Goal: Task Accomplishment & Management: Manage account settings

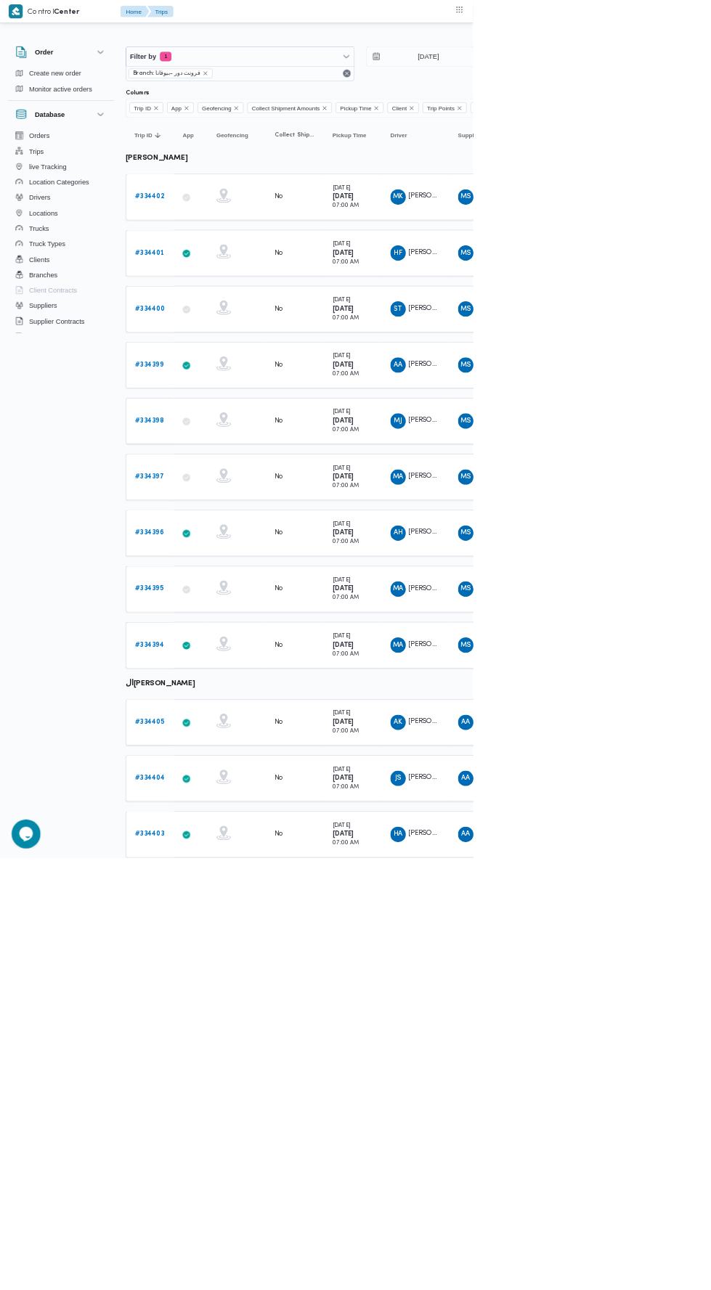
click at [568, 297] on td "Pickup Time Saturday 30/8/2025 07:00 AM" at bounding box center [529, 296] width 87 height 70
click at [574, 396] on td "Driver HF هشام فرج محمد عامر" at bounding box center [624, 381] width 102 height 70
click at [573, 459] on td "Pickup Time Saturday 30/8/2025 07:00 AM" at bounding box center [529, 465] width 87 height 70
click at [560, 523] on div "Saturday 30/8/2025 07:00 AM" at bounding box center [530, 549] width 73 height 52
click at [559, 625] on div "Saturday 30/8/2025 07:00 AM" at bounding box center [530, 633] width 73 height 52
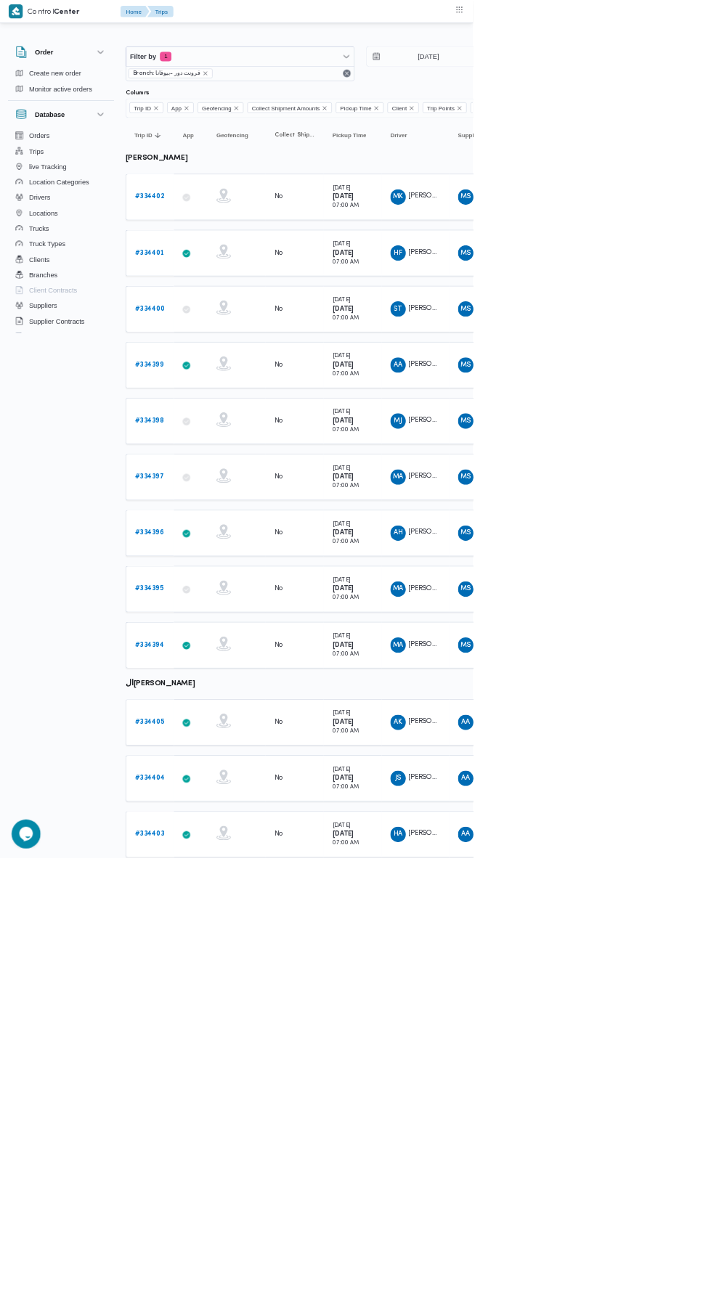
click at [559, 713] on div "Saturday 30/8/2025 07:00 AM" at bounding box center [530, 717] width 73 height 52
click at [523, 796] on b "[DATE]" at bounding box center [515, 800] width 33 height 9
click at [511, 895] on small "07:00 AM" at bounding box center [519, 899] width 40 height 8
click at [517, 952] on small "[DATE]" at bounding box center [512, 956] width 27 height 8
click at [634, 1080] on span "احمد كمال احمد عطية" at bounding box center [697, 1084] width 168 height 9
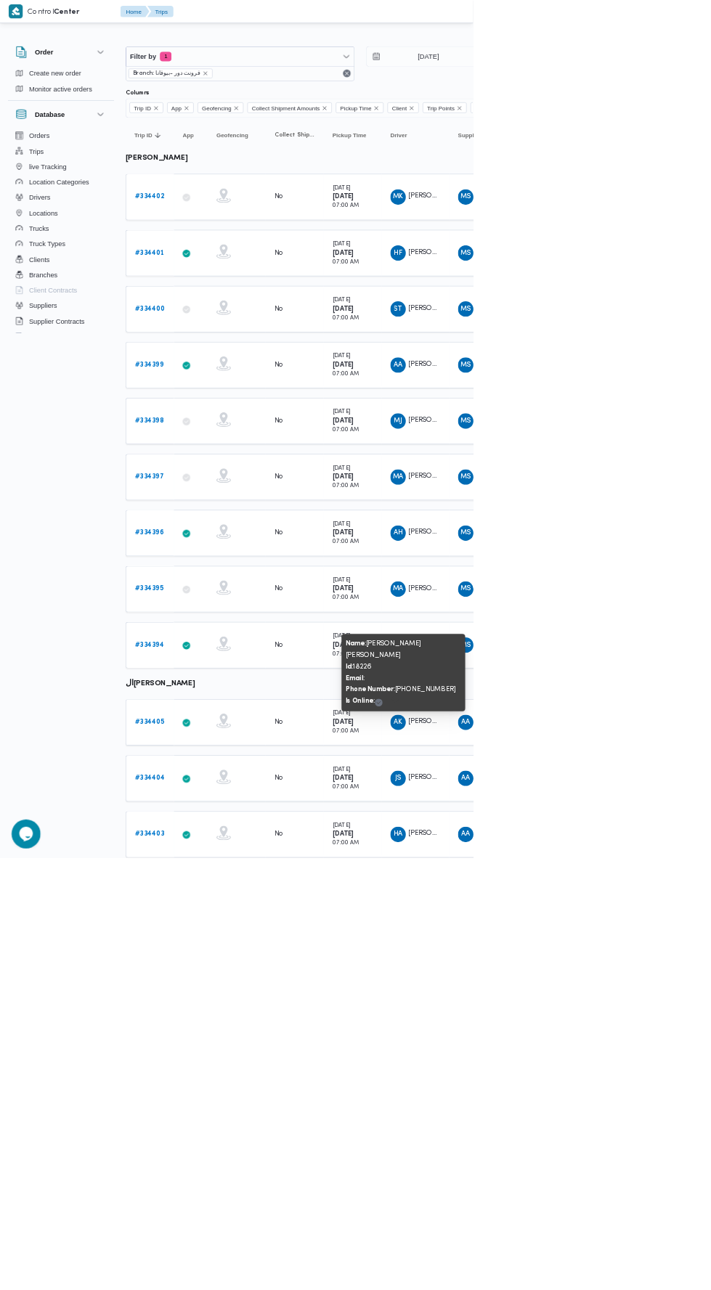
click at [617, 1164] on span "جمال صابر السيد محمد عبدالرحمن" at bounding box center [697, 1168] width 168 height 9
click at [609, 1220] on td "Driver HA هاني احمد حسنين ابراهيم الزغبي" at bounding box center [624, 1255] width 102 height 70
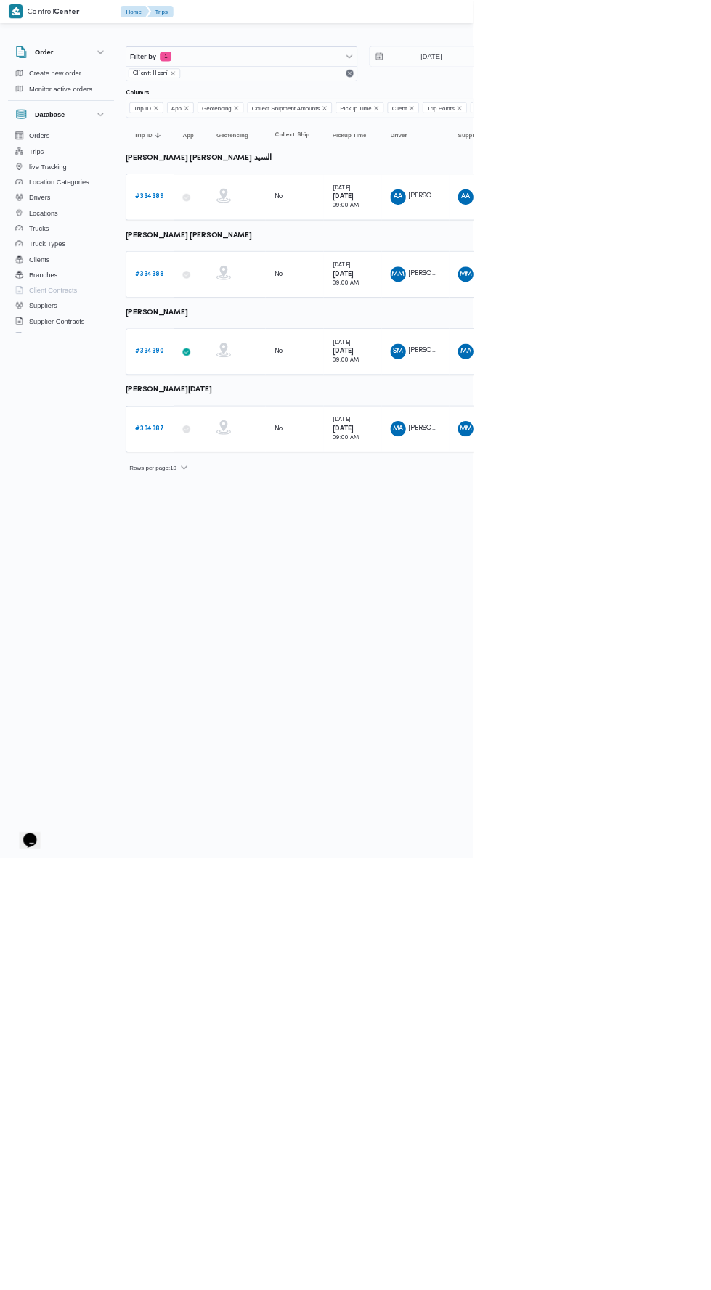
click at [234, 294] on b "# 334389" at bounding box center [225, 295] width 44 height 9
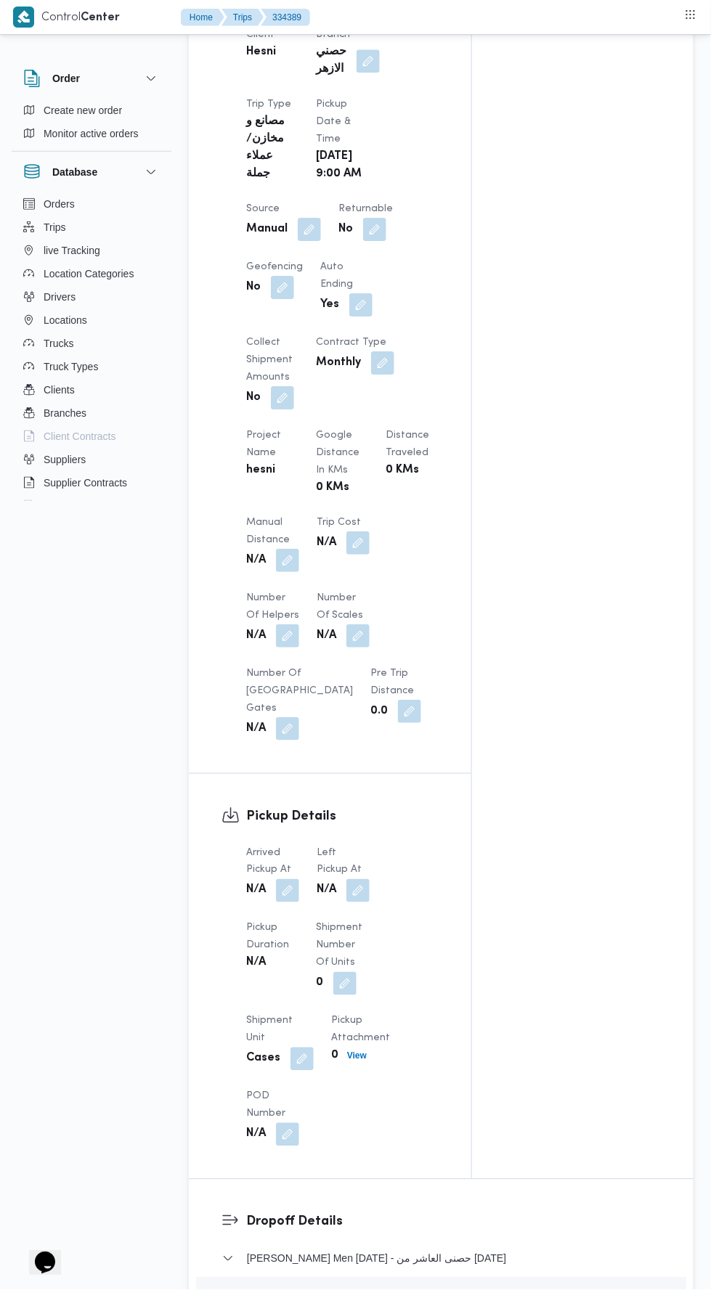
scroll to position [762, 0]
click at [288, 886] on button "button" at bounding box center [287, 890] width 23 height 23
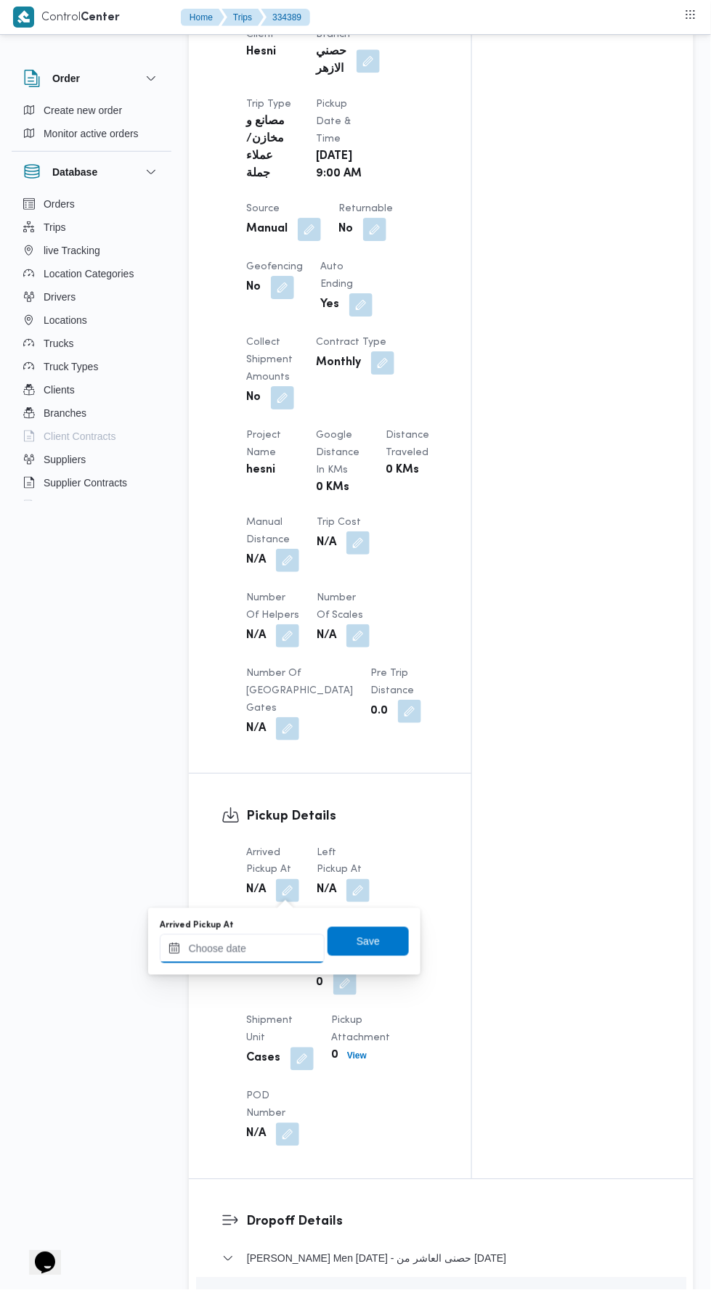
click at [279, 949] on input "Arrived Pickup At" at bounding box center [242, 948] width 165 height 29
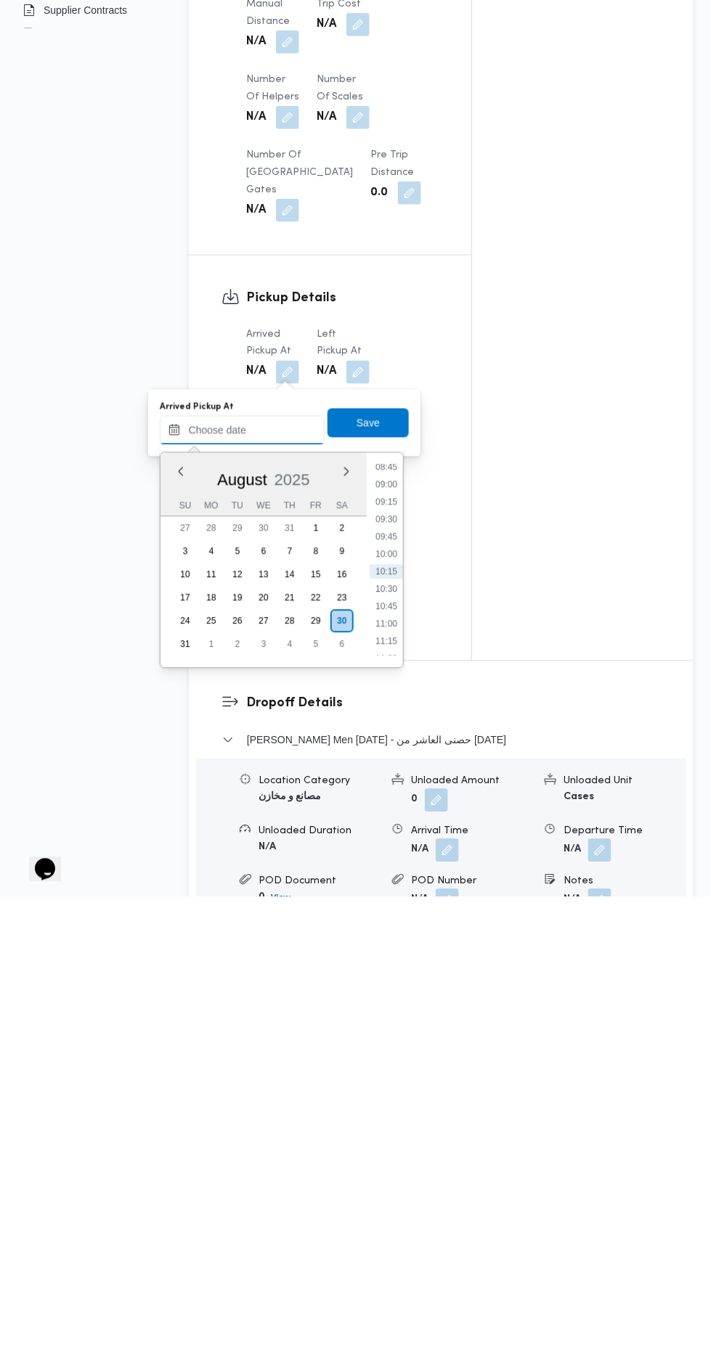
scroll to position [808, 0]
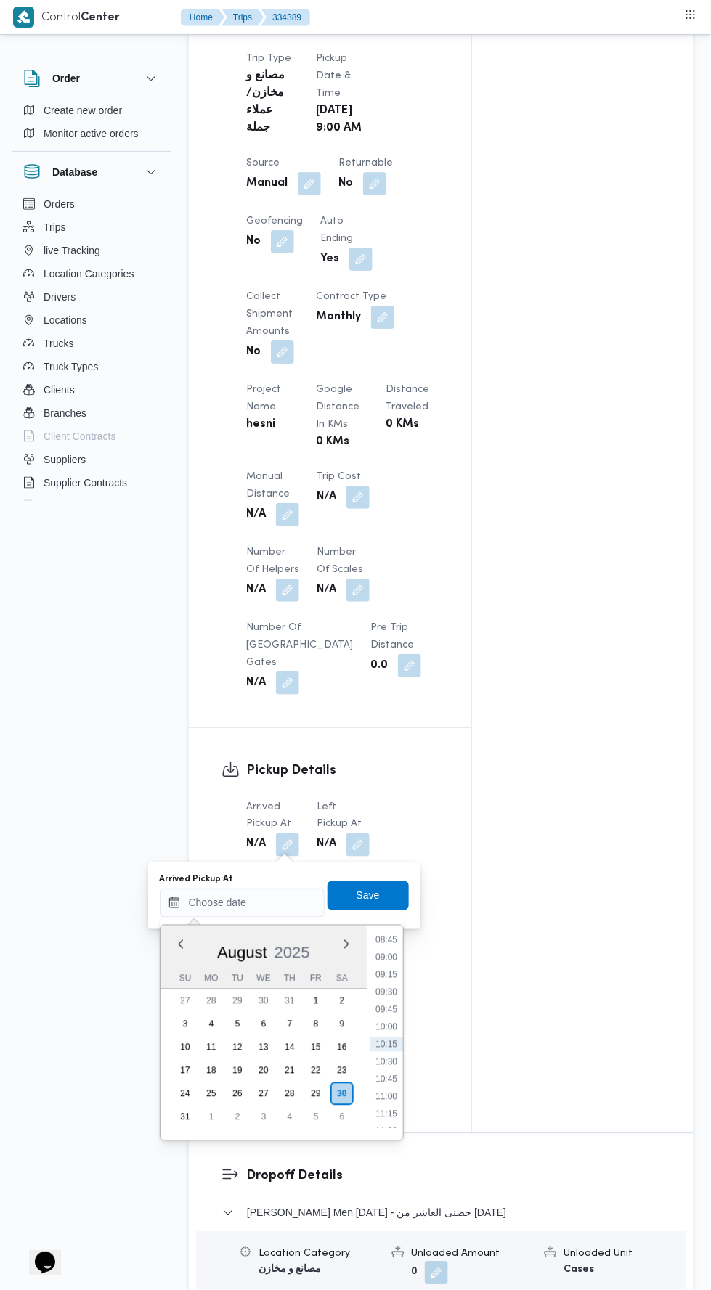
click at [383, 988] on li "09:30" at bounding box center [385, 992] width 33 height 15
type input "[DATE] 09:30"
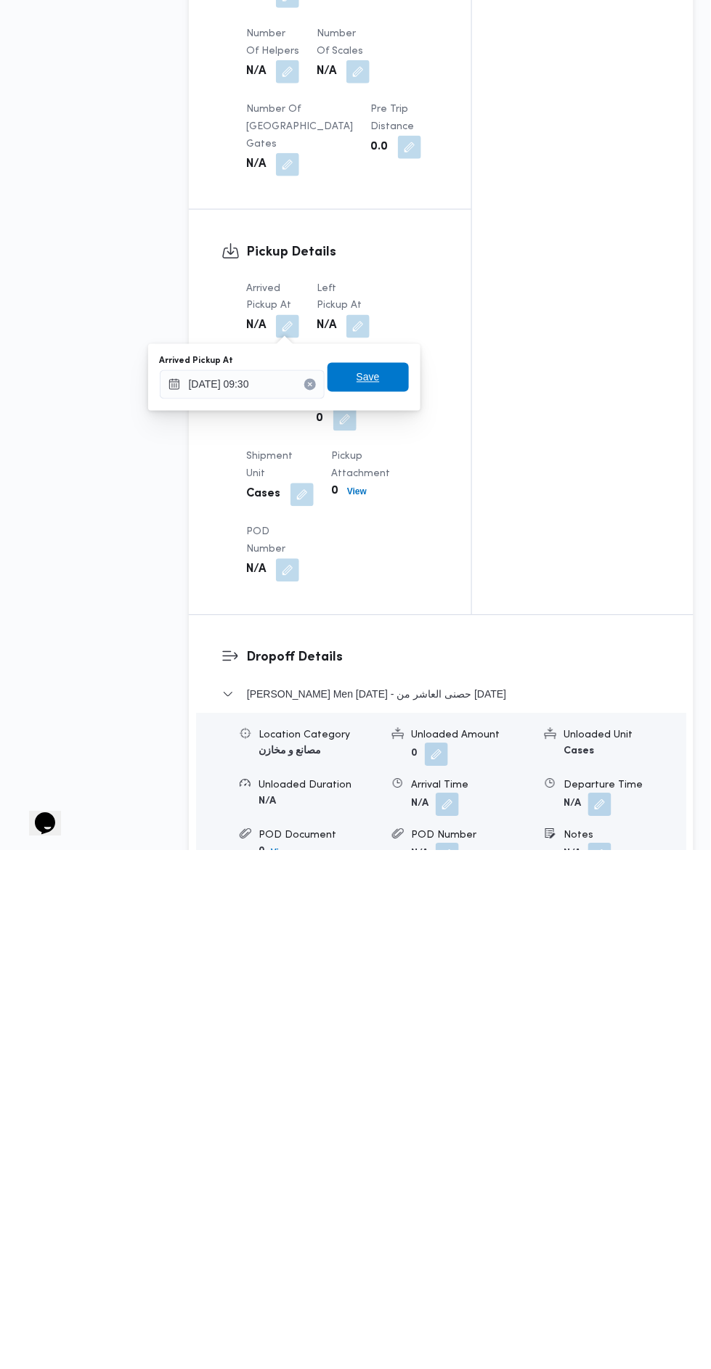
click at [392, 887] on span "Save" at bounding box center [367, 895] width 81 height 29
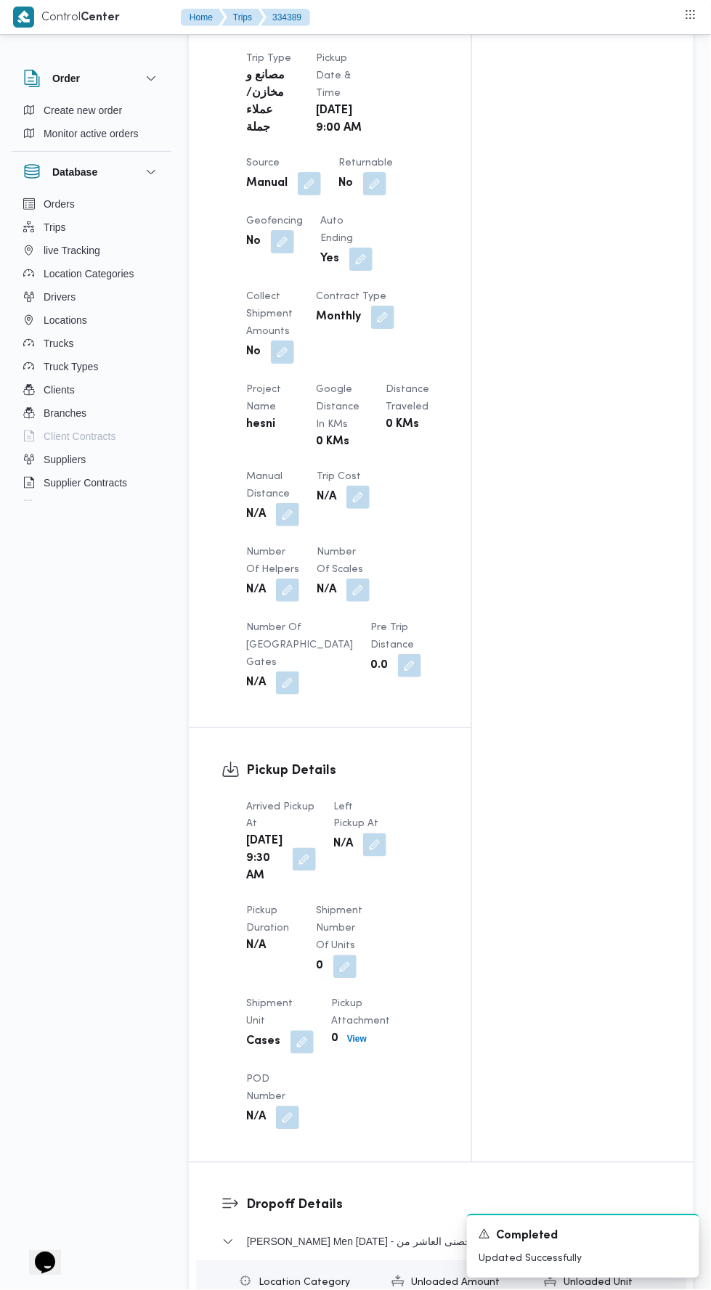
click at [363, 851] on button "button" at bounding box center [374, 844] width 23 height 23
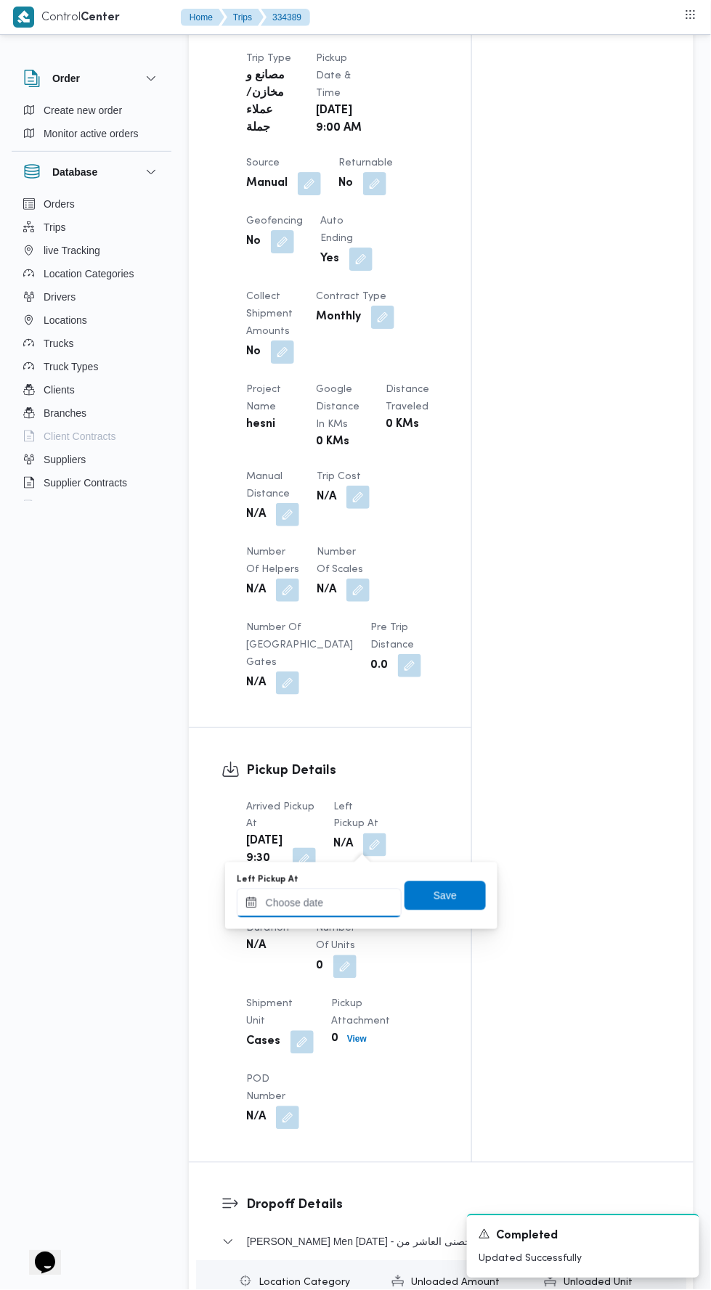
click at [348, 897] on input "Left Pickup At" at bounding box center [319, 903] width 165 height 29
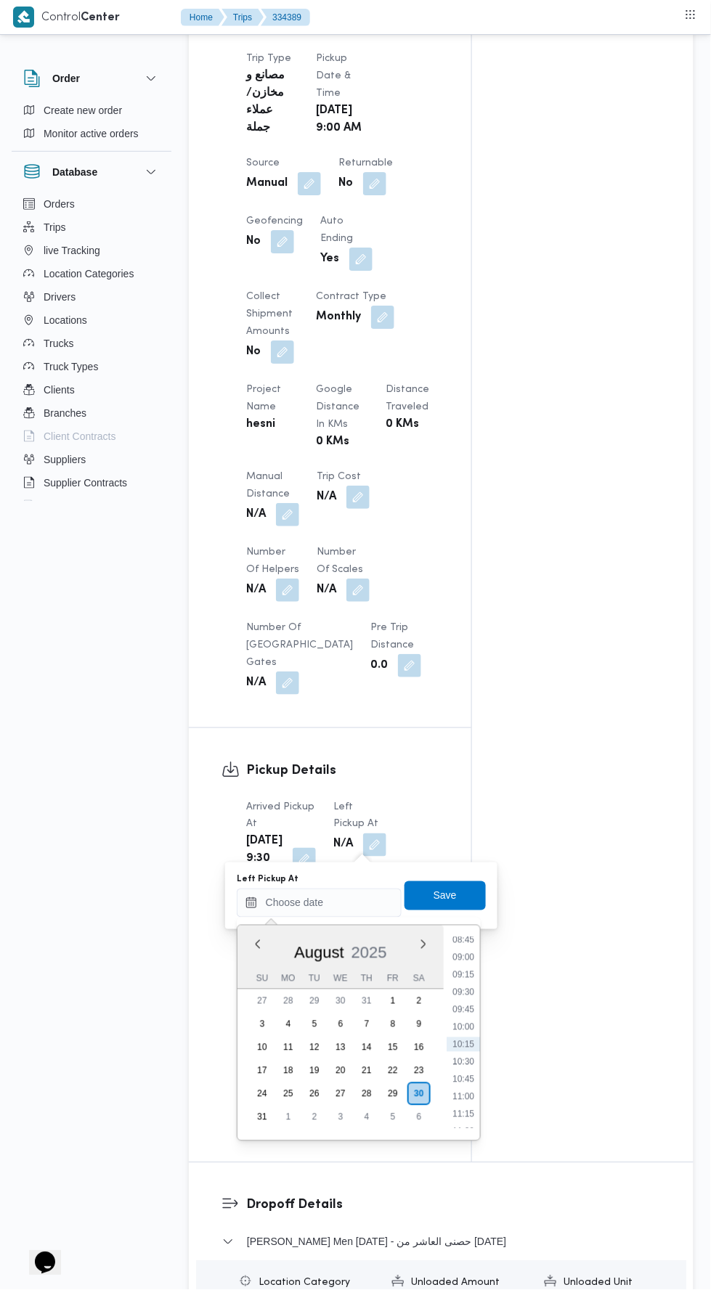
click at [465, 1024] on li "10:00" at bounding box center [462, 1027] width 33 height 15
type input "[DATE] 10:00"
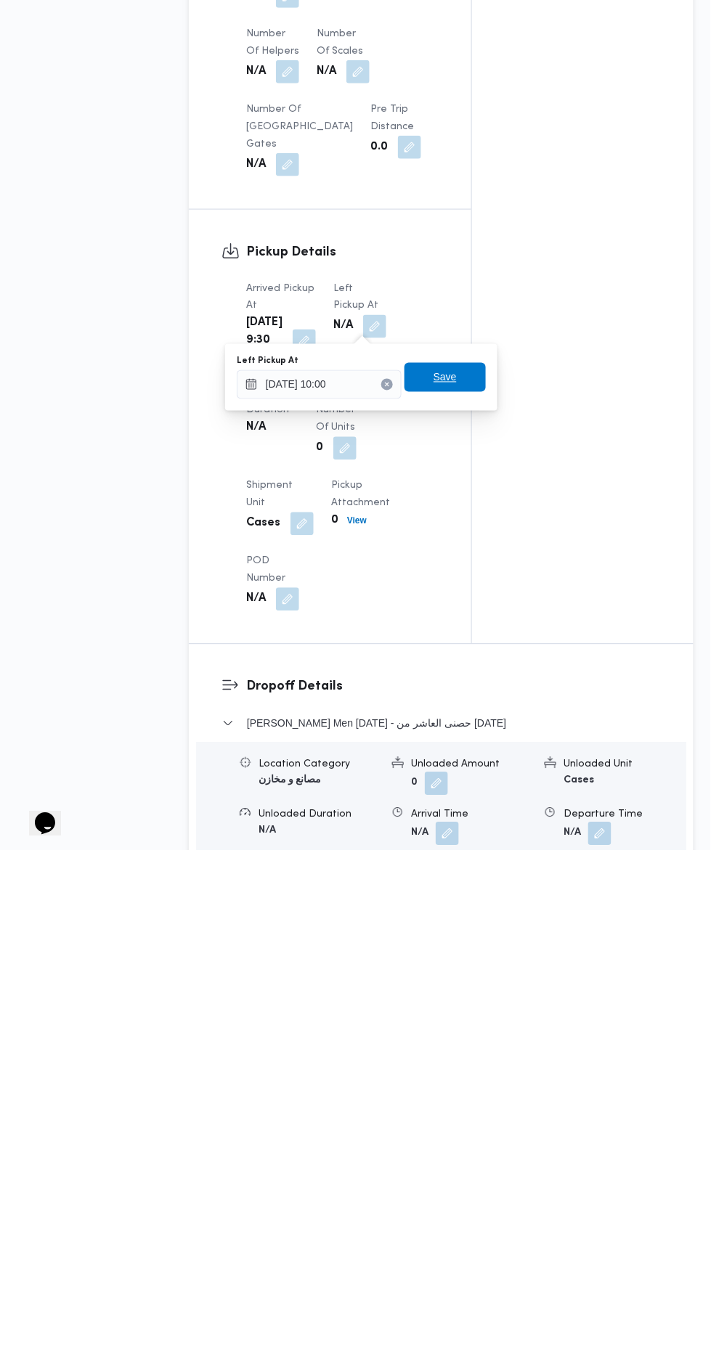
click at [468, 883] on span "Save" at bounding box center [444, 895] width 81 height 29
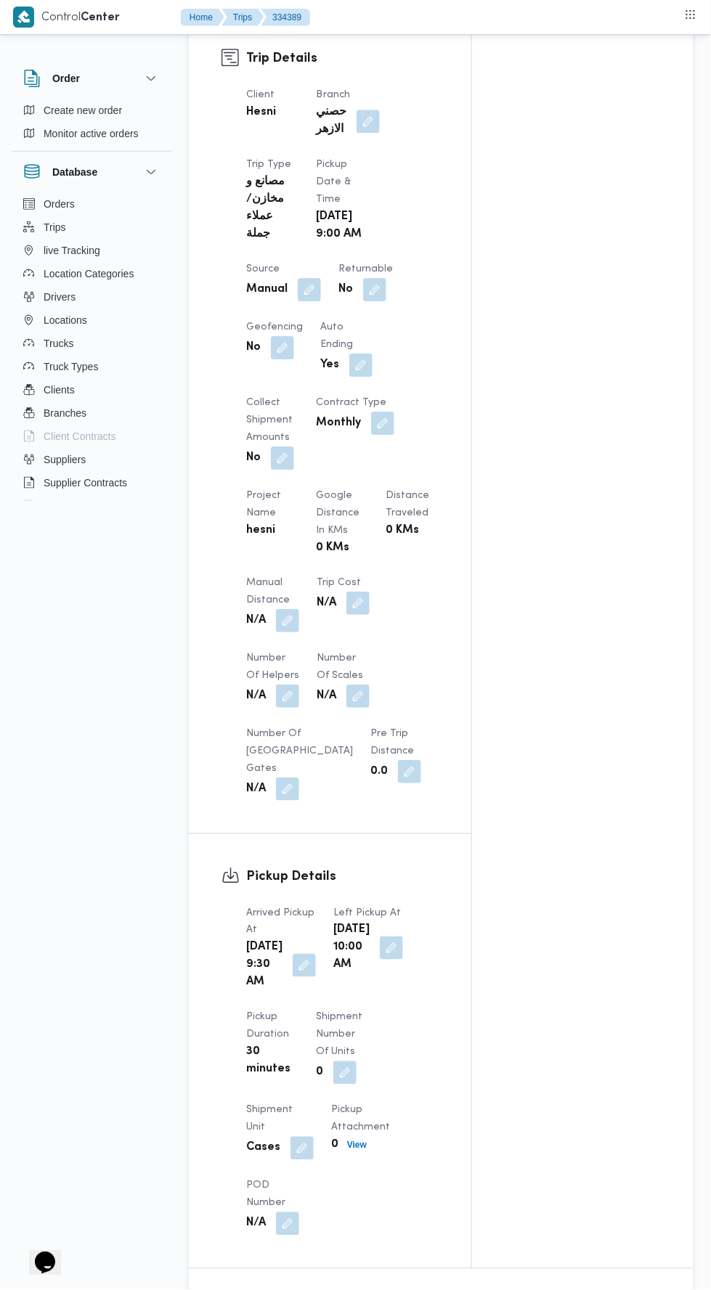
scroll to position [0, 0]
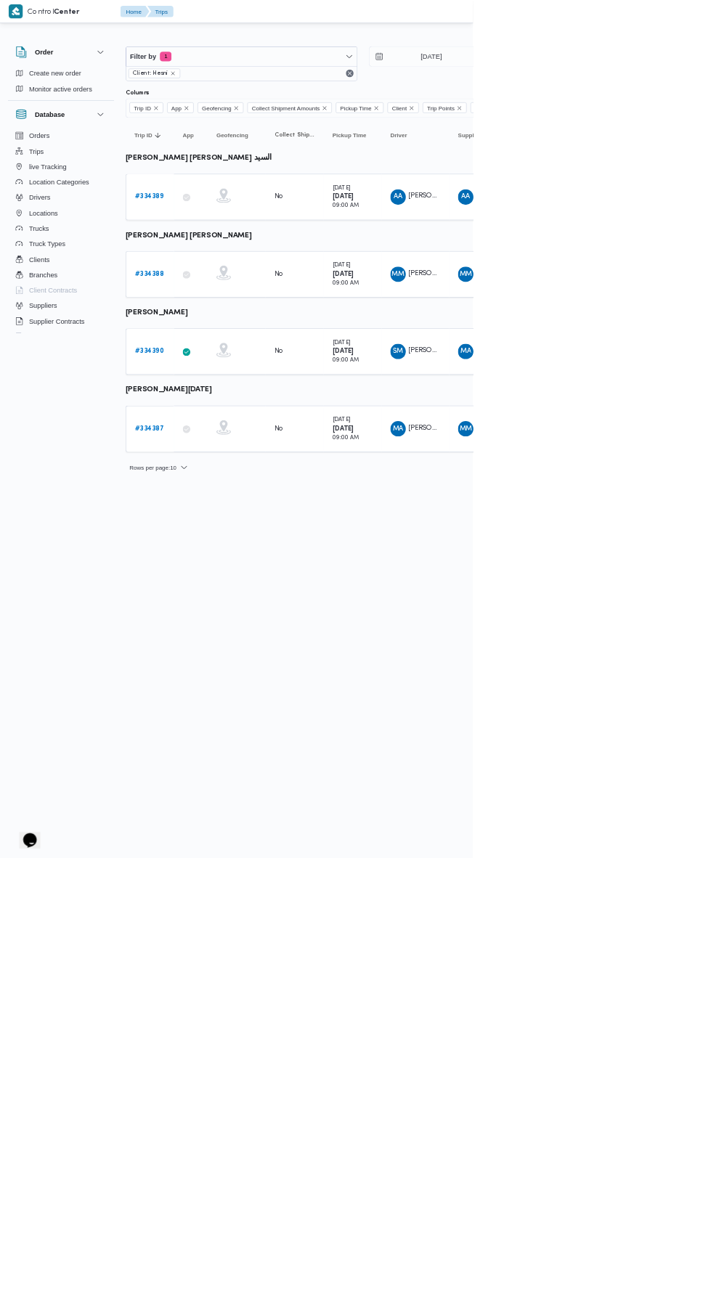
click at [229, 409] on b "# 334388" at bounding box center [225, 411] width 44 height 9
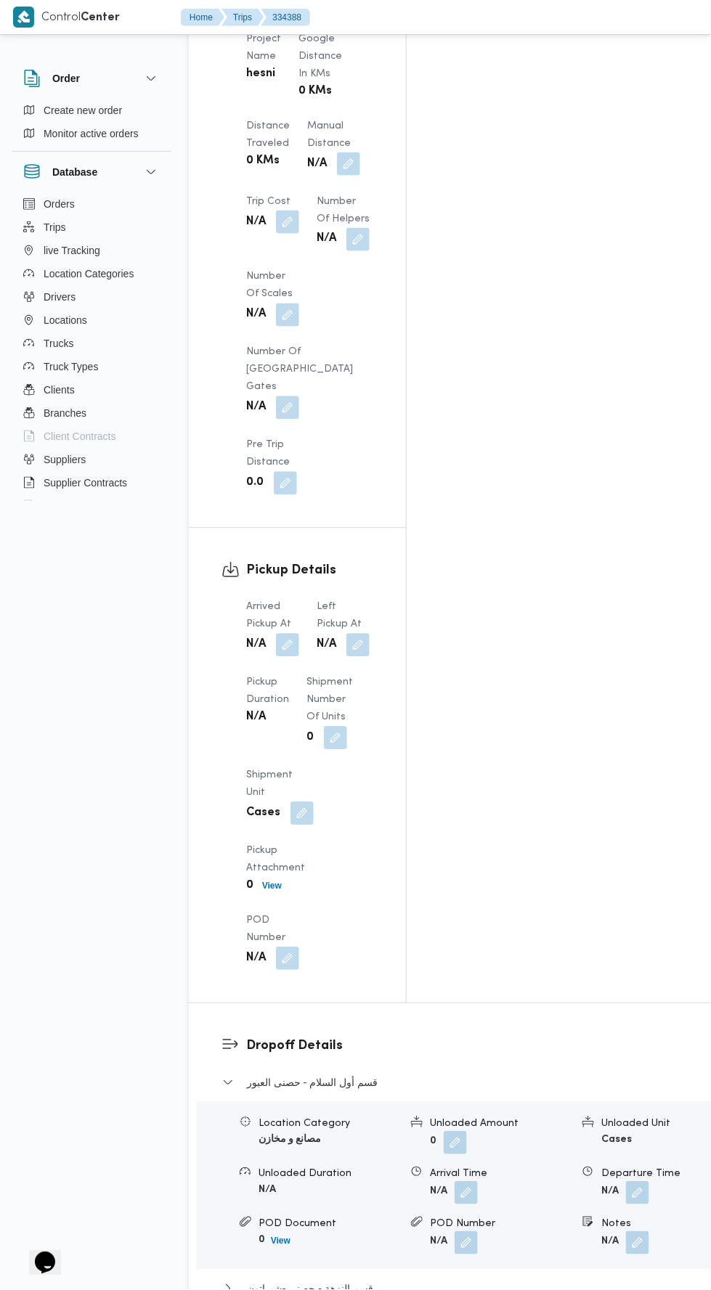
scroll to position [1387, 0]
click at [288, 632] on button "button" at bounding box center [287, 643] width 23 height 23
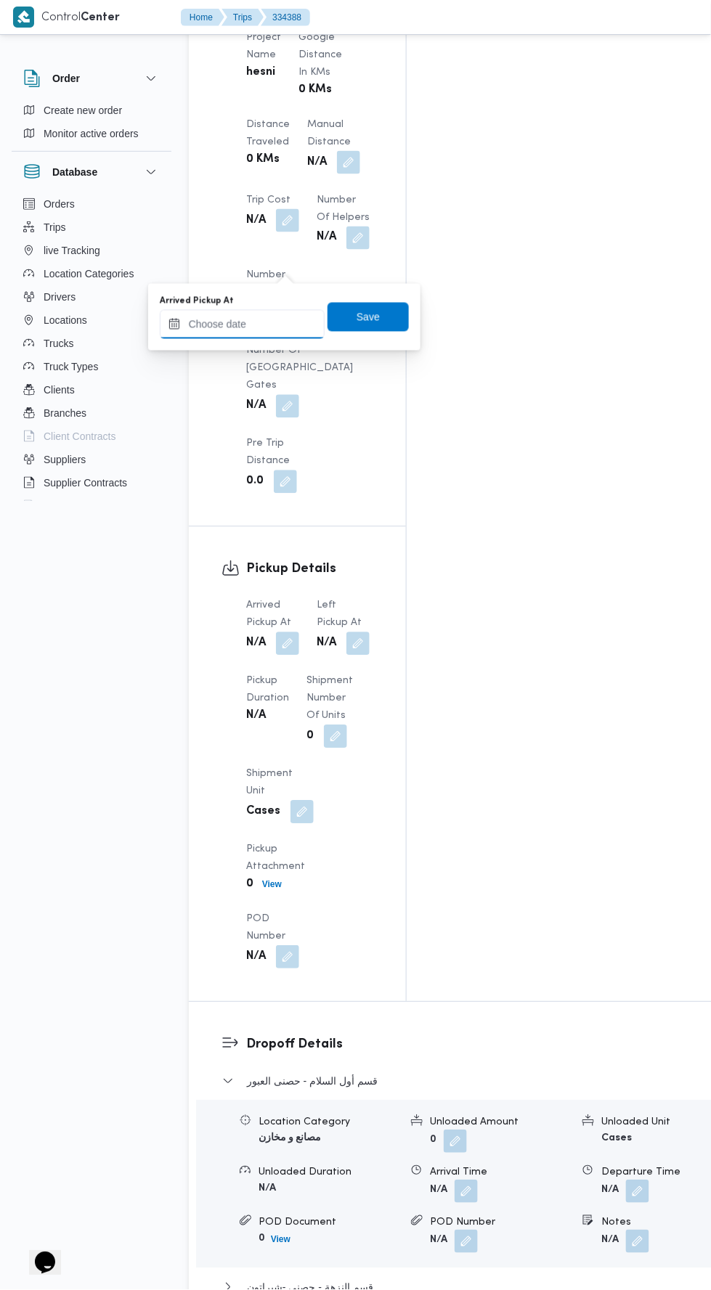
click at [288, 322] on input "Arrived Pickup At" at bounding box center [242, 324] width 165 height 29
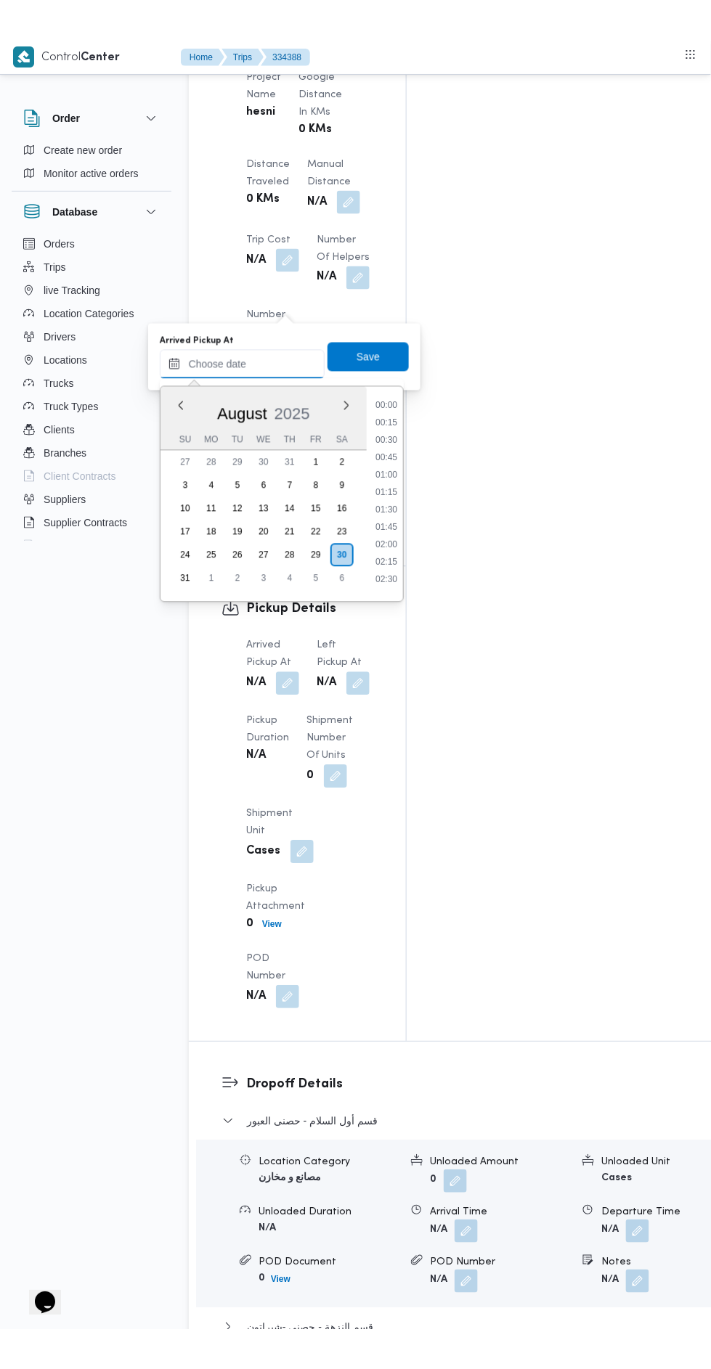
scroll to position [614, 0]
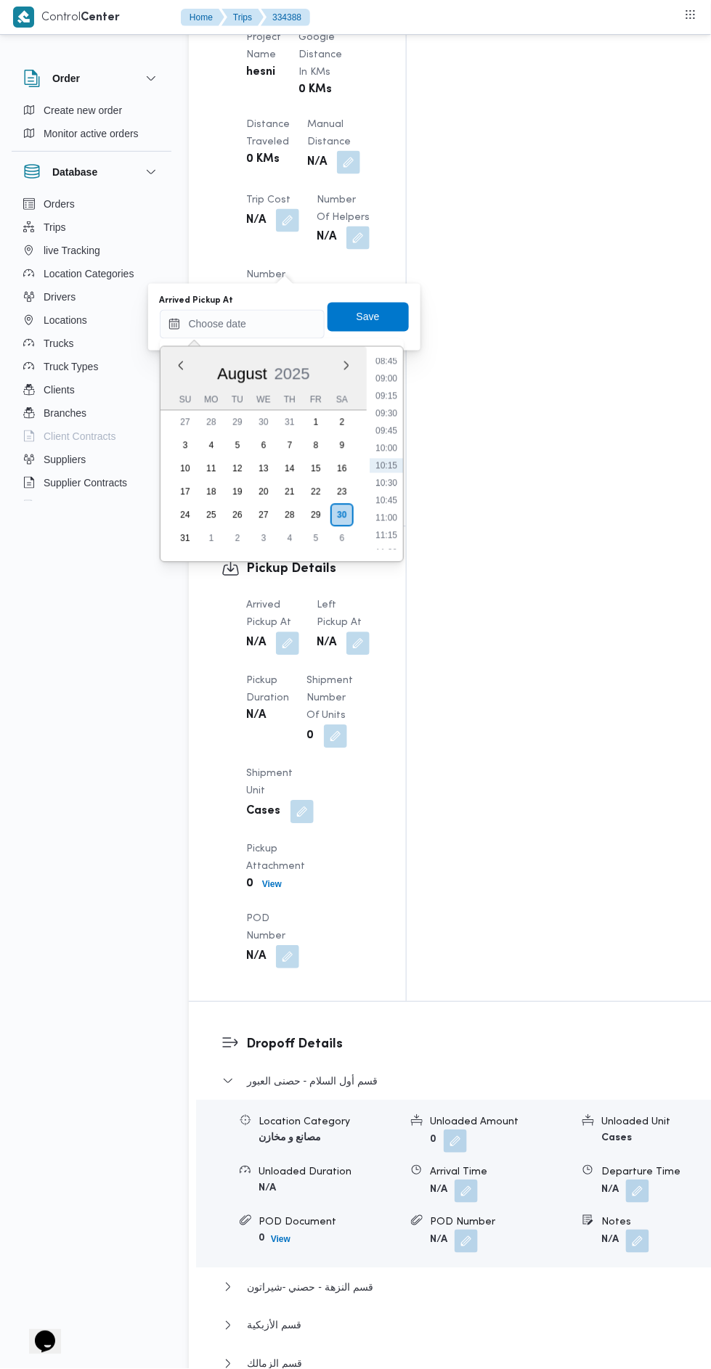
click at [391, 397] on li "09:15" at bounding box center [385, 396] width 33 height 15
type input "30/08/2025 09:15"
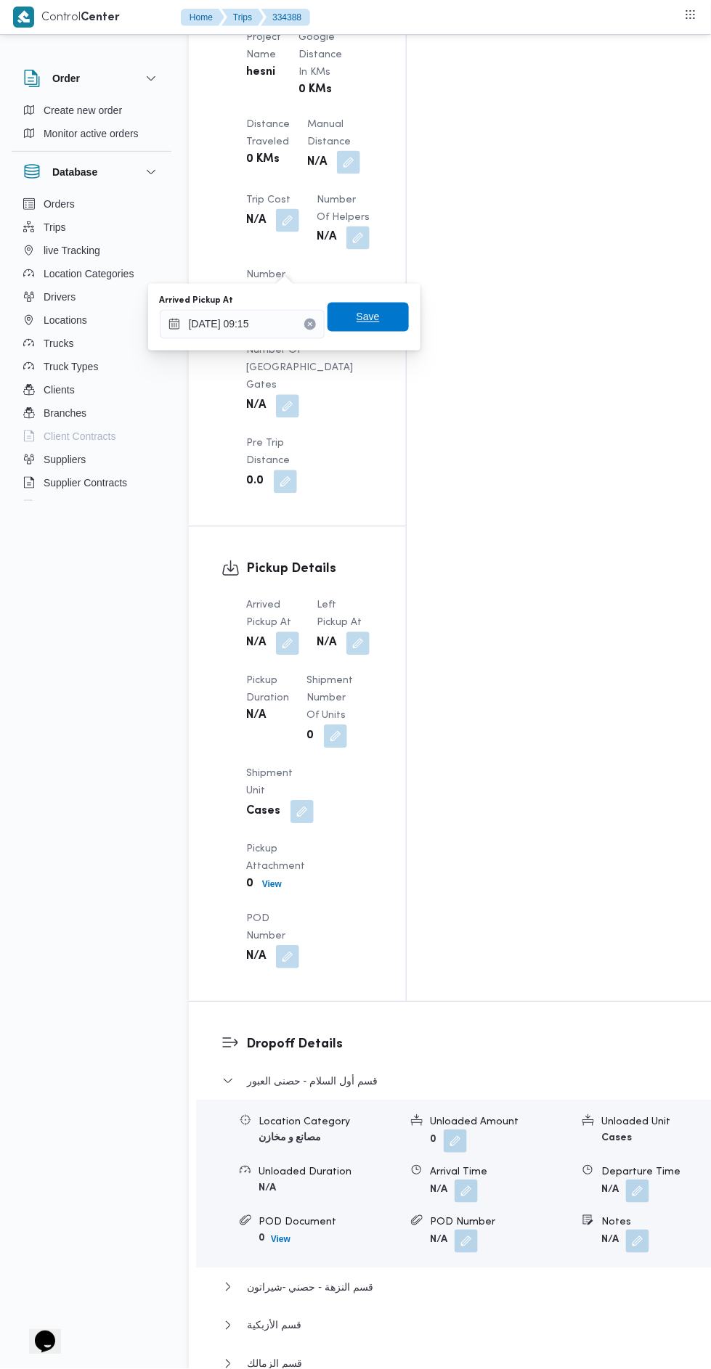
click at [396, 322] on span "Save" at bounding box center [367, 317] width 81 height 29
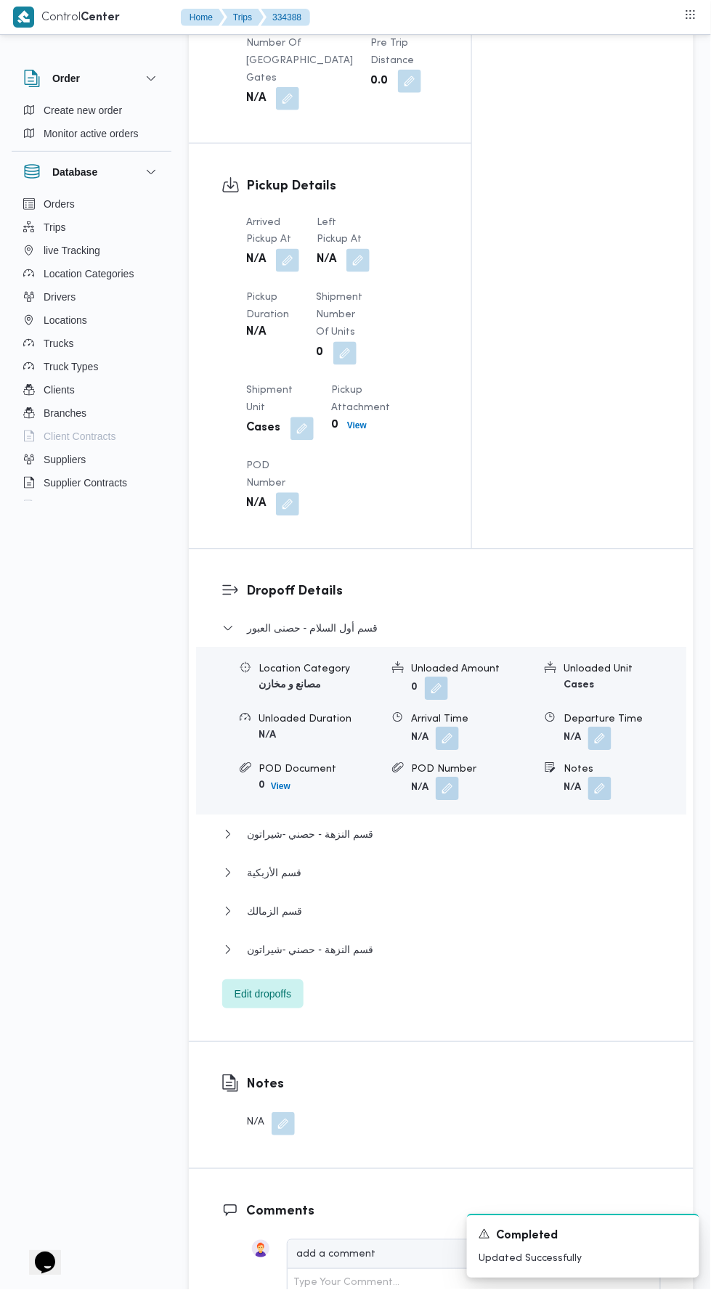
click at [362, 261] on button "button" at bounding box center [357, 260] width 23 height 23
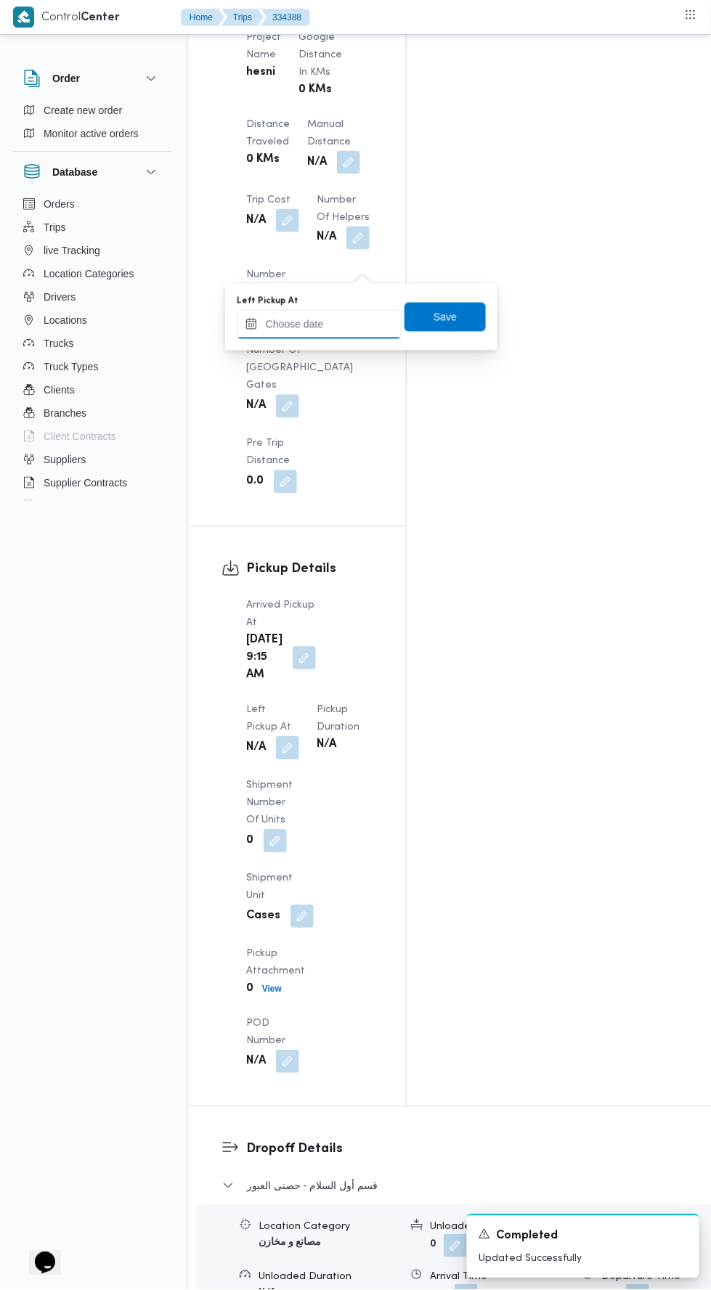
click at [366, 327] on input "Left Pickup At" at bounding box center [319, 324] width 165 height 29
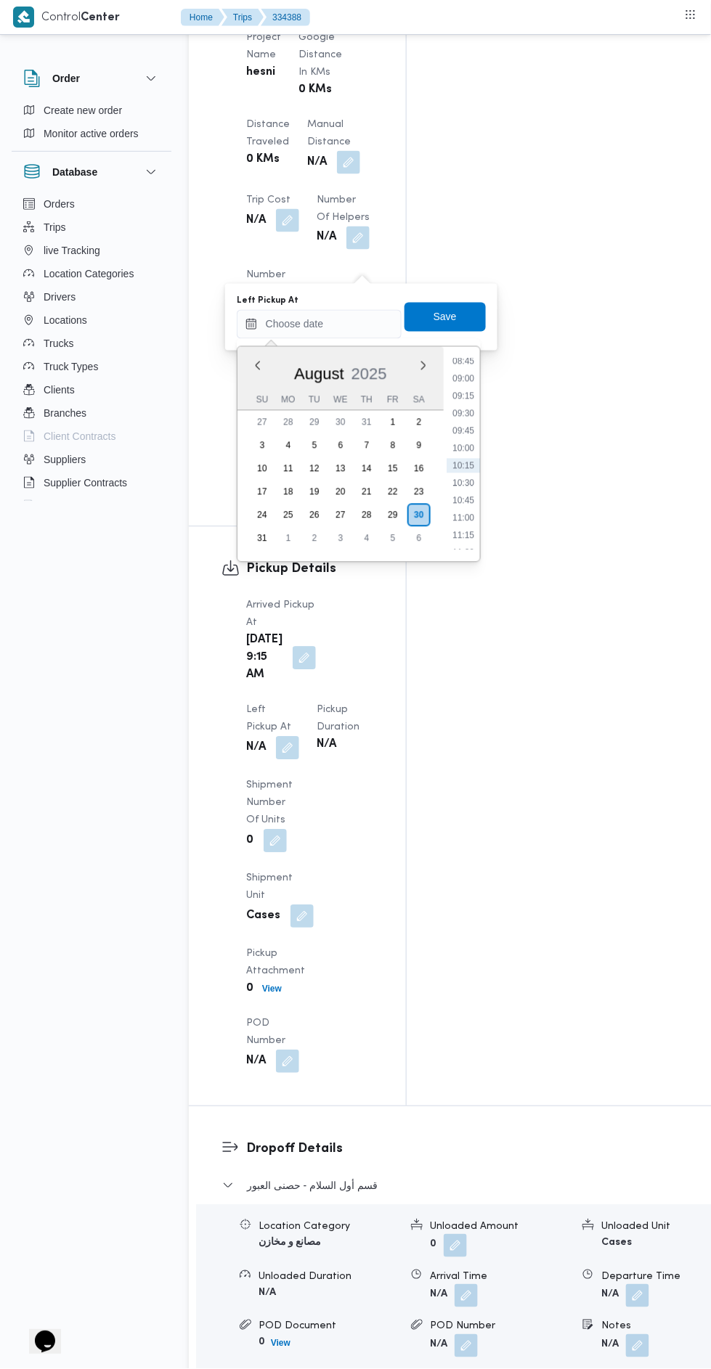
click at [463, 499] on li "10:45" at bounding box center [462, 501] width 33 height 15
type input "30/08/2025 10:45"
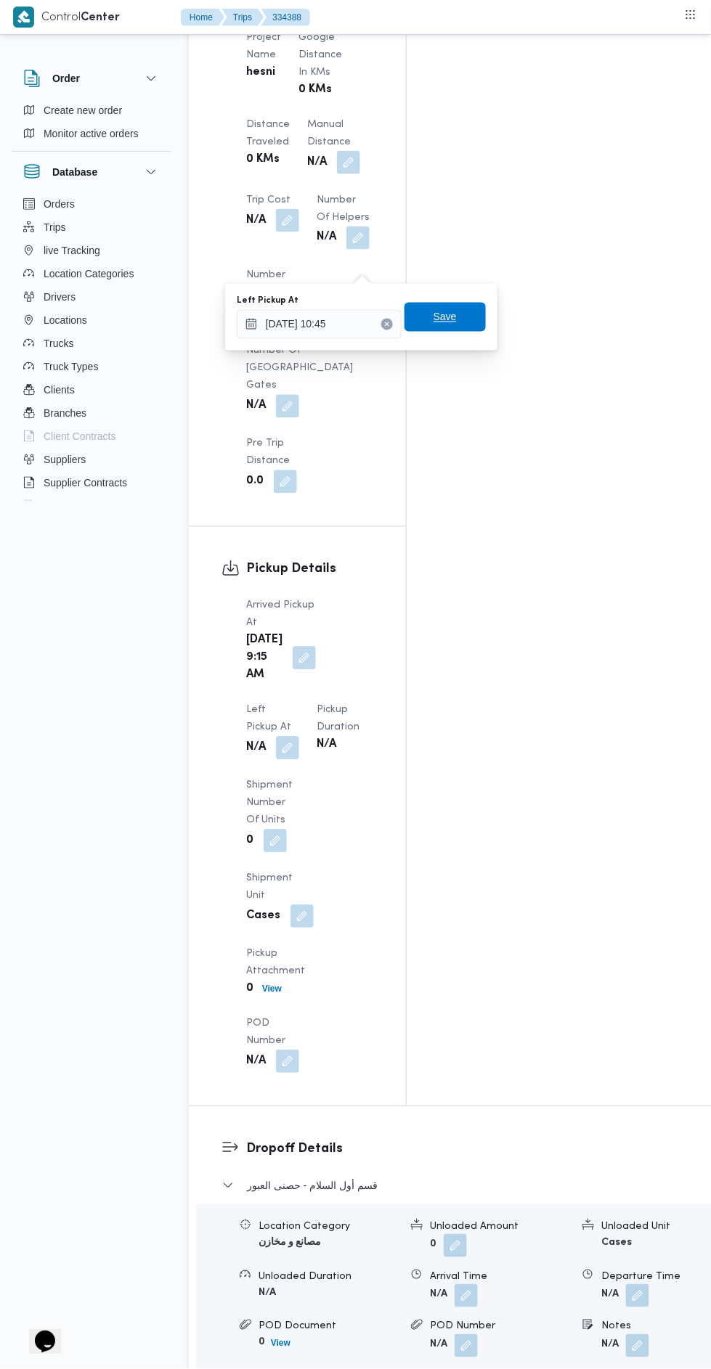
click at [472, 321] on span "Save" at bounding box center [444, 317] width 81 height 29
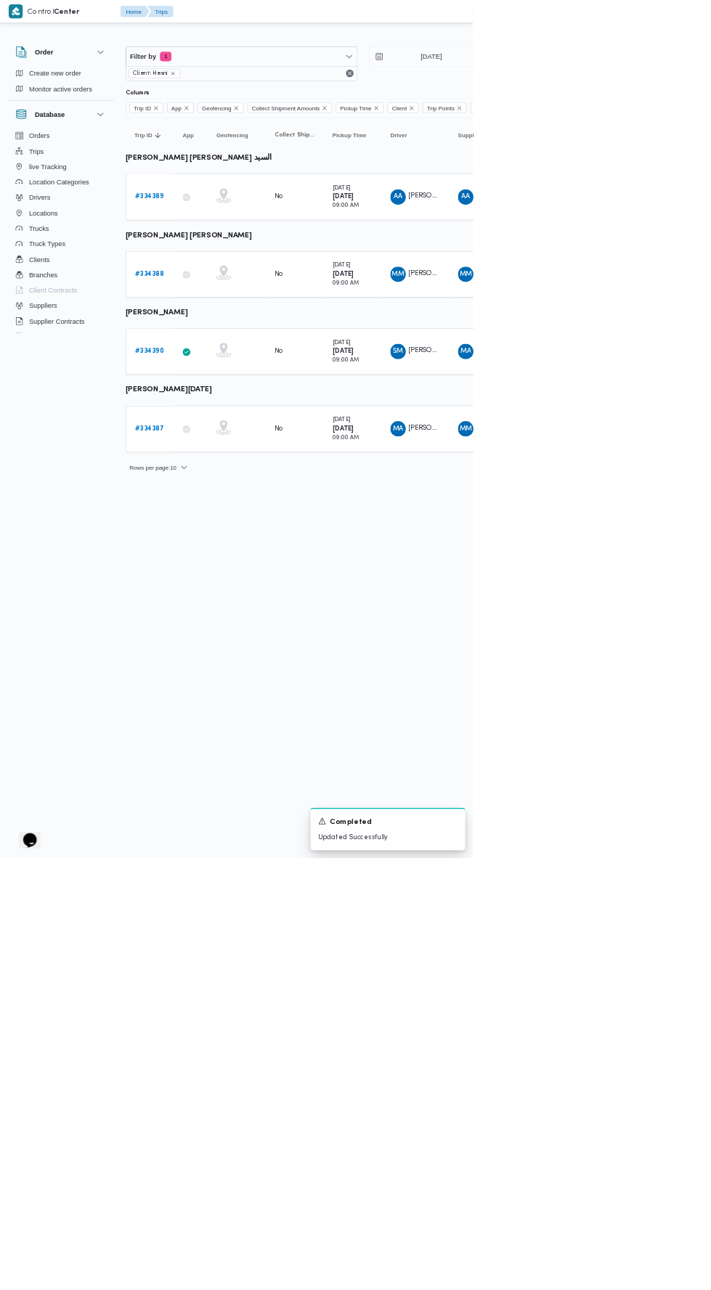
click at [231, 640] on b "# 334387" at bounding box center [225, 644] width 44 height 9
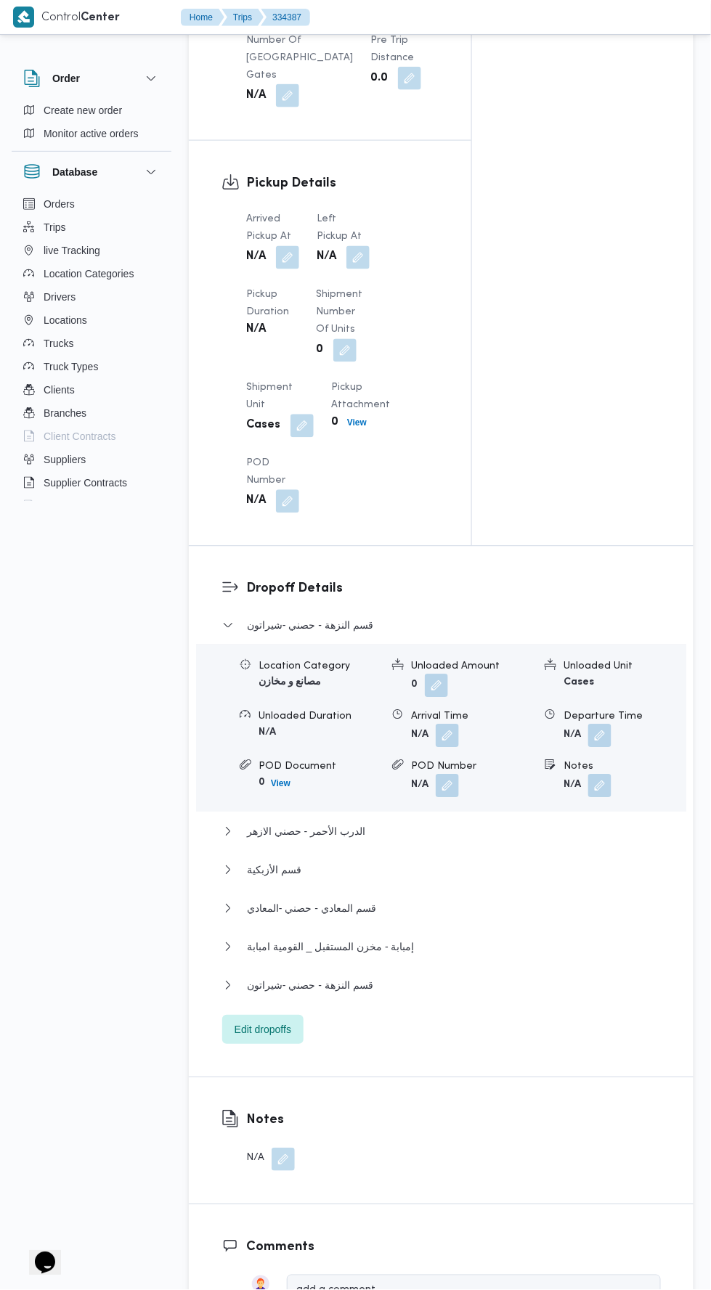
scroll to position [1509, 0]
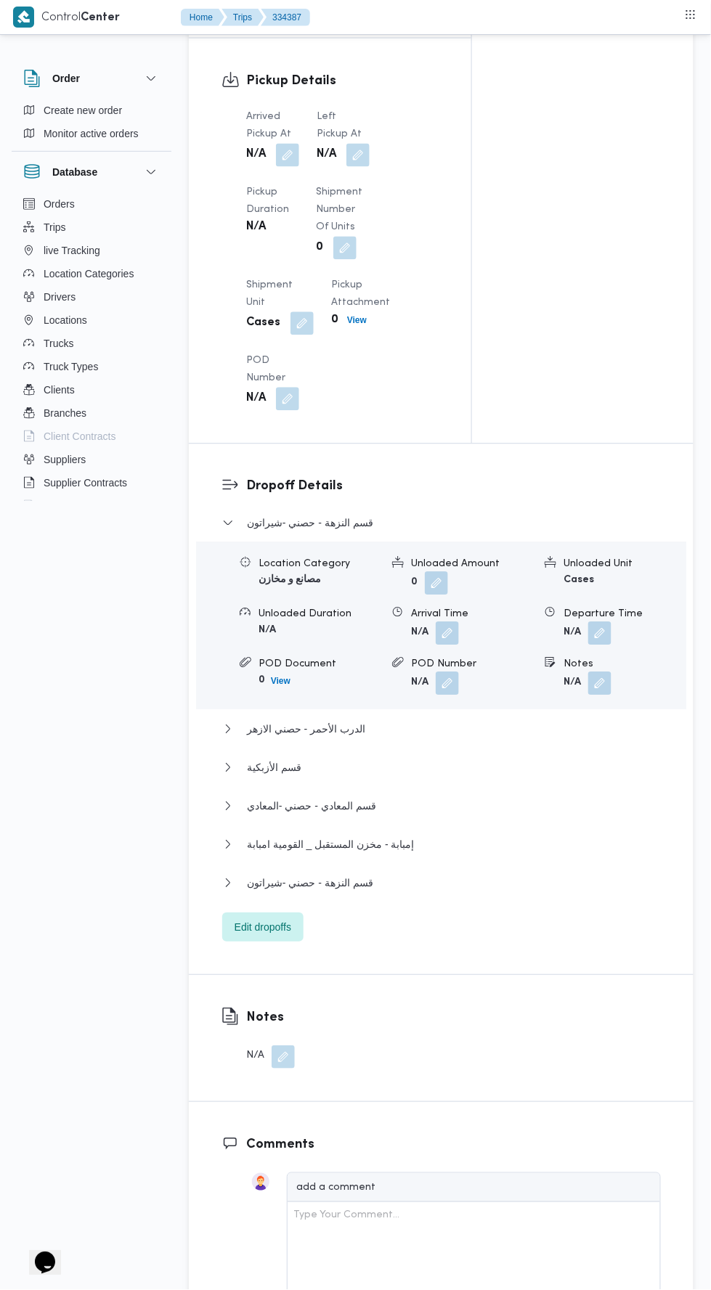
click at [290, 155] on button "button" at bounding box center [287, 155] width 23 height 23
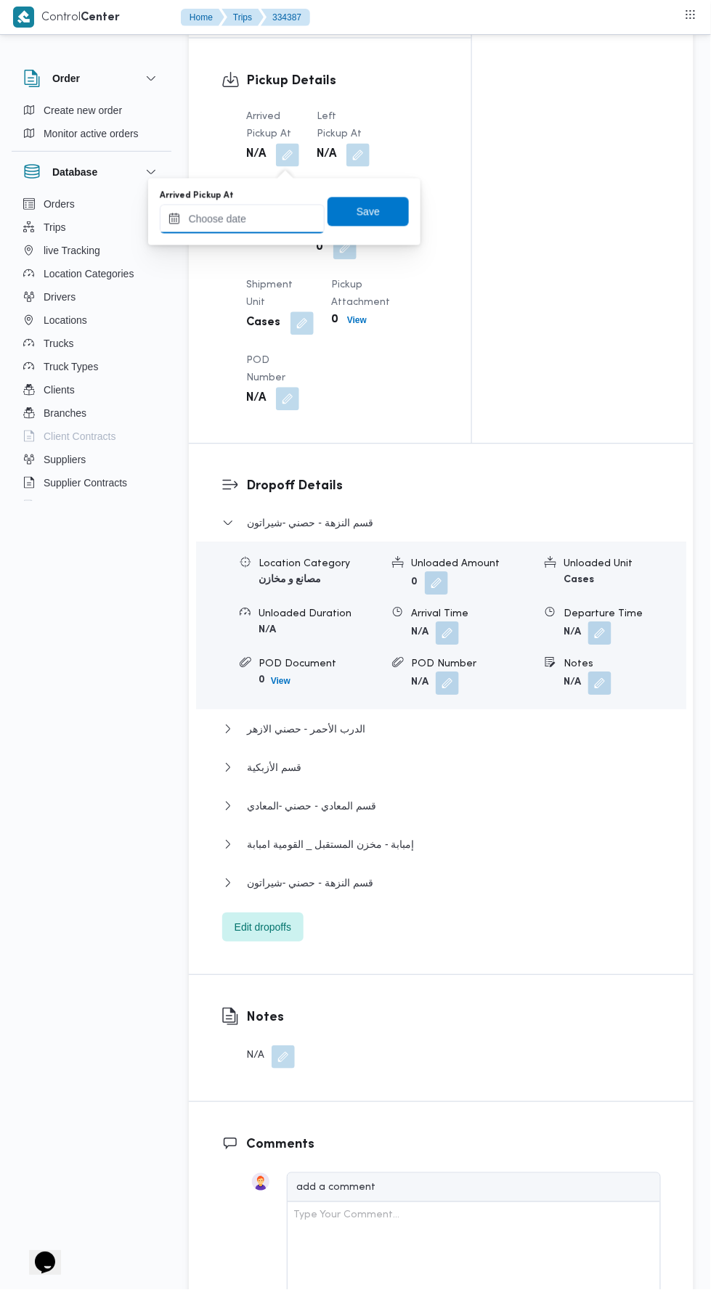
click at [274, 220] on input "Arrived Pickup At" at bounding box center [242, 219] width 165 height 29
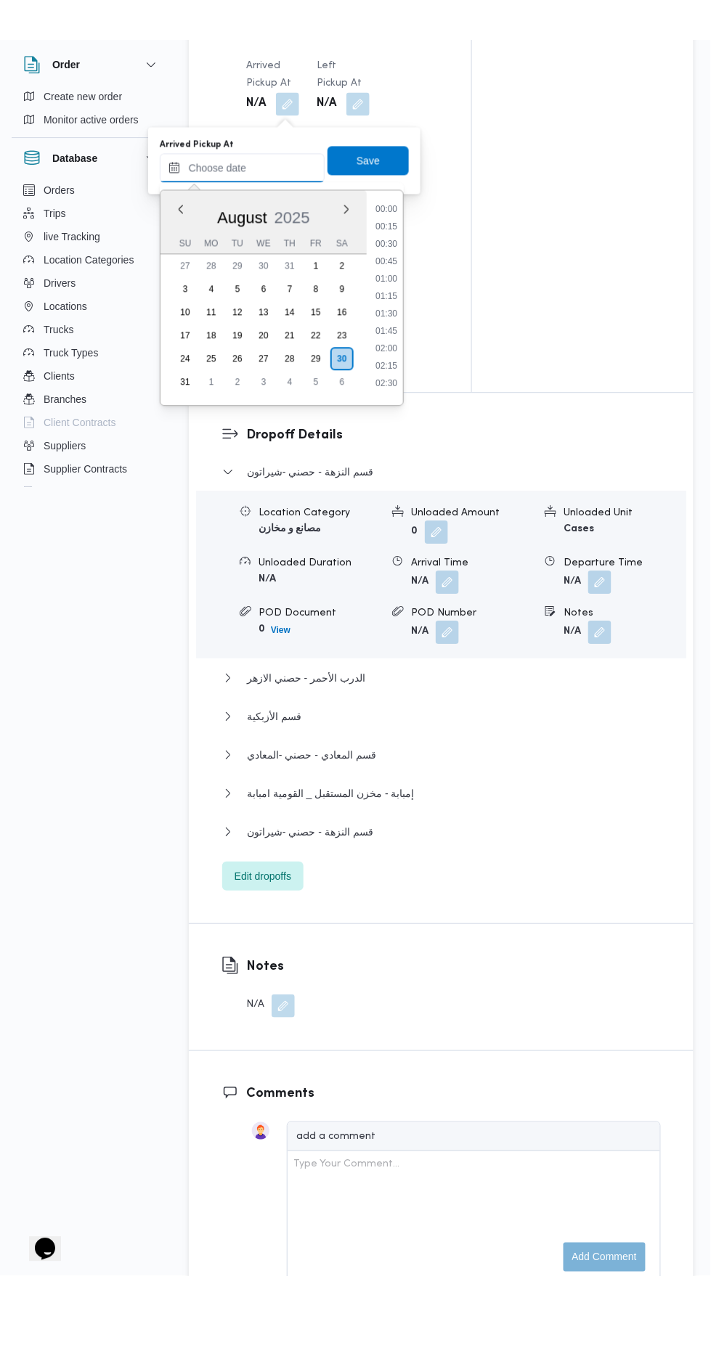
scroll to position [614, 0]
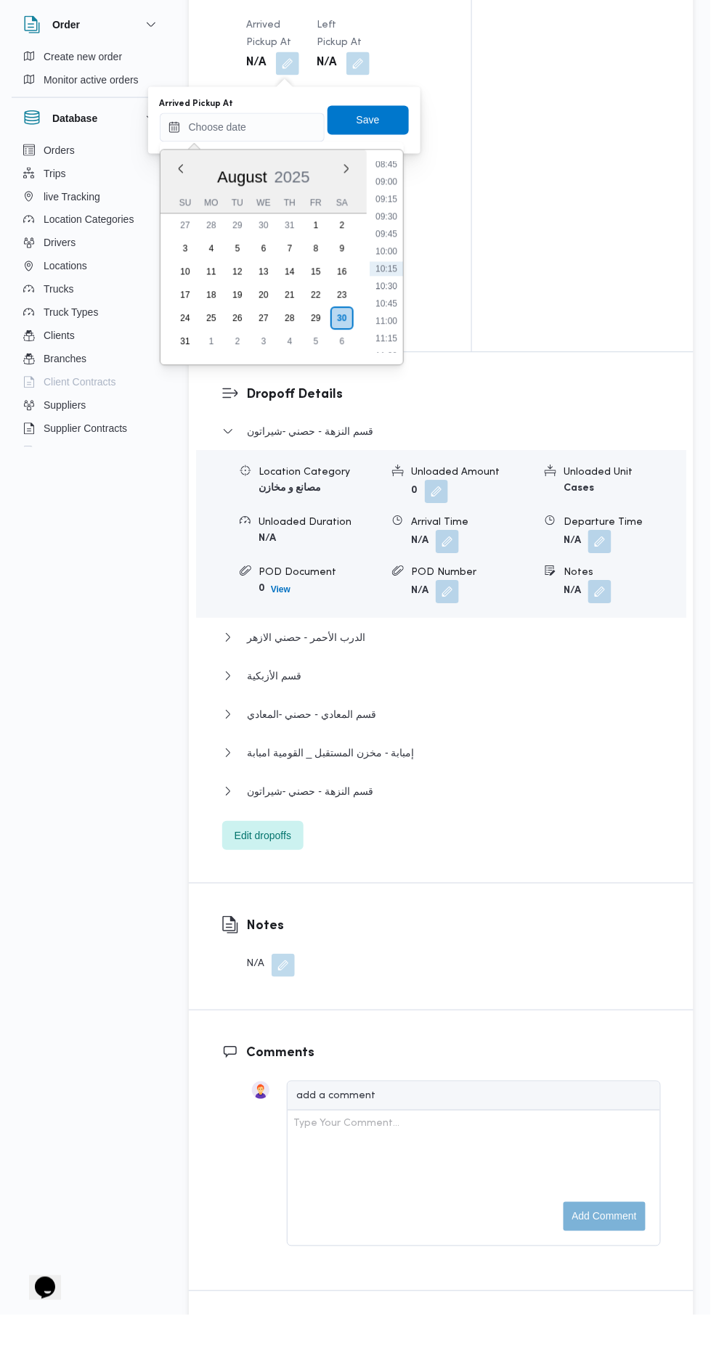
click at [385, 252] on li "09:15" at bounding box center [385, 253] width 33 height 15
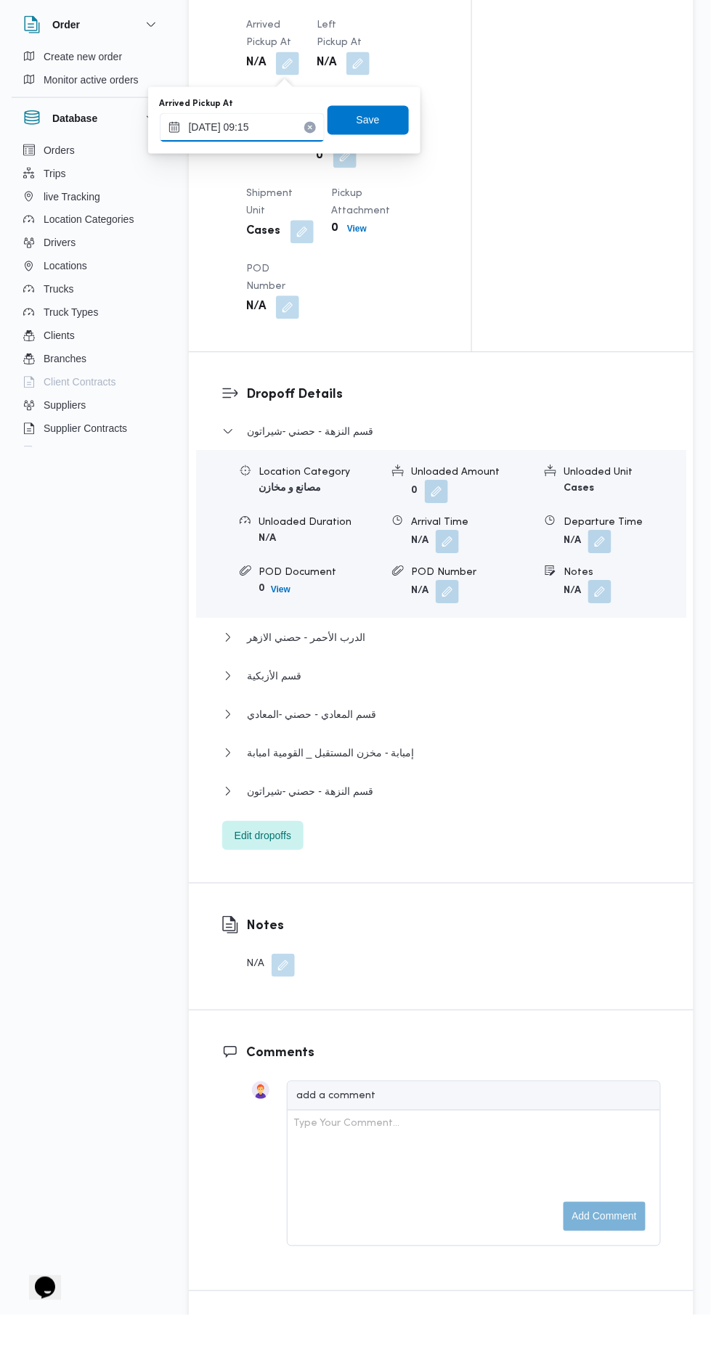
click at [290, 180] on input "30/08/2025 09:15" at bounding box center [242, 181] width 165 height 29
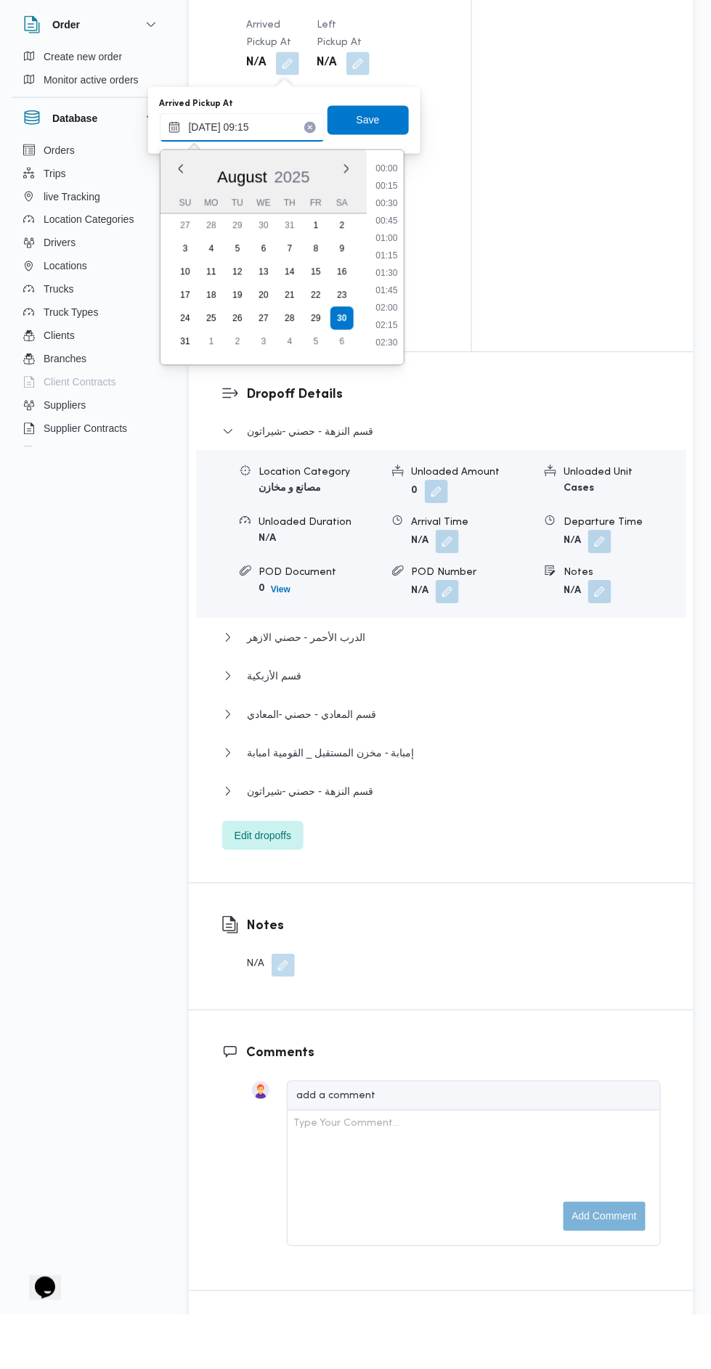
scroll to position [544, 0]
click at [385, 298] on li "09:00" at bounding box center [385, 305] width 33 height 15
type input "30/08/2025 09:00"
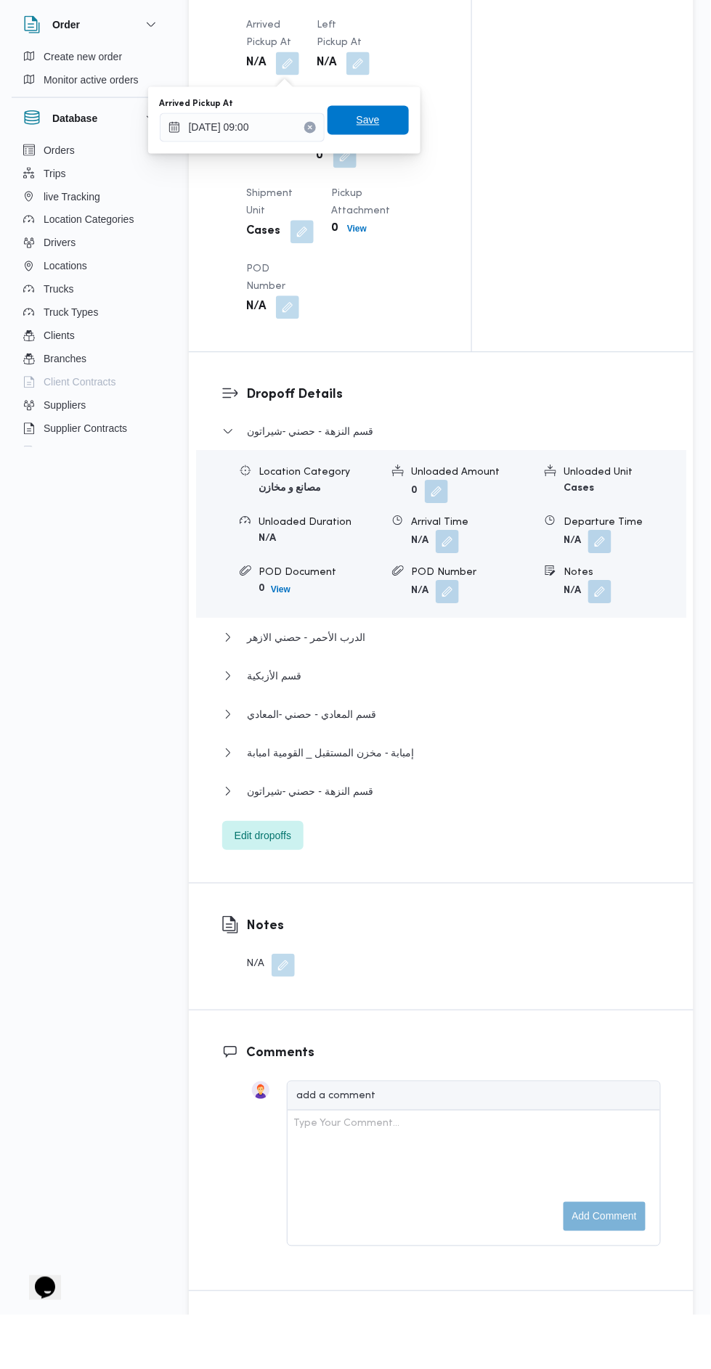
click at [380, 175] on span "Save" at bounding box center [367, 174] width 23 height 17
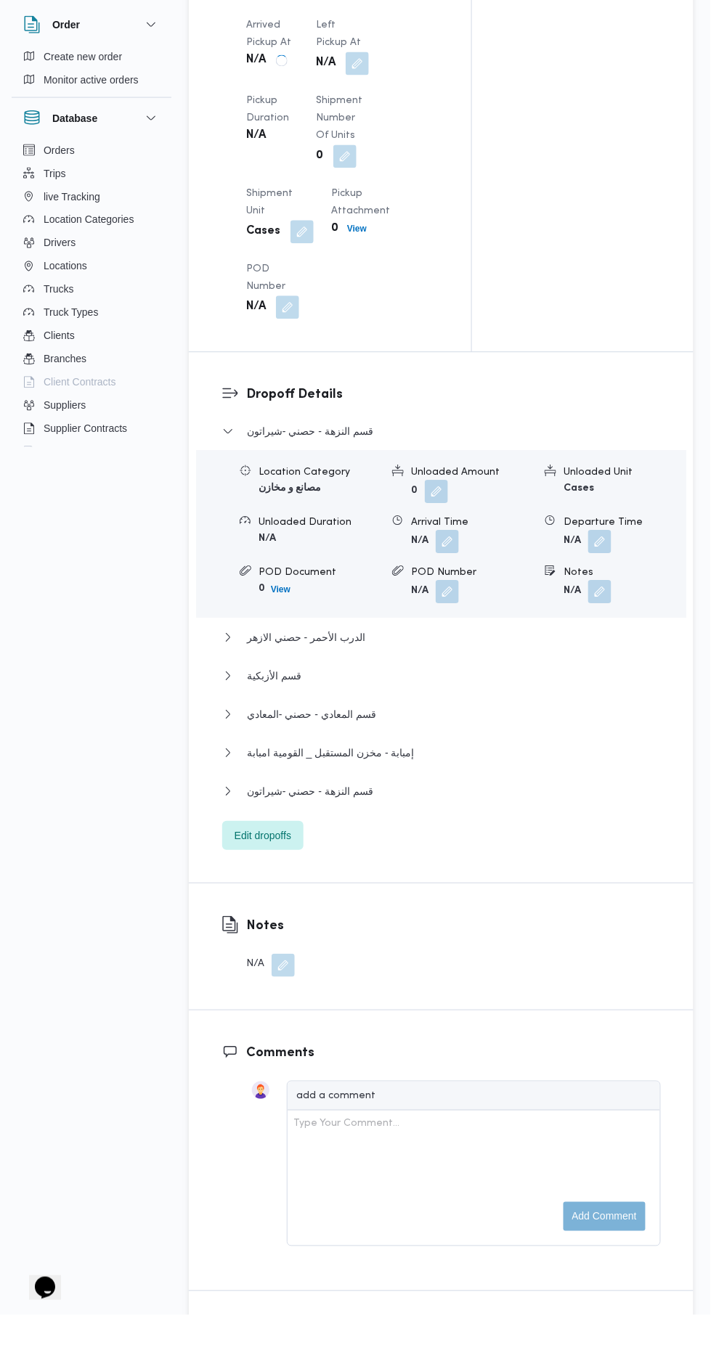
scroll to position [1547, 0]
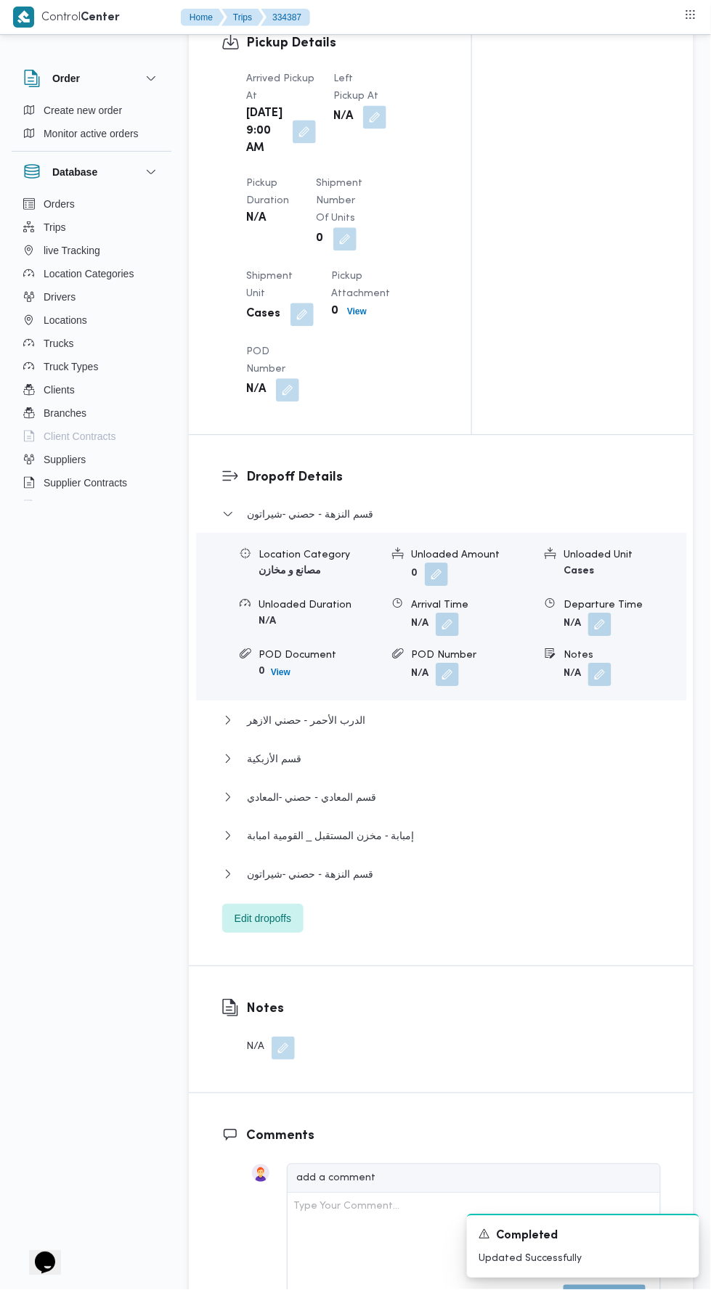
click at [368, 124] on button "button" at bounding box center [374, 117] width 23 height 23
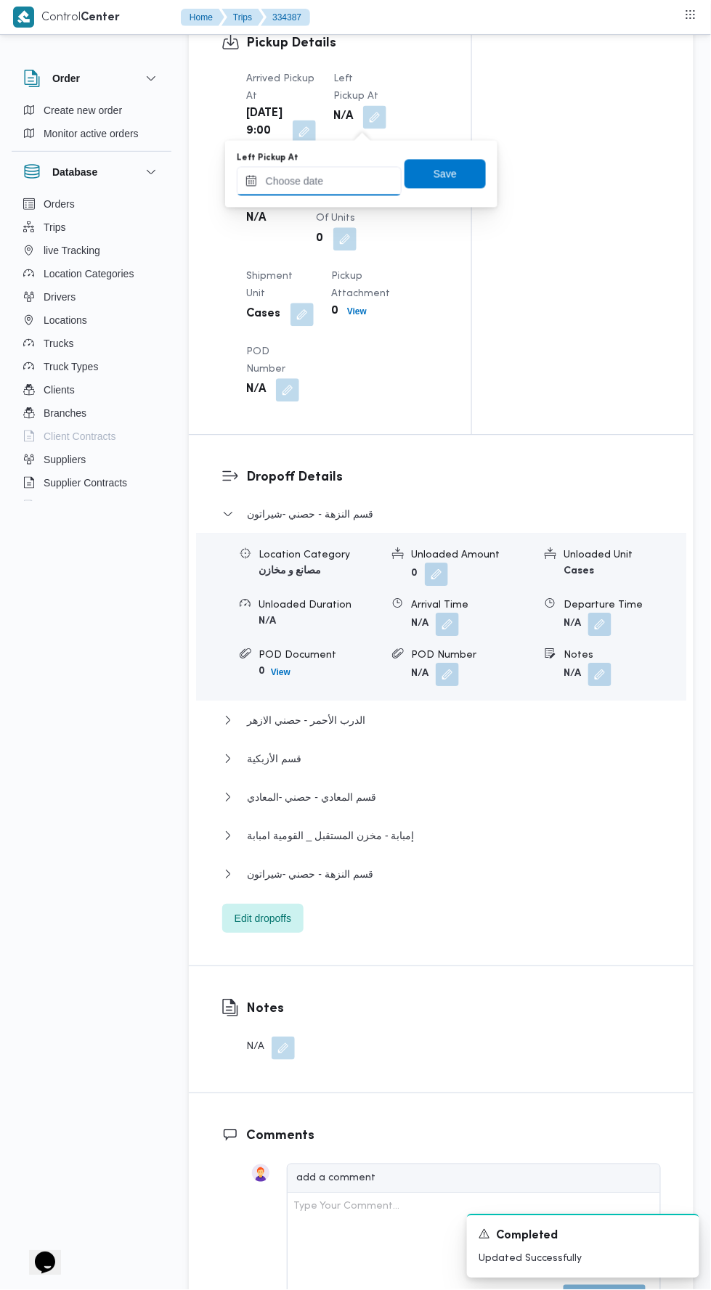
click at [363, 185] on input "Left Pickup At" at bounding box center [319, 181] width 165 height 29
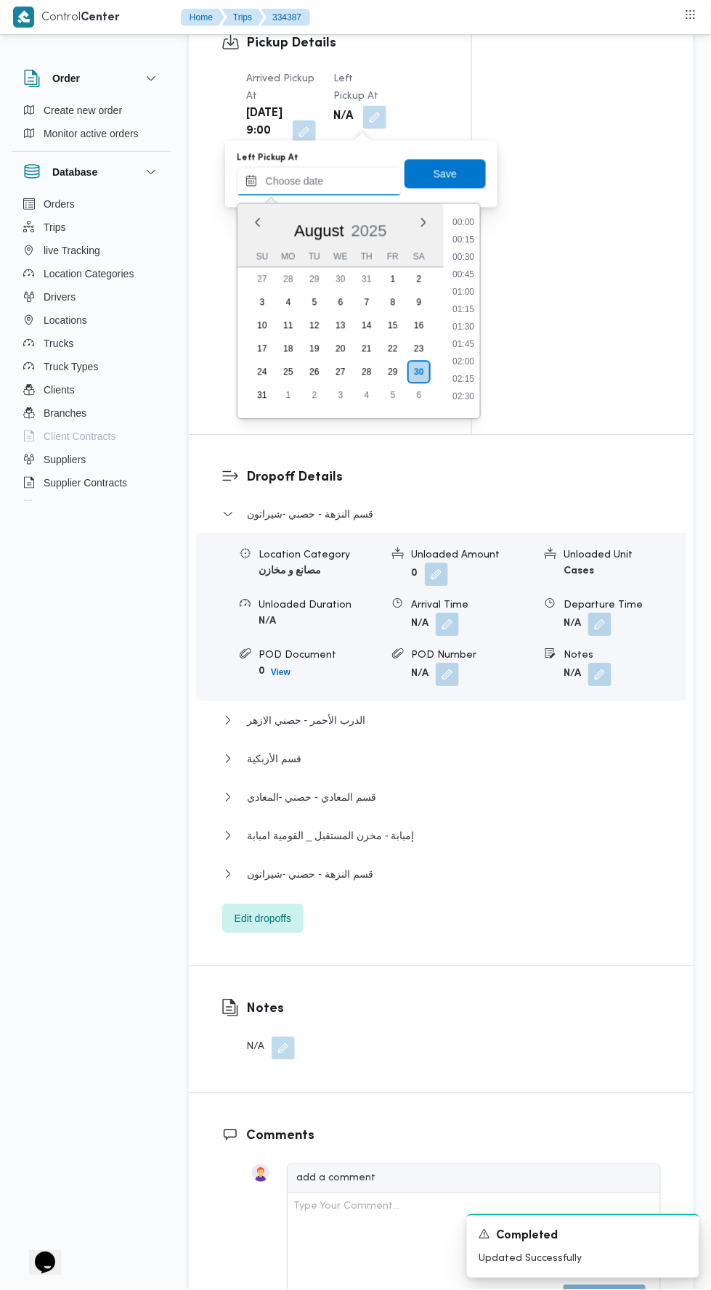
scroll to position [614, 0]
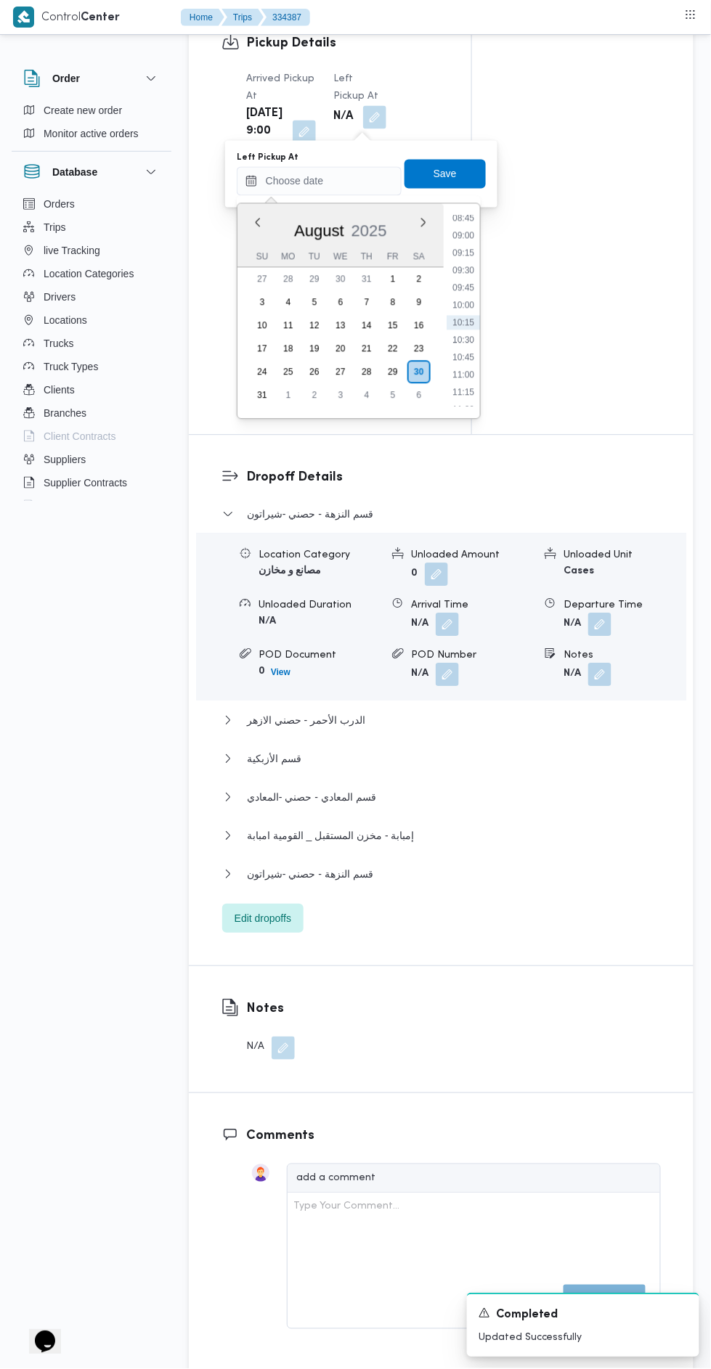
click at [471, 335] on li "10:30" at bounding box center [462, 340] width 33 height 15
type input "30/08/2025 10:30"
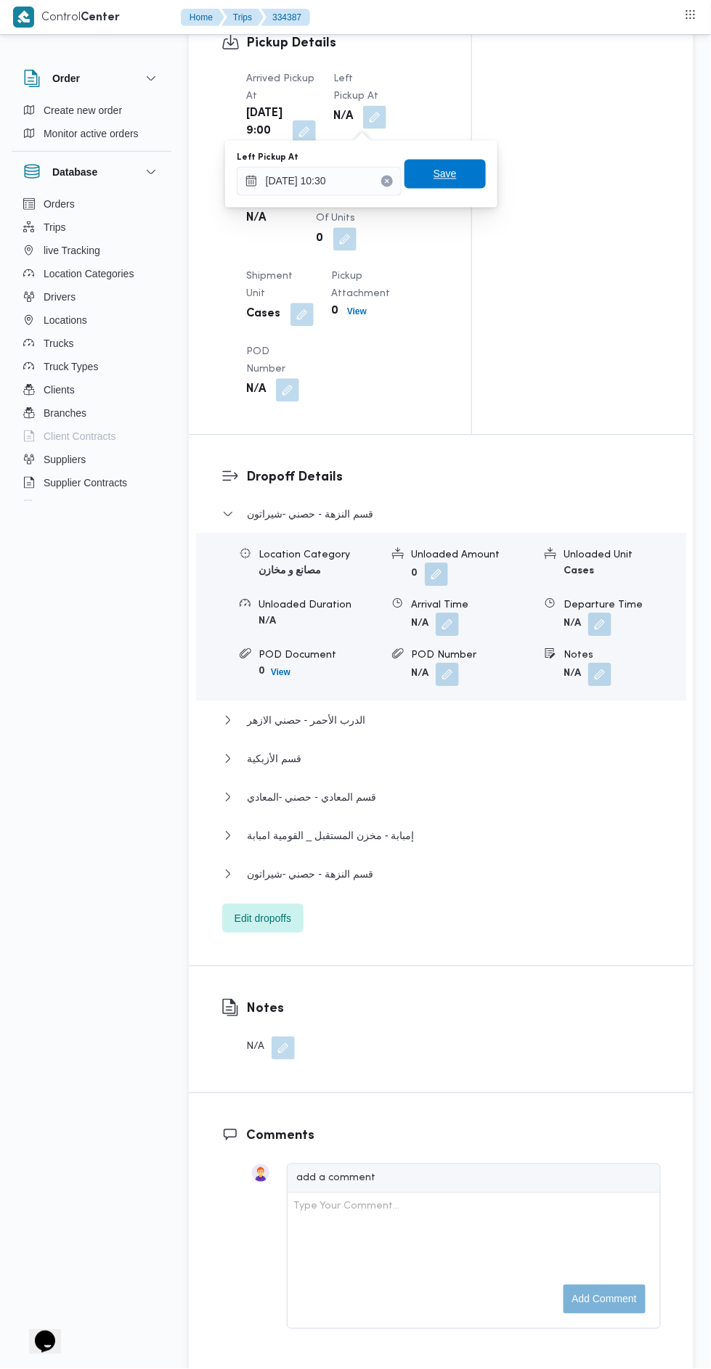
click at [473, 166] on span "Save" at bounding box center [444, 174] width 81 height 29
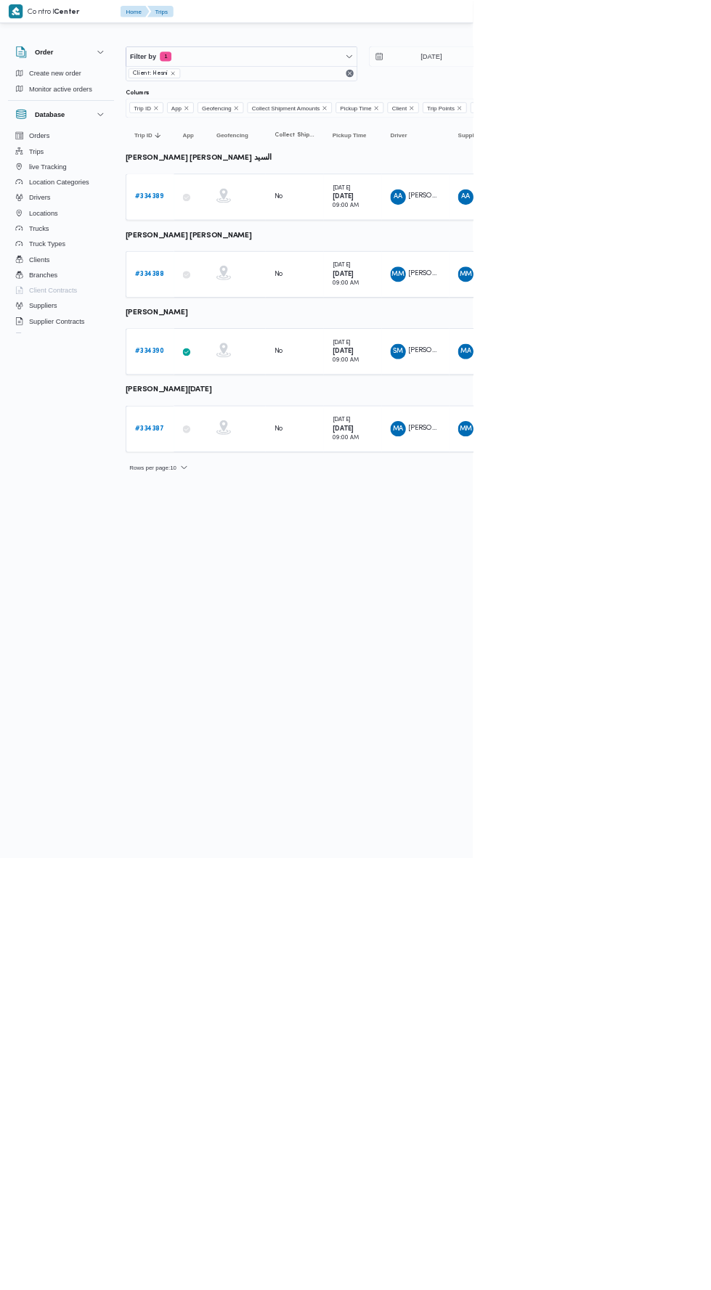
click at [231, 531] on link "# 334390" at bounding box center [225, 528] width 44 height 17
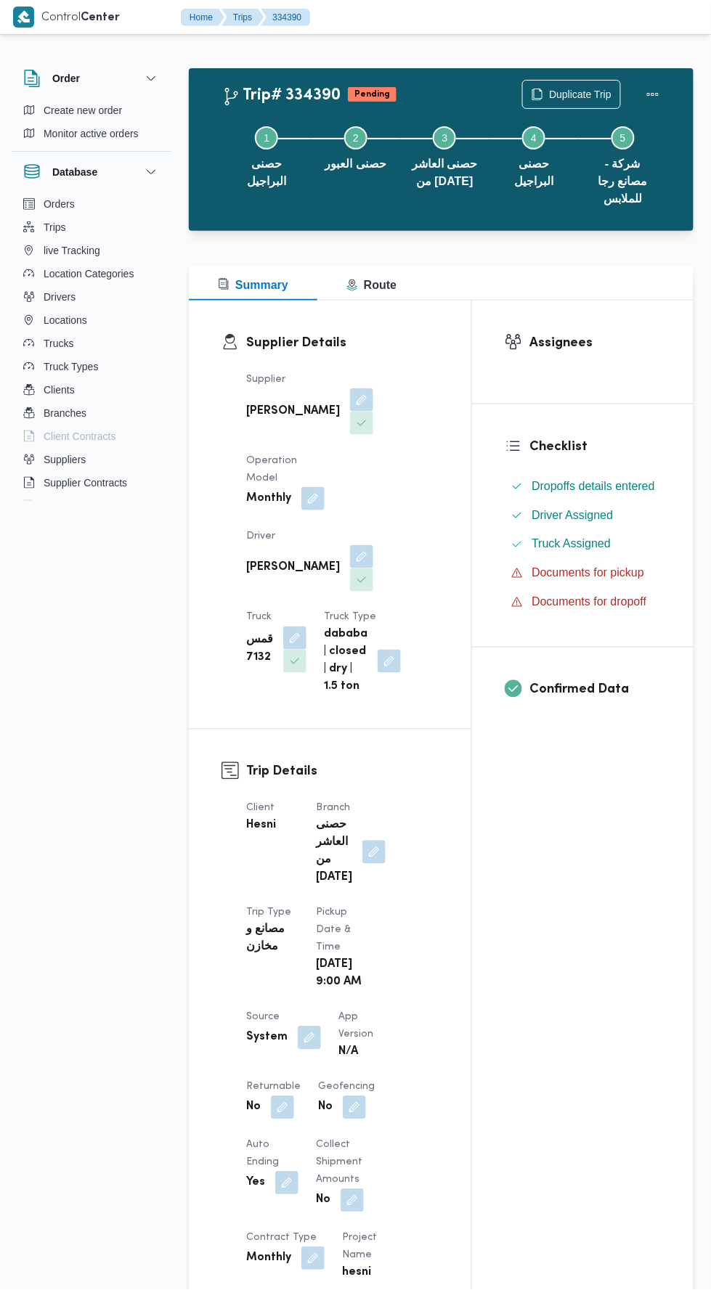
click at [277, 1029] on b "System" at bounding box center [266, 1037] width 41 height 17
click at [314, 1026] on button "button" at bounding box center [309, 1037] width 23 height 23
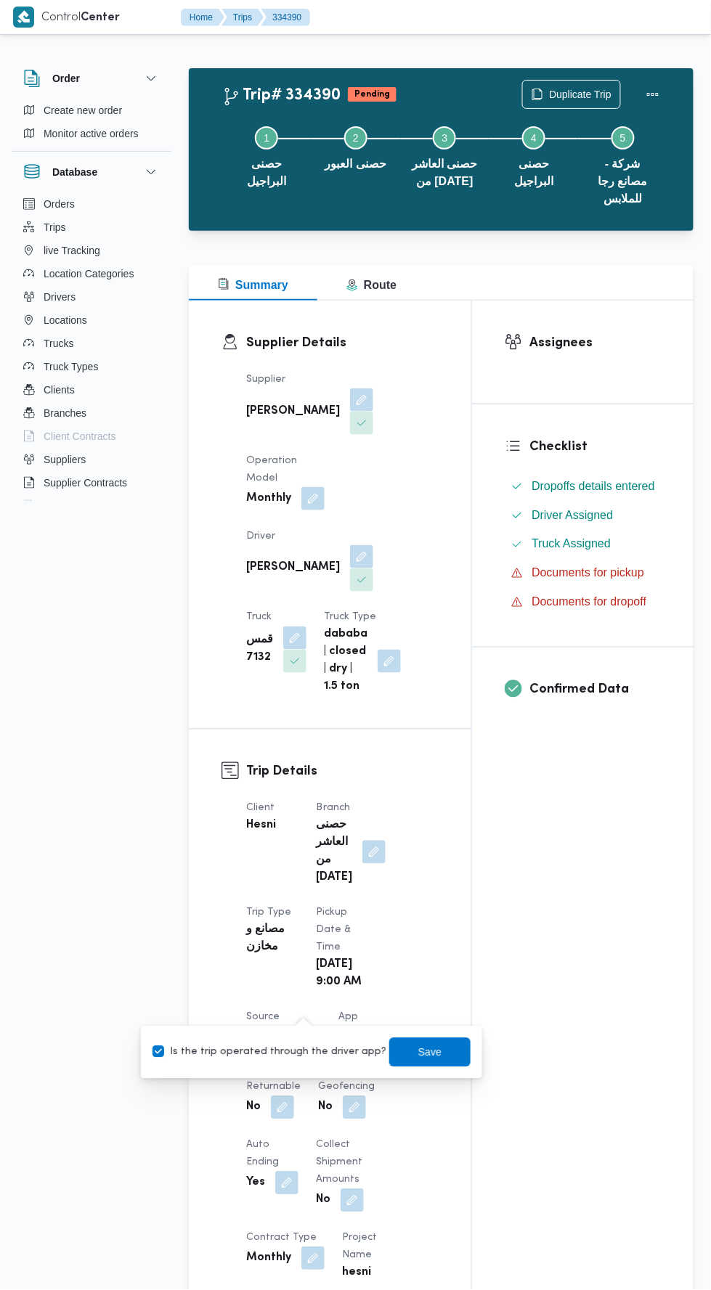
click at [301, 1059] on label "Is the trip operated through the driver app?" at bounding box center [269, 1052] width 234 height 17
checkbox input "false"
click at [418, 1051] on span "Save" at bounding box center [429, 1052] width 23 height 17
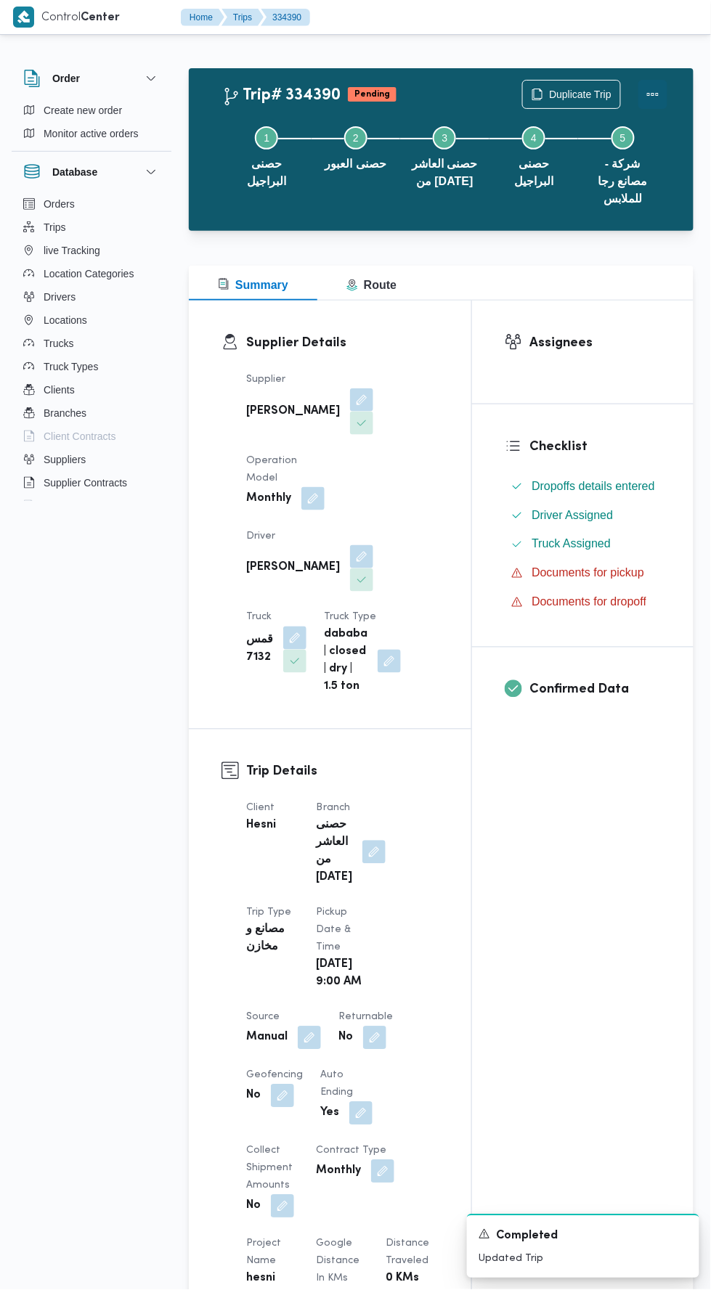
click at [655, 86] on button "Actions" at bounding box center [652, 94] width 29 height 29
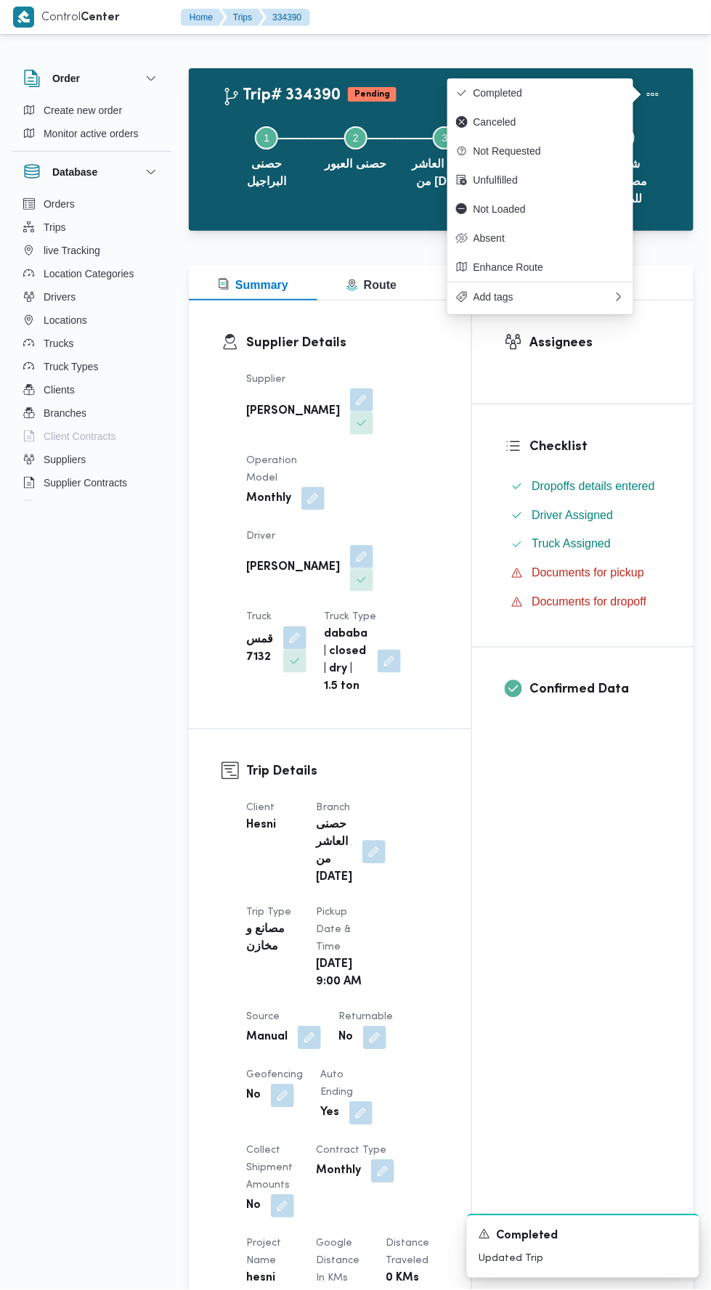
scroll to position [3, 0]
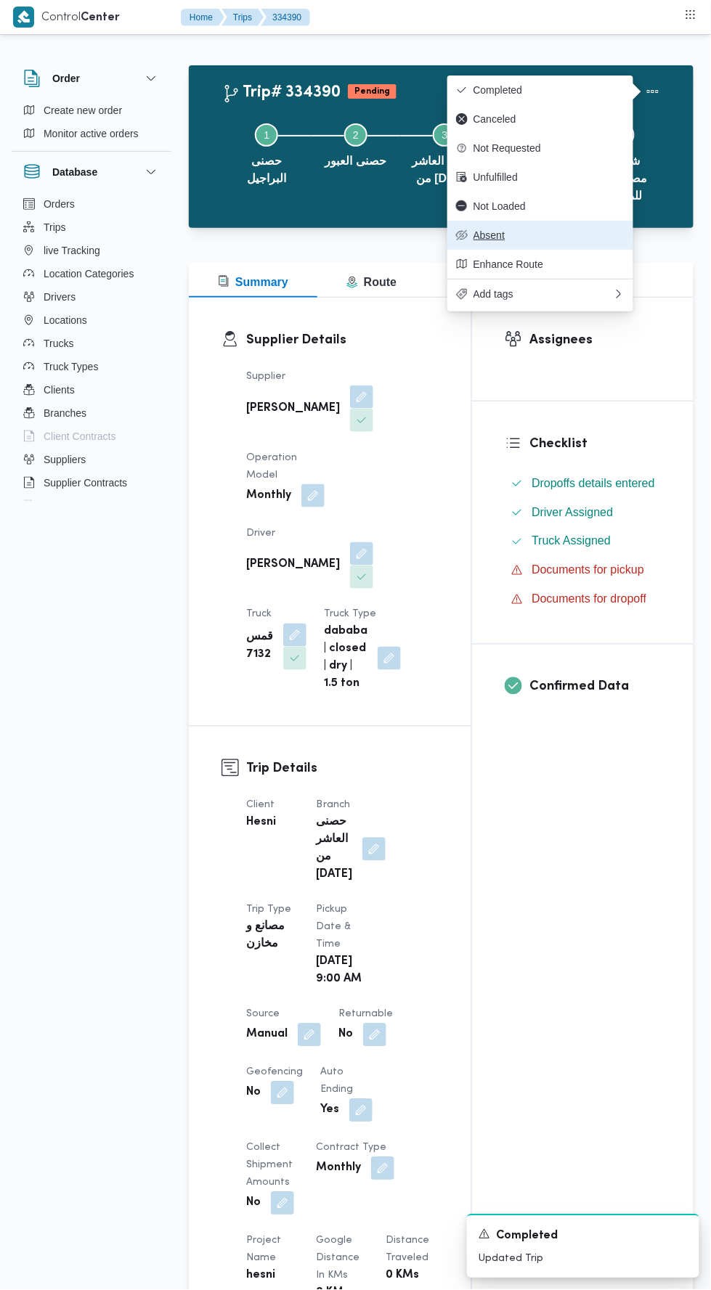
click at [588, 236] on span "Absent" at bounding box center [548, 235] width 151 height 12
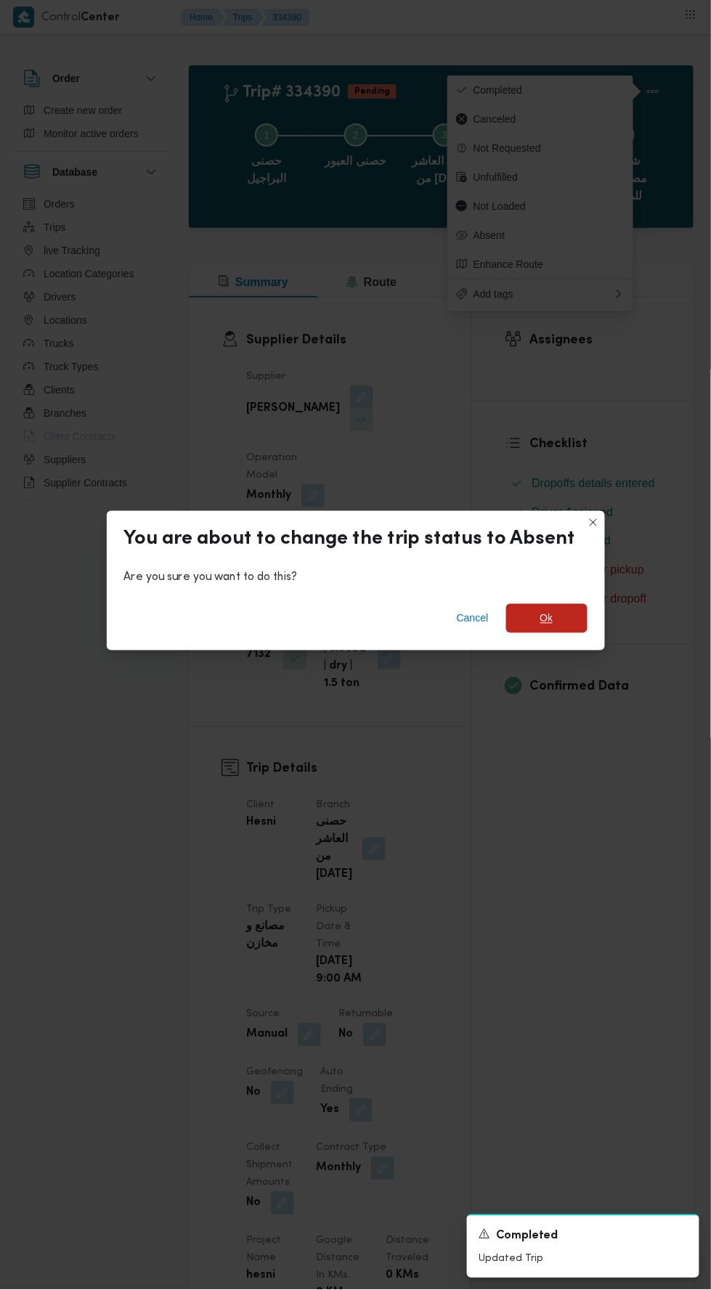
click at [555, 633] on span "Ok" at bounding box center [546, 618] width 81 height 29
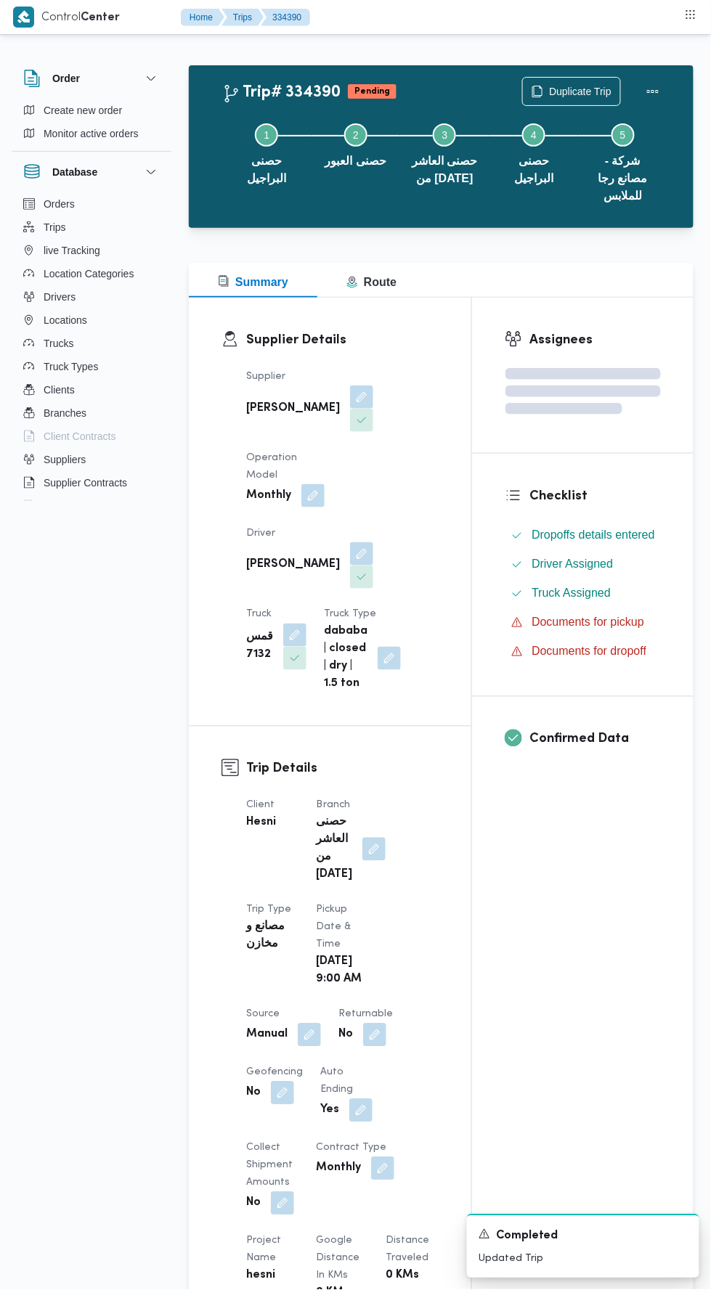
click at [574, 1004] on div "Assignees Checklist Dropoffs details entered Driver Assigned Truck Assigned Doc…" at bounding box center [582, 1141] width 221 height 1687
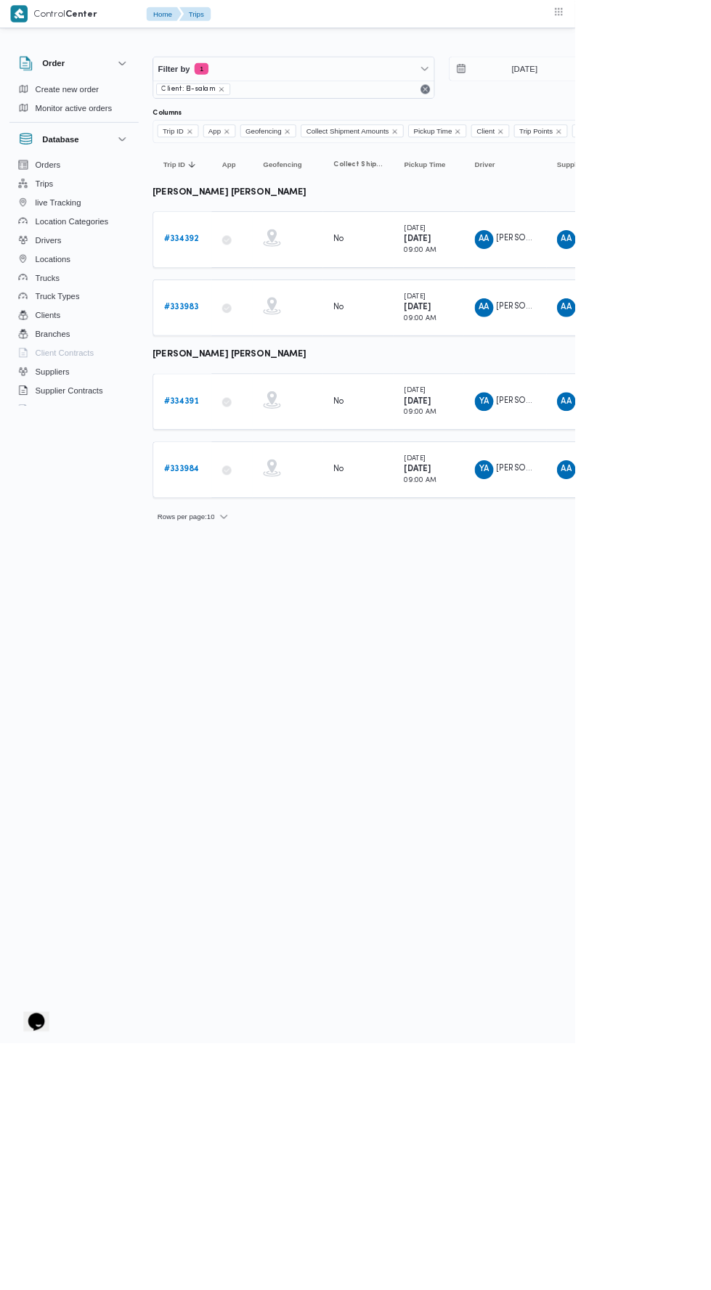
click at [237, 492] on b "# 334391" at bounding box center [224, 495] width 43 height 9
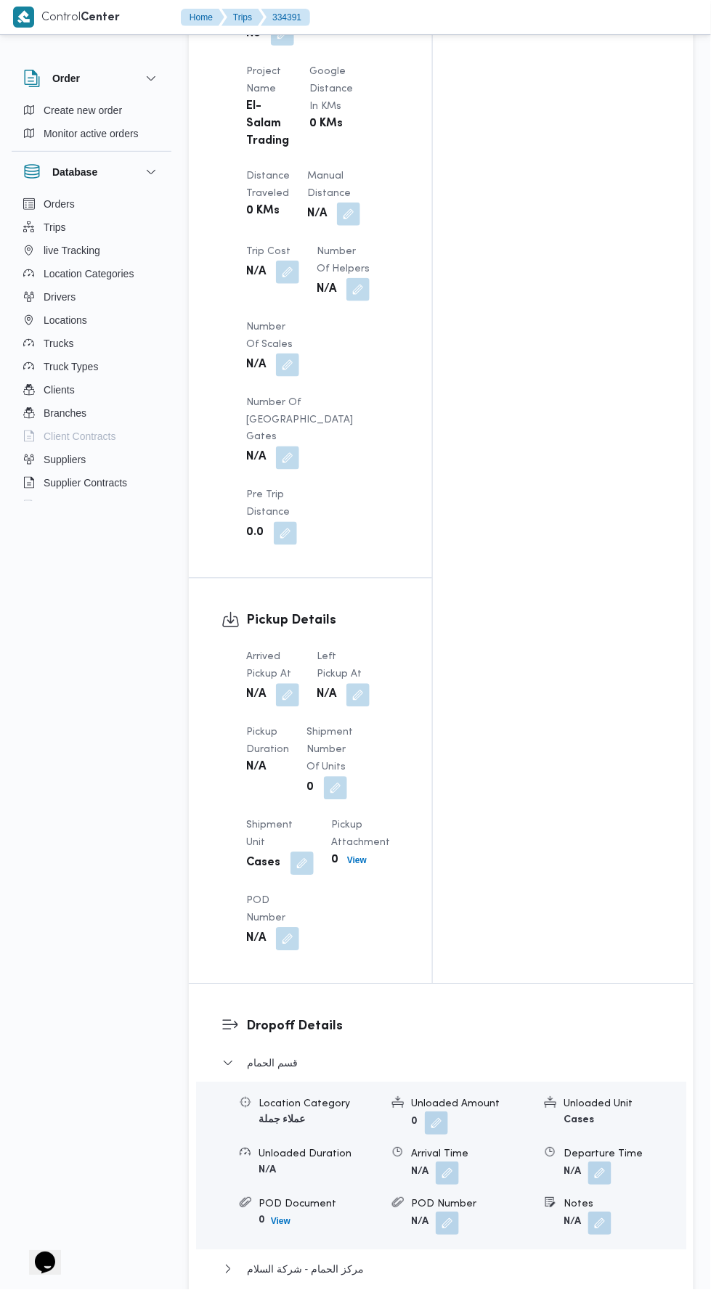
scroll to position [1277, 0]
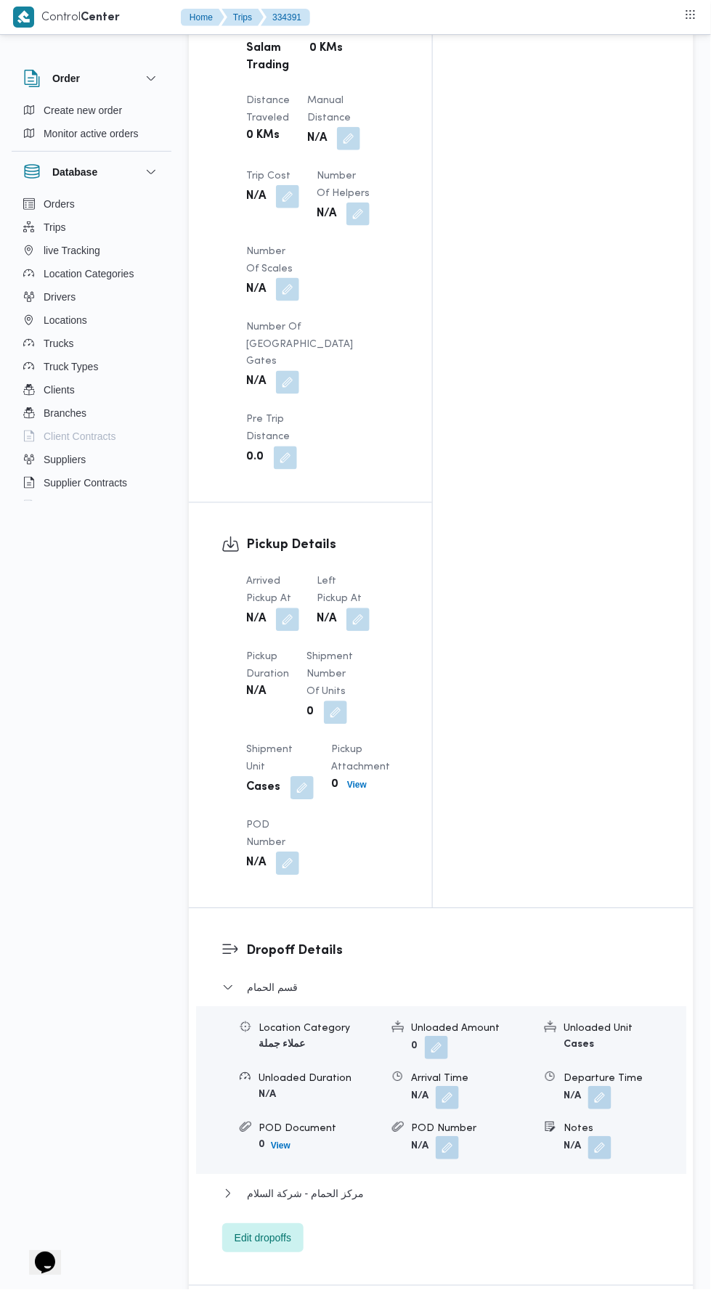
click at [288, 608] on button "button" at bounding box center [287, 619] width 23 height 23
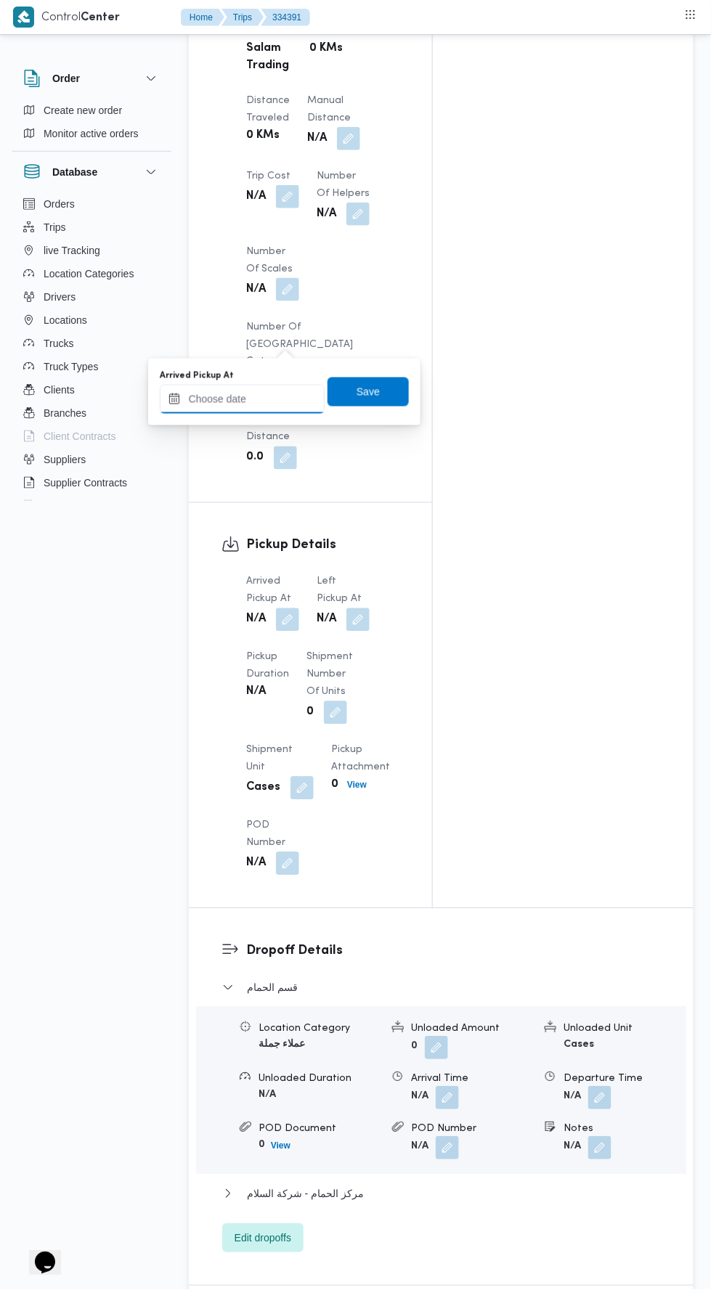
click at [302, 396] on input "Arrived Pickup At" at bounding box center [242, 399] width 165 height 29
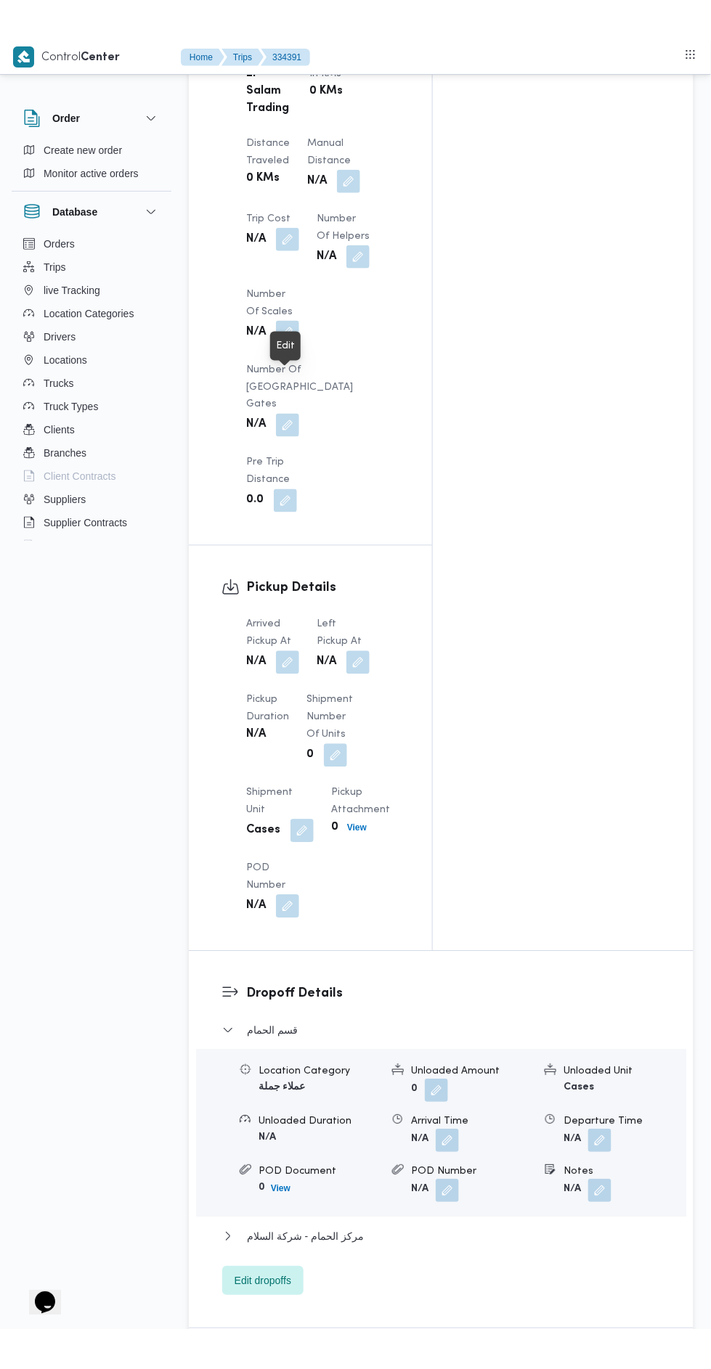
scroll to position [1270, 0]
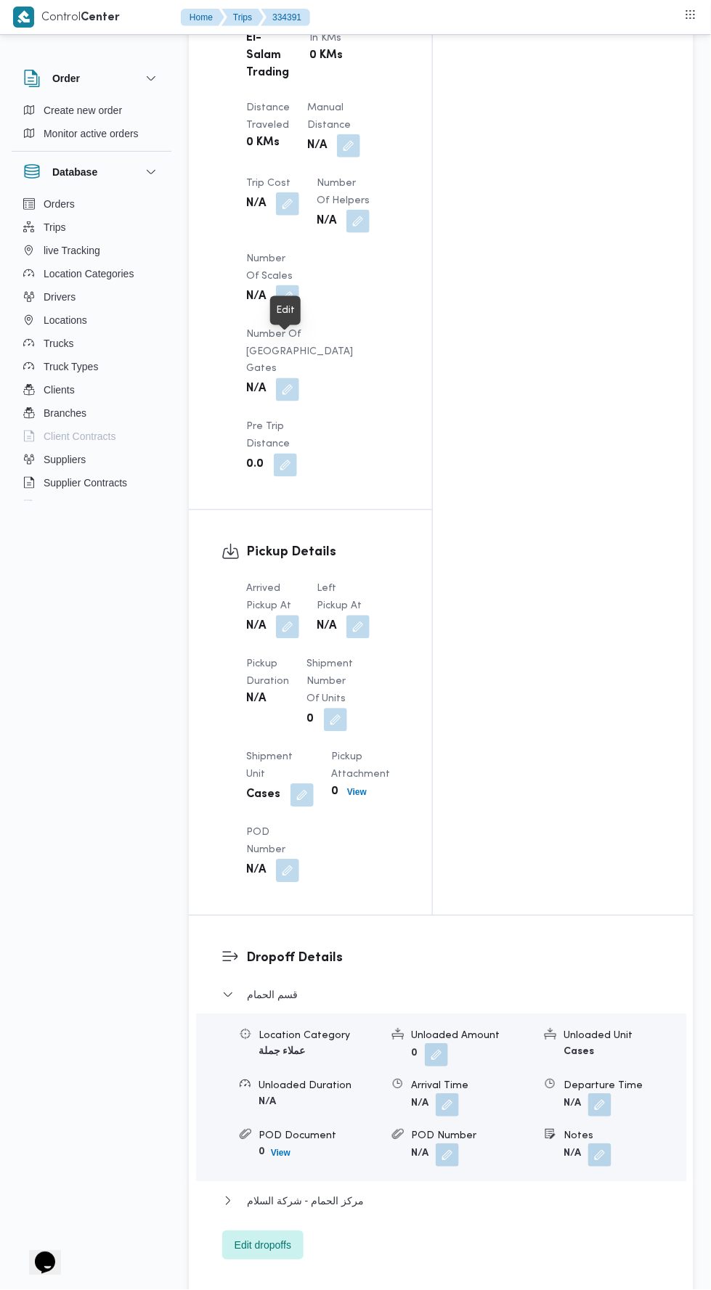
click at [295, 616] on button "button" at bounding box center [287, 627] width 23 height 23
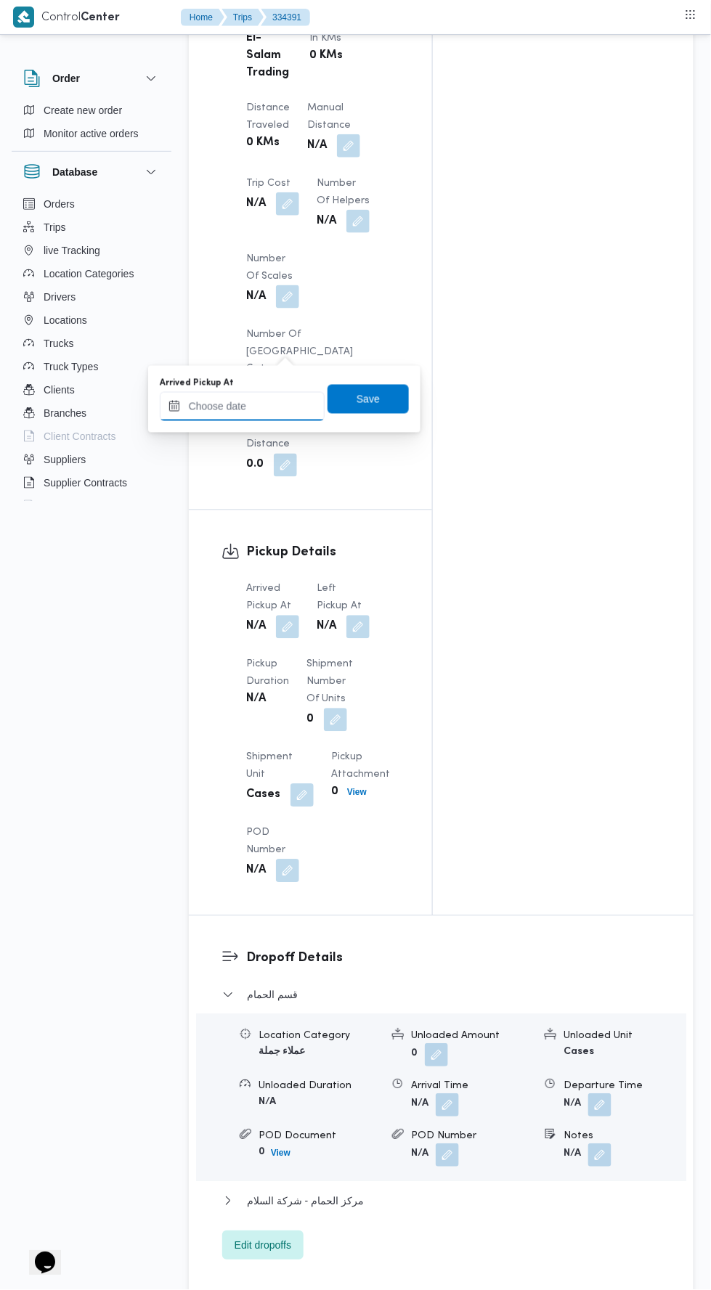
click at [286, 404] on input "Arrived Pickup At" at bounding box center [242, 406] width 165 height 29
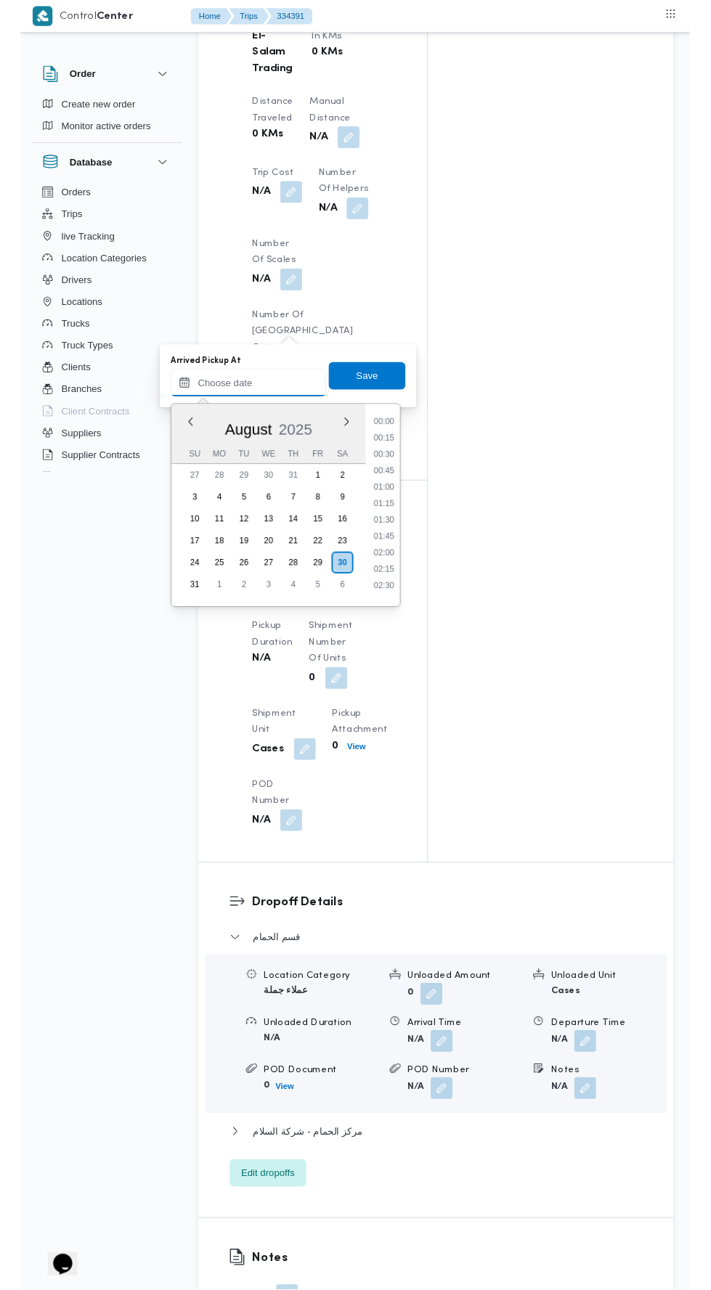
scroll to position [614, 0]
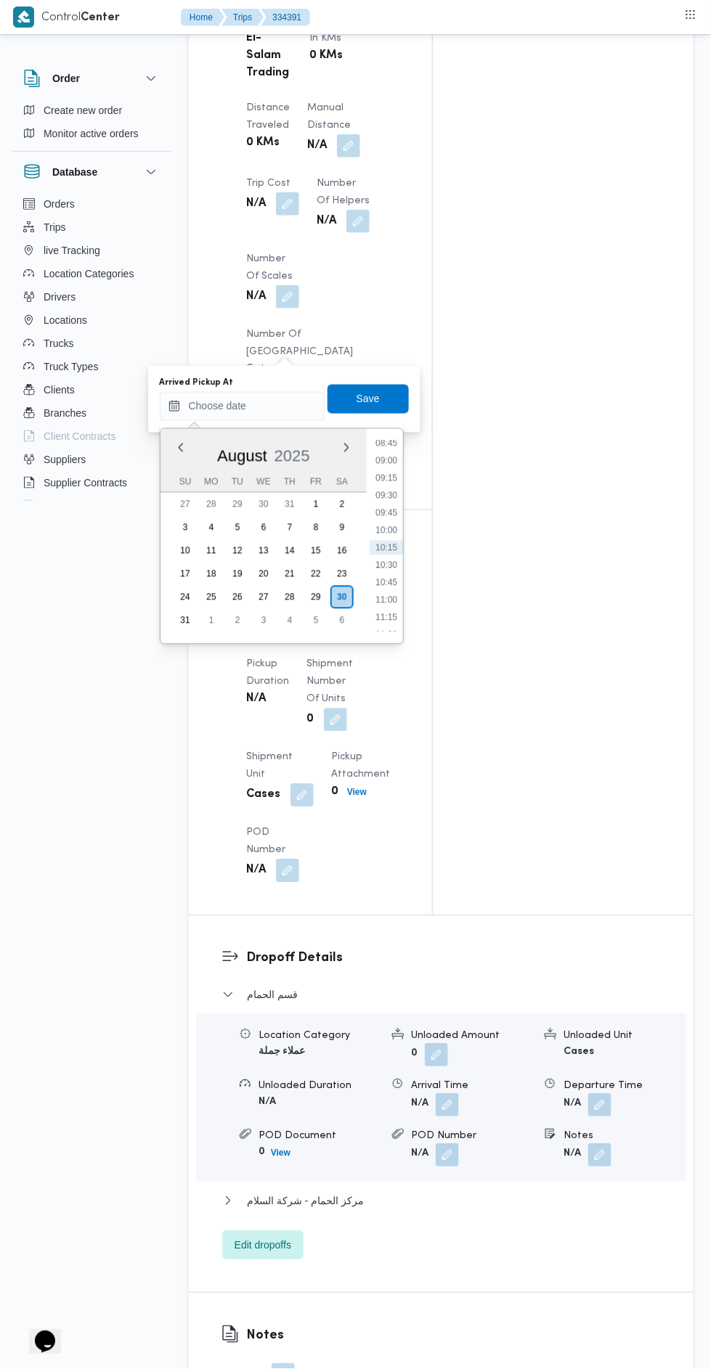
click at [388, 463] on li "09:00" at bounding box center [385, 461] width 33 height 15
type input "30/08/2025 09:00"
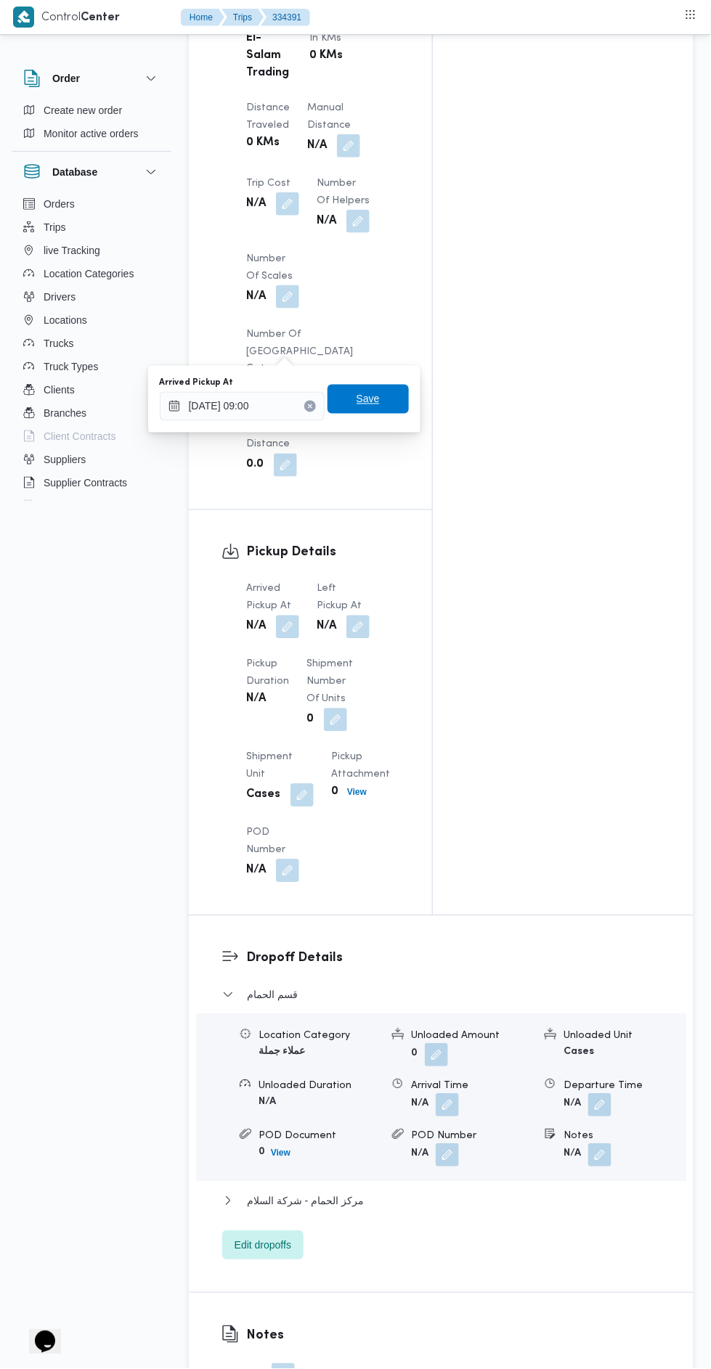
click at [387, 400] on span "Save" at bounding box center [367, 399] width 81 height 29
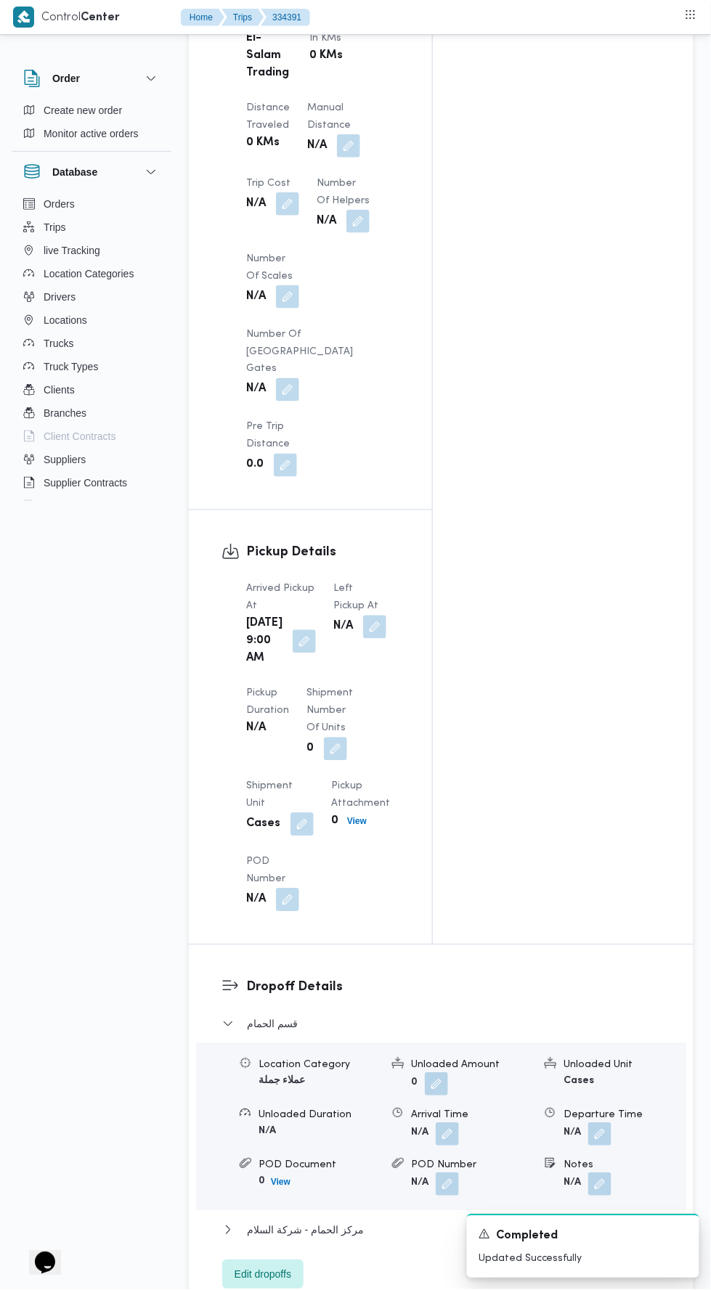
click at [369, 616] on button "button" at bounding box center [374, 627] width 23 height 23
click at [375, 405] on input "Left Pickup At" at bounding box center [319, 406] width 165 height 29
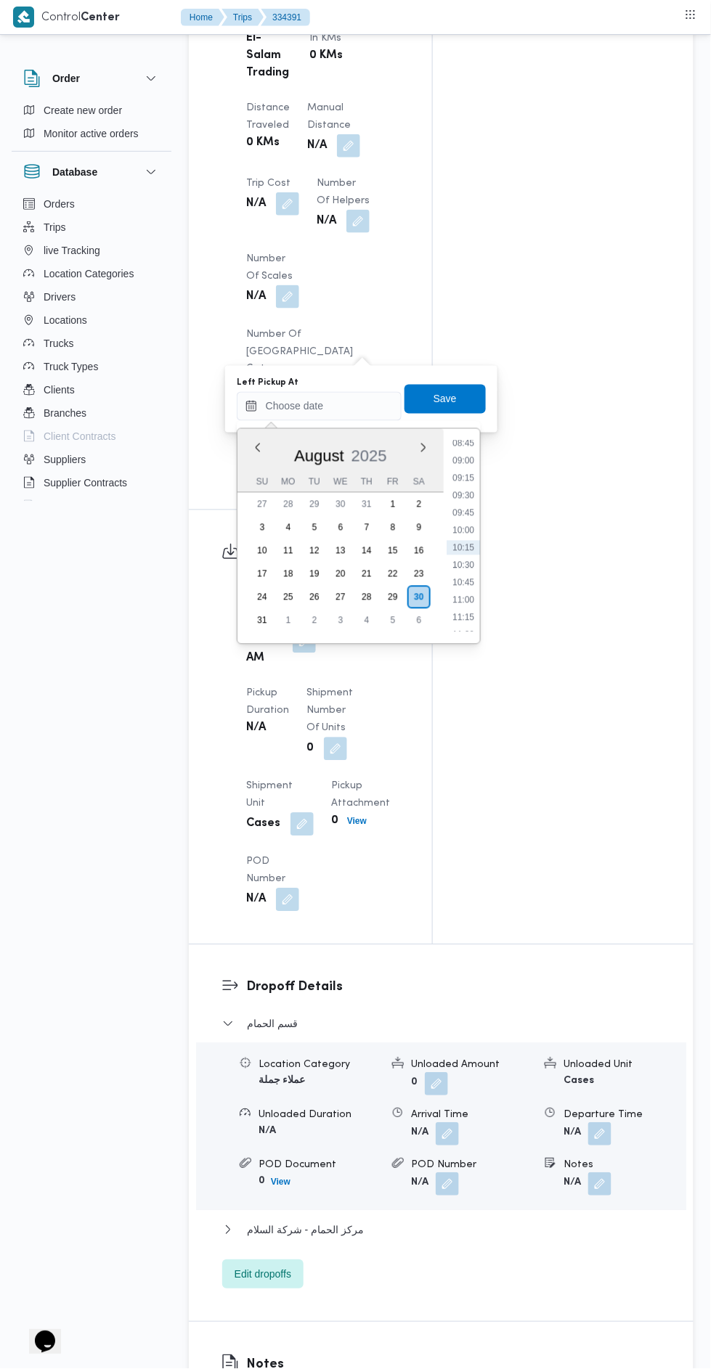
click at [465, 527] on li "10:00" at bounding box center [462, 530] width 33 height 15
type input "[DATE] 10:00"
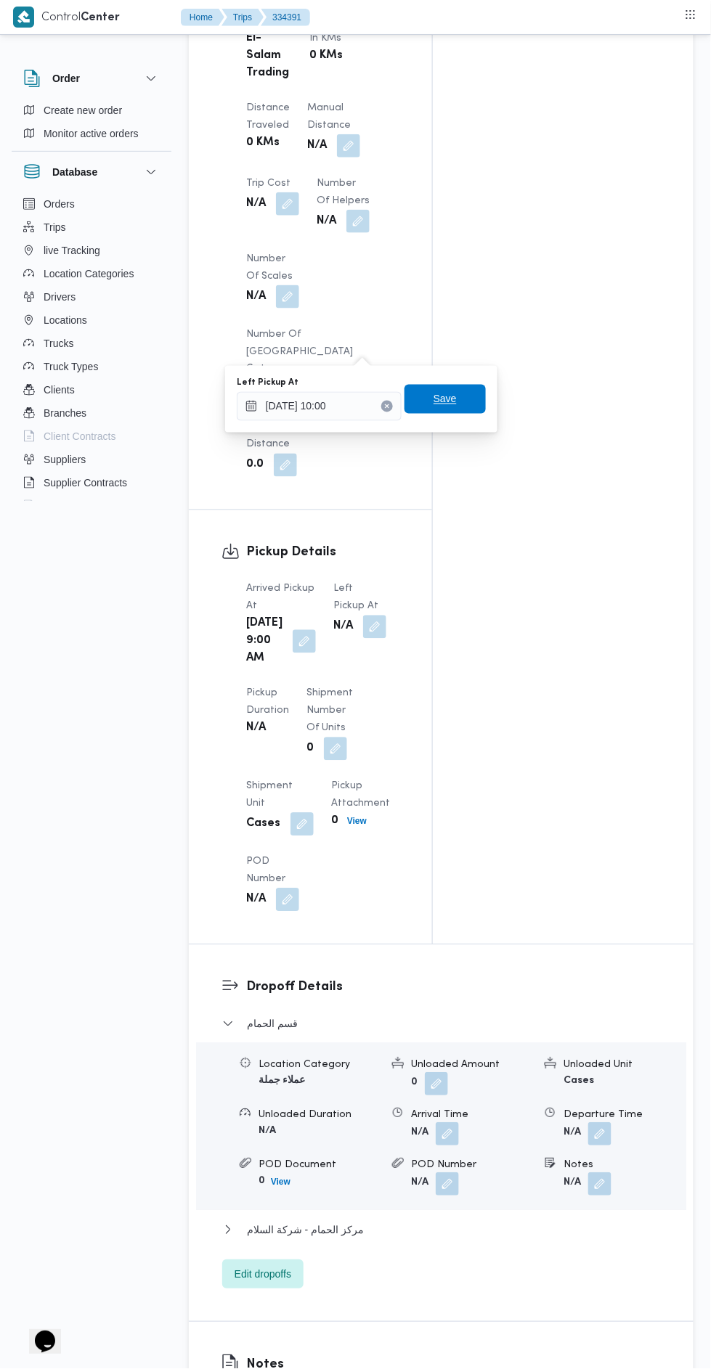
click at [476, 389] on span "Save" at bounding box center [444, 399] width 81 height 29
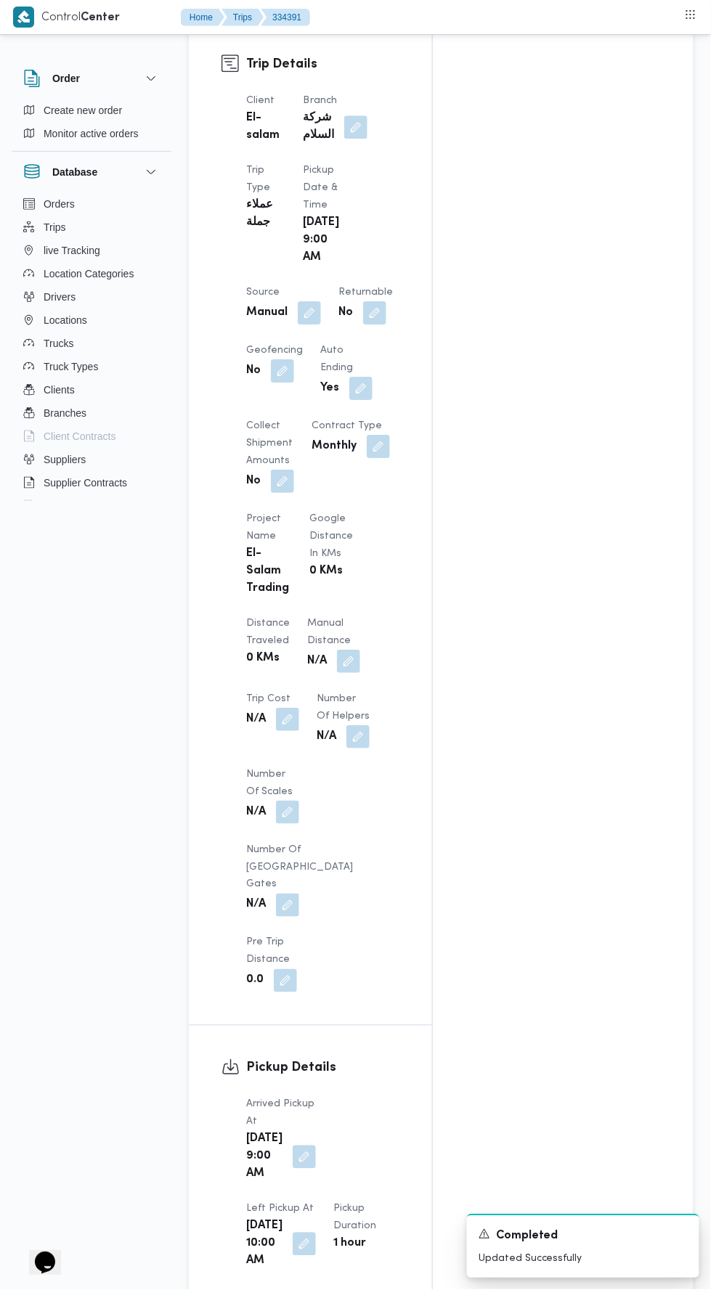
scroll to position [0, 0]
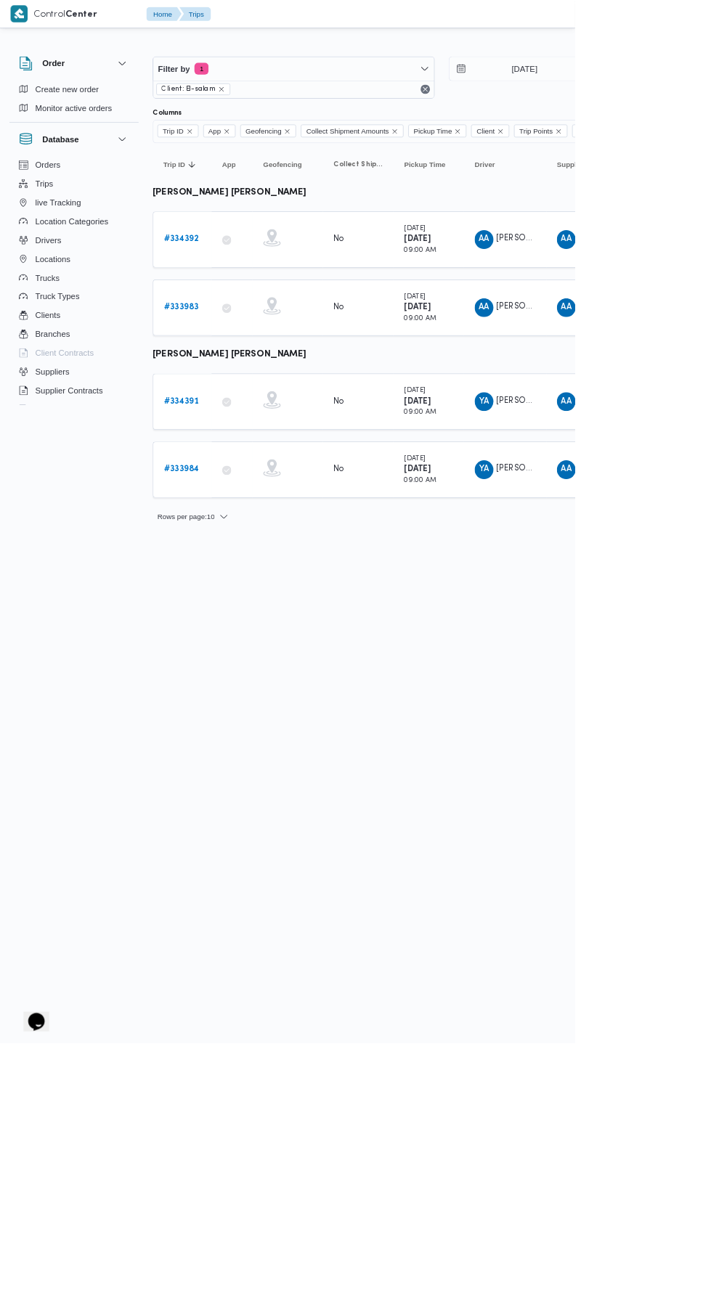
click at [235, 294] on b "# 334392" at bounding box center [224, 295] width 43 height 9
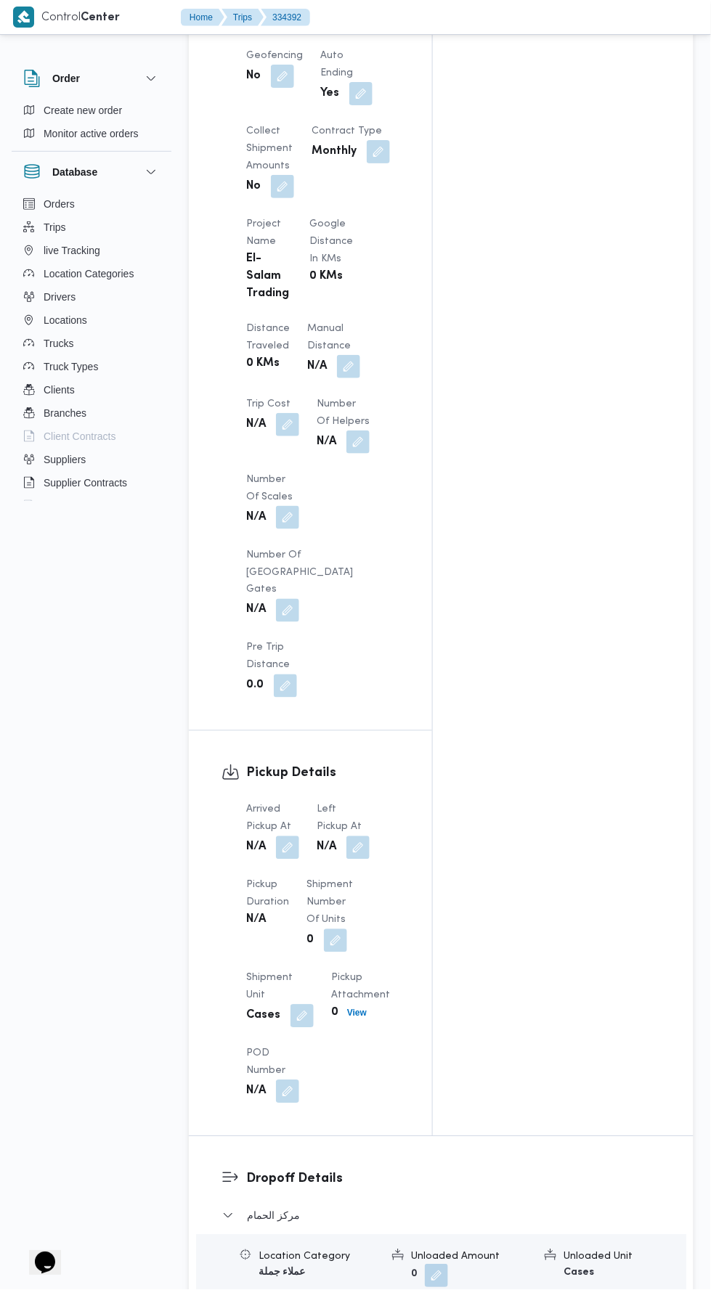
scroll to position [1050, 0]
click at [284, 835] on button "button" at bounding box center [287, 846] width 23 height 23
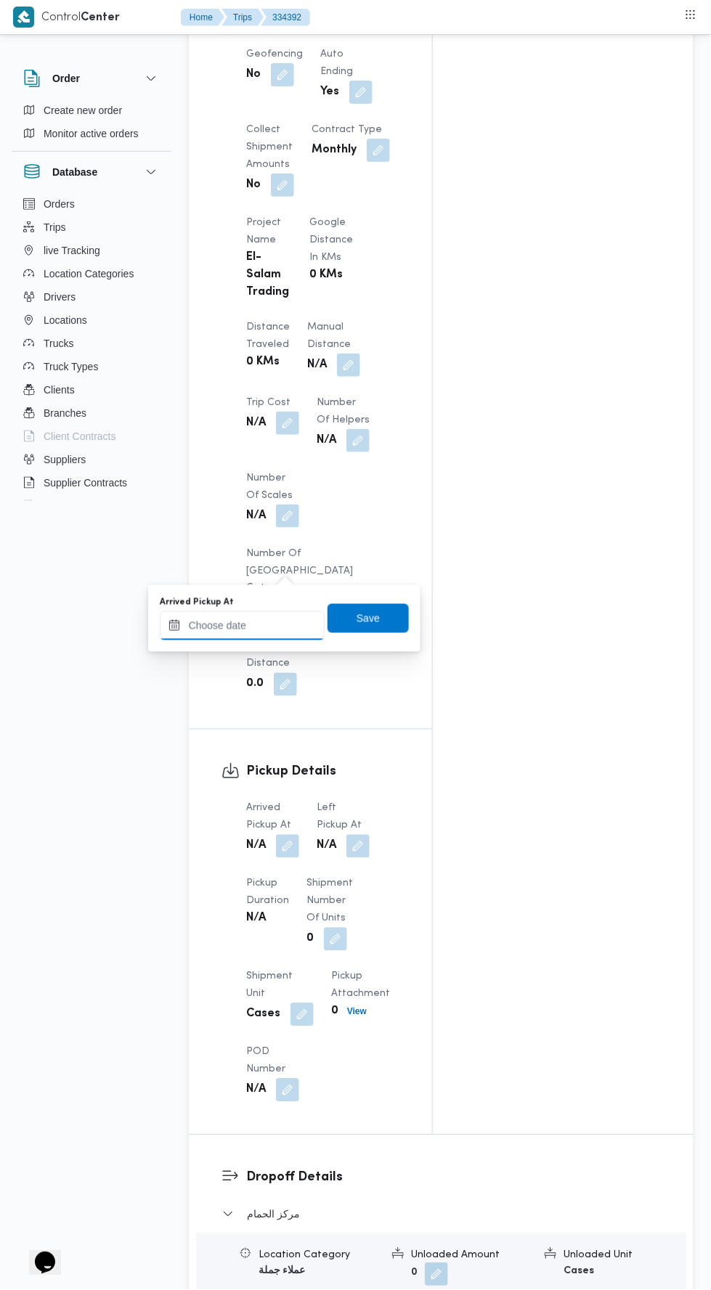
click at [280, 625] on input "Arrived Pickup At" at bounding box center [242, 625] width 165 height 29
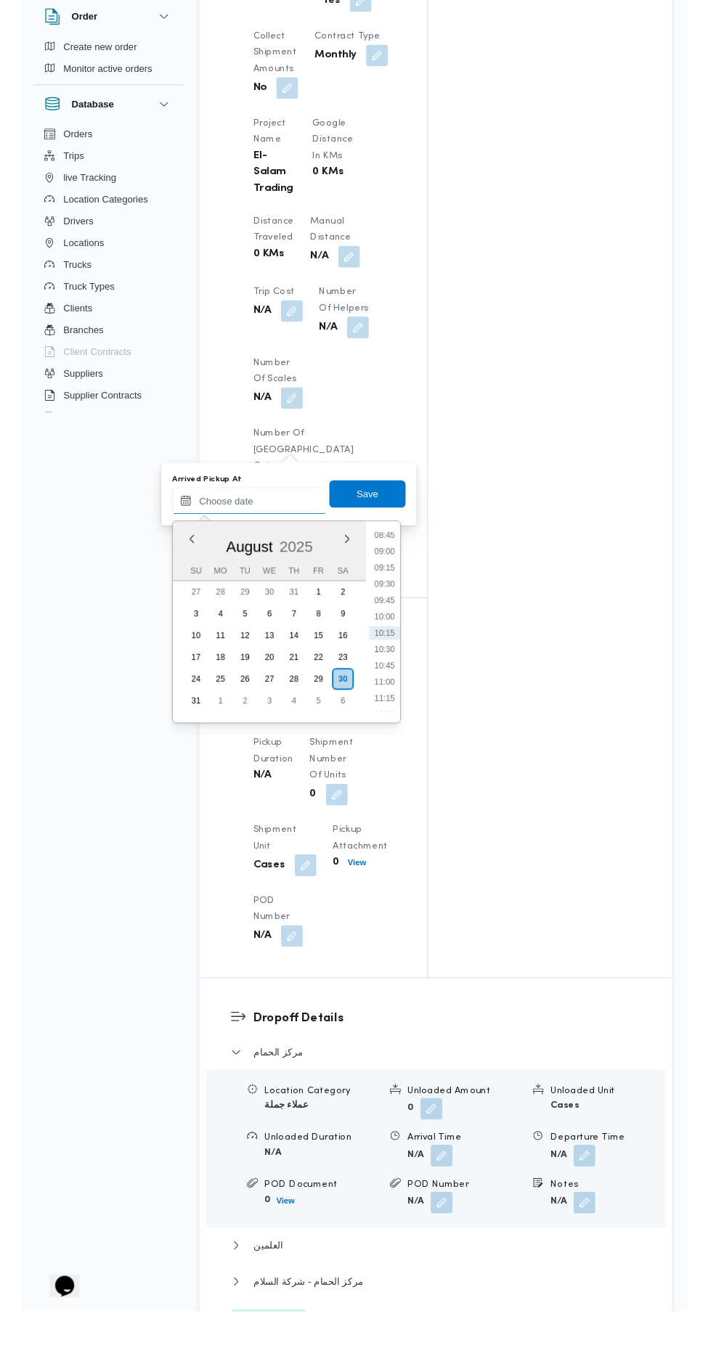
scroll to position [1081, 0]
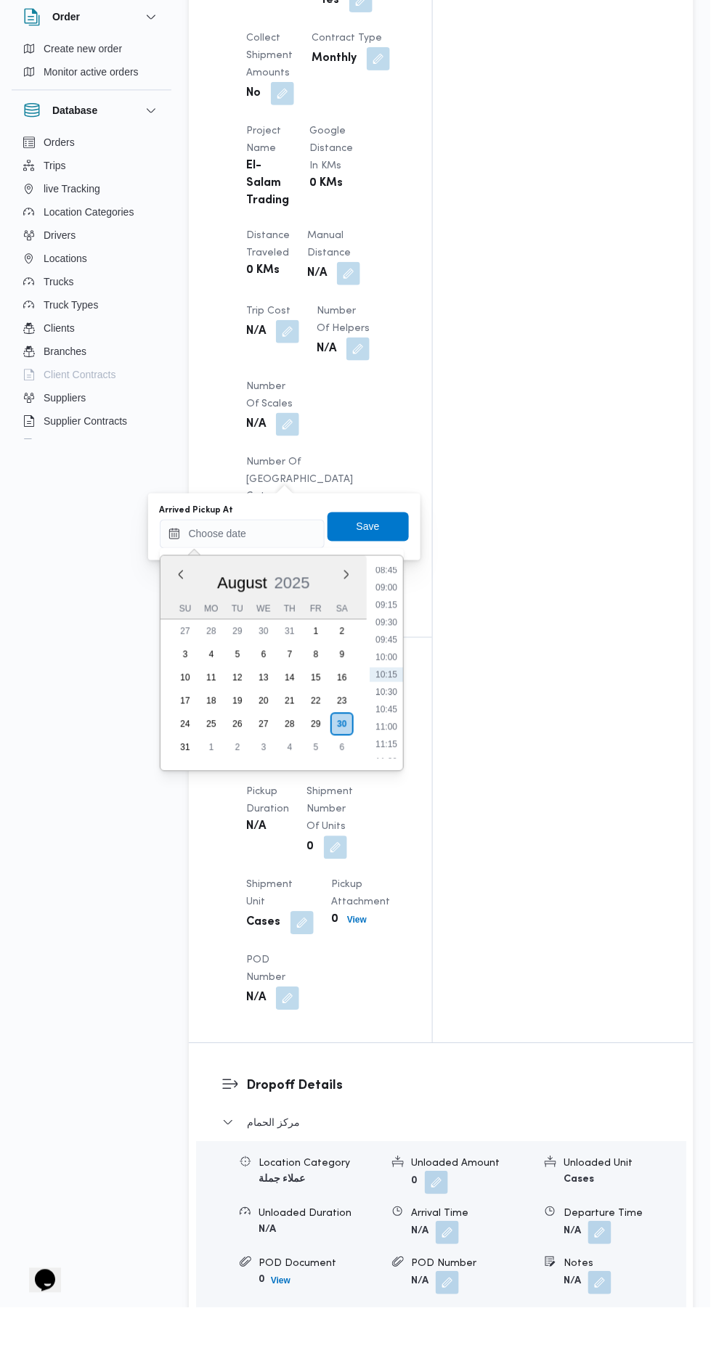
click at [391, 664] on li "09:15" at bounding box center [385, 666] width 33 height 15
type input "30/08/2025 09:15"
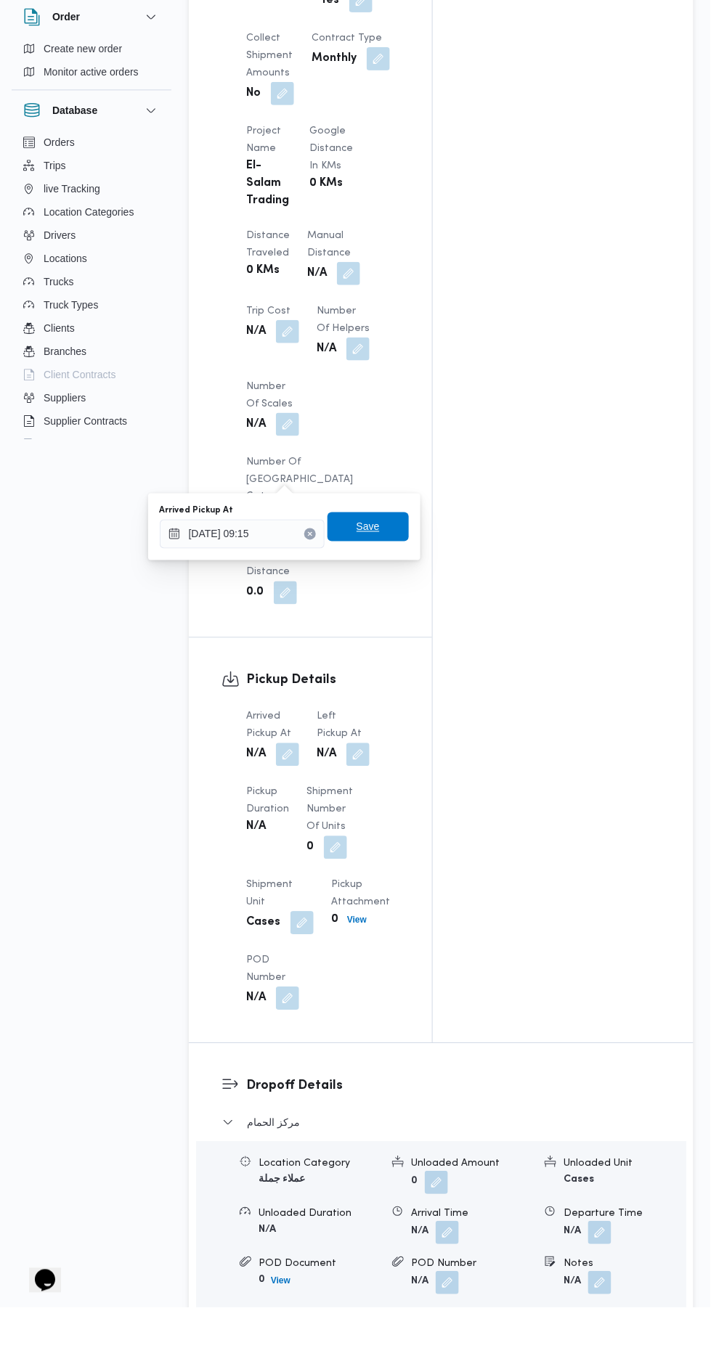
click at [388, 589] on span "Save" at bounding box center [367, 587] width 81 height 29
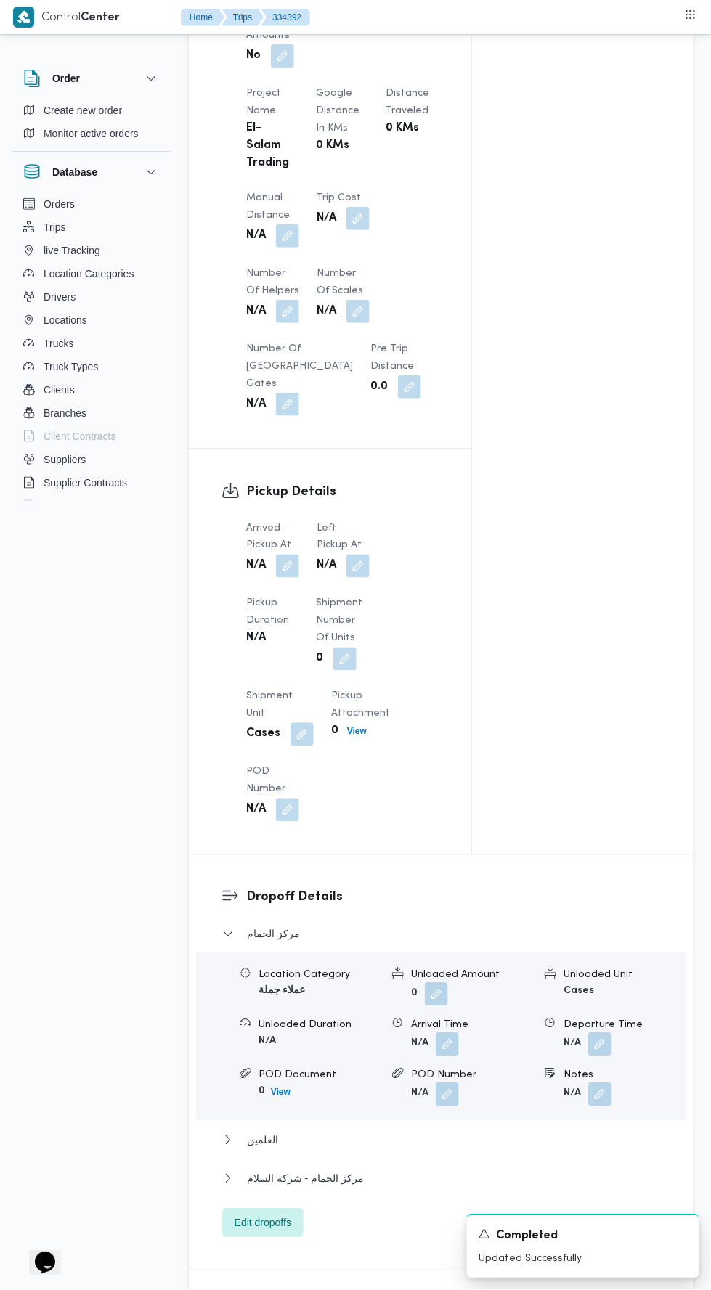
click at [367, 555] on button "button" at bounding box center [357, 566] width 23 height 23
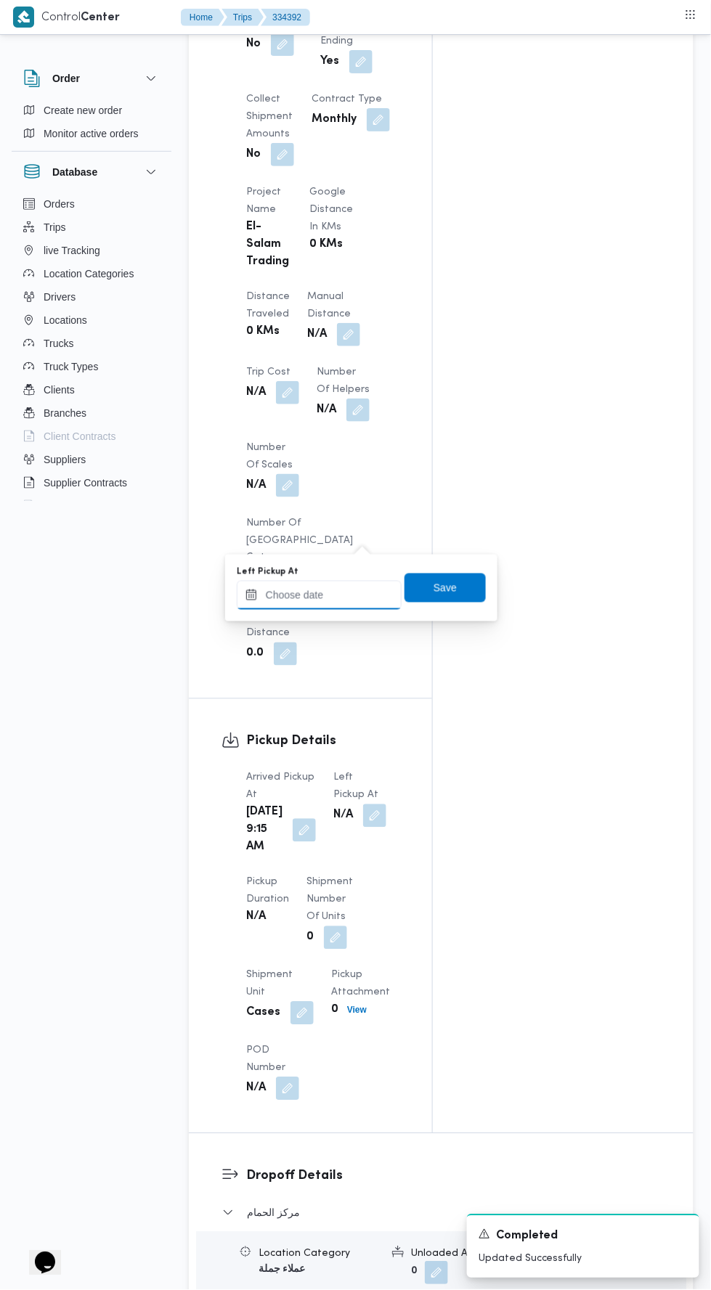
click at [348, 594] on input "Left Pickup At" at bounding box center [319, 595] width 165 height 29
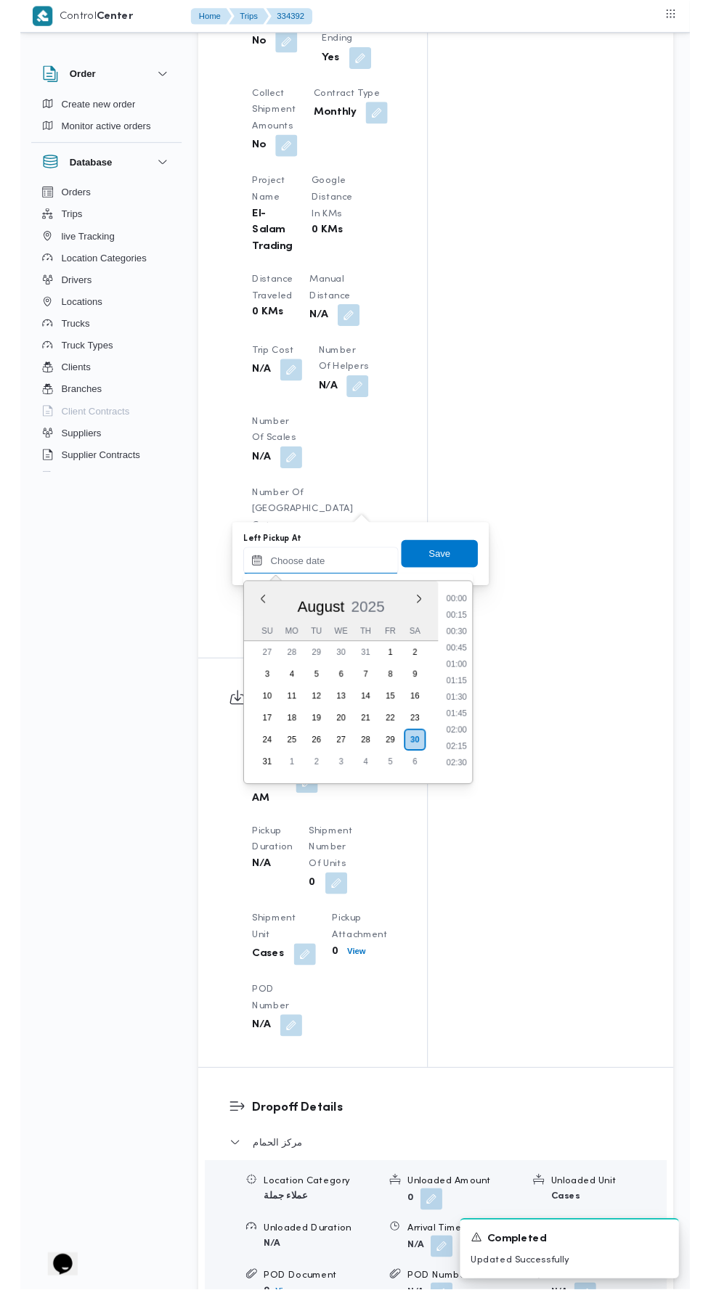
scroll to position [614, 0]
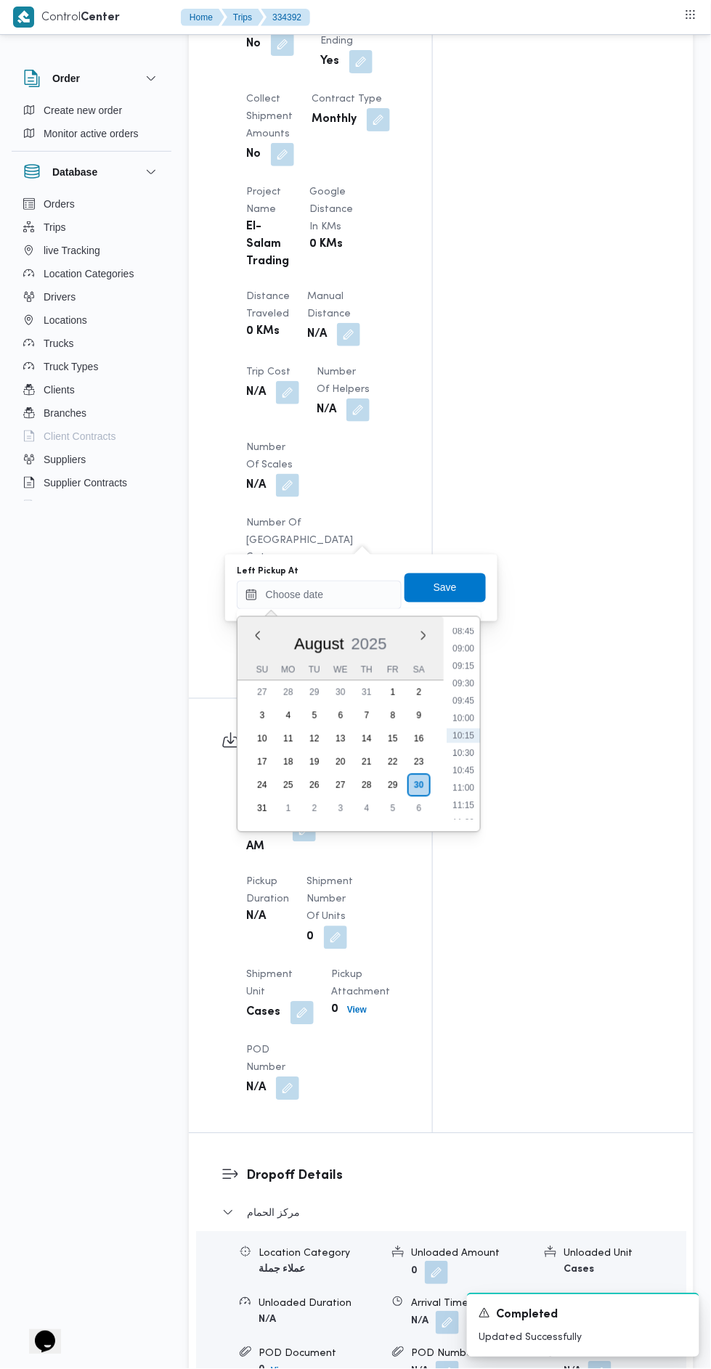
click at [463, 751] on li "10:30" at bounding box center [462, 753] width 33 height 15
type input "30/08/2025 10:30"
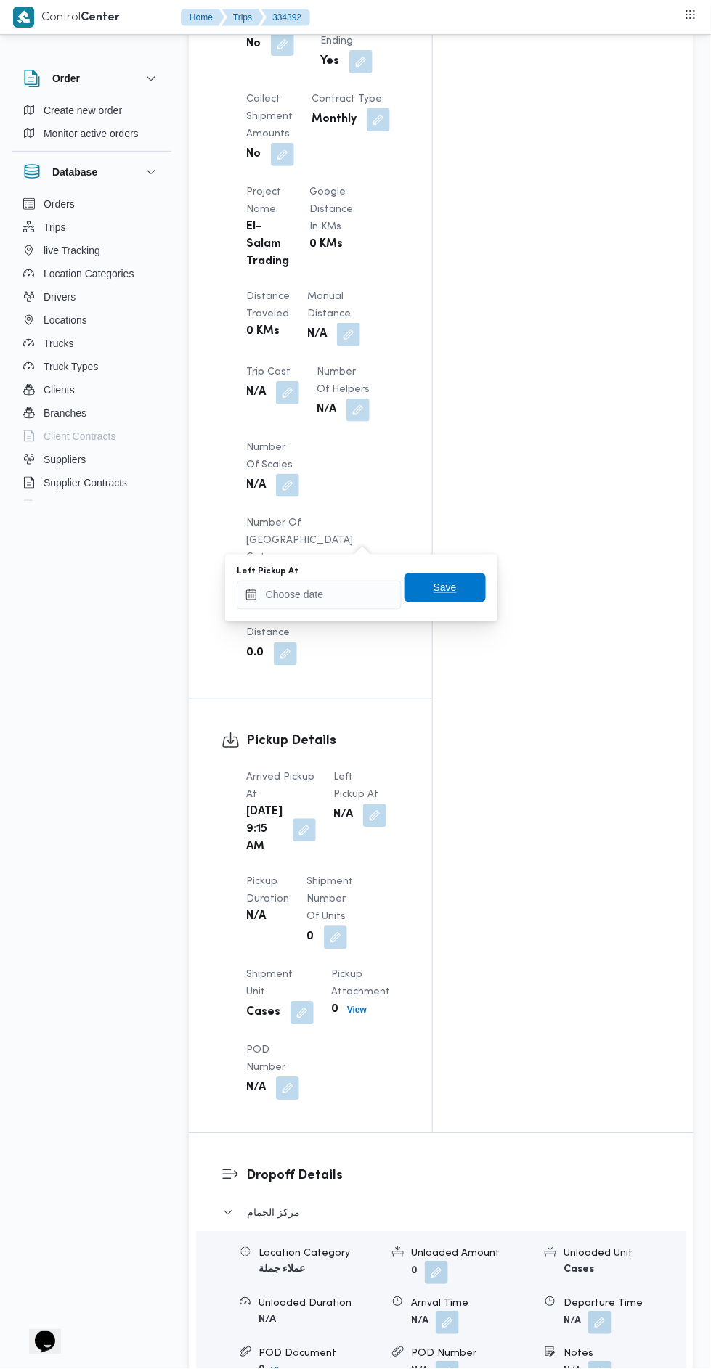
click at [460, 578] on span "Save" at bounding box center [444, 587] width 81 height 29
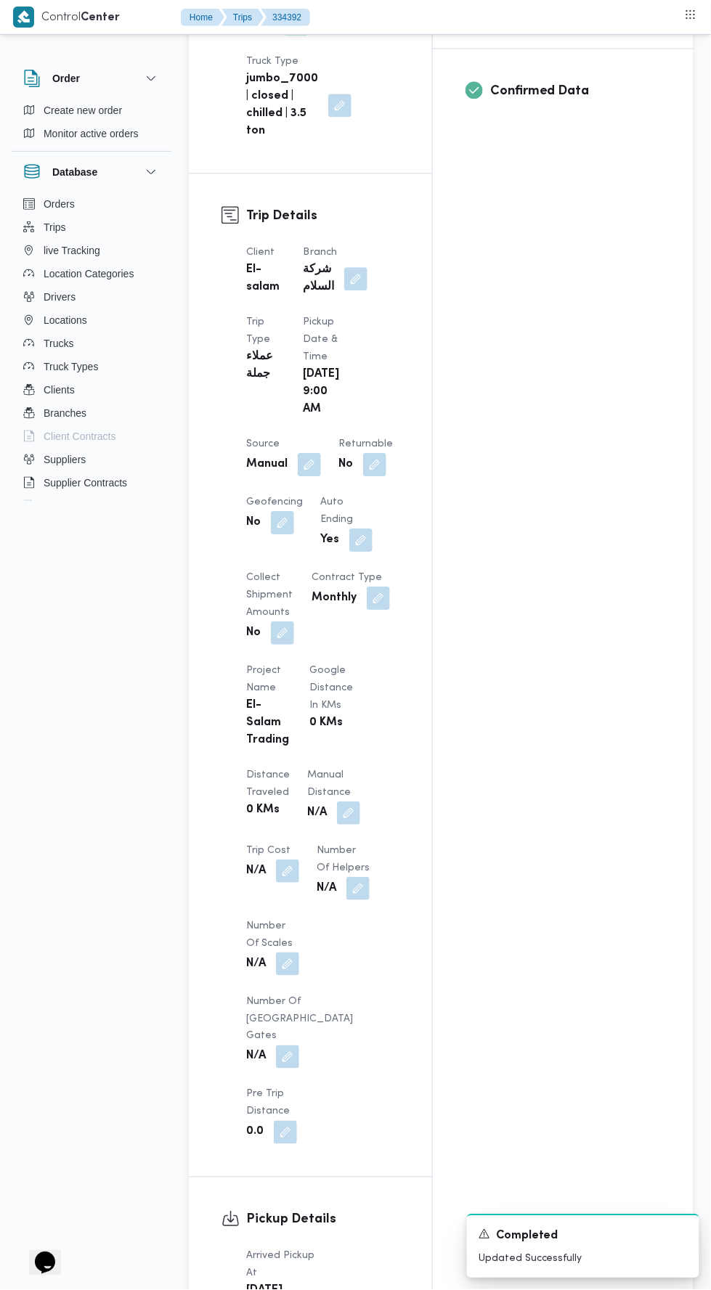
scroll to position [0, 0]
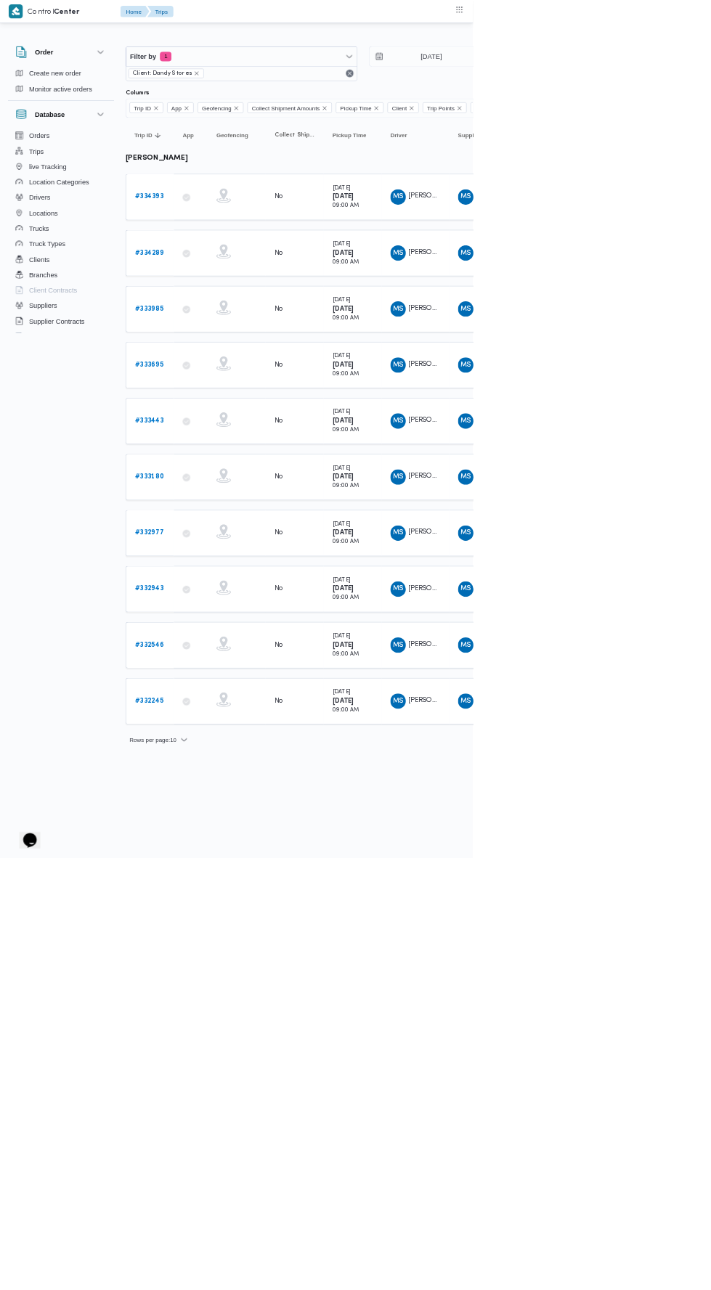
click at [224, 301] on link "# 334393" at bounding box center [224, 295] width 43 height 17
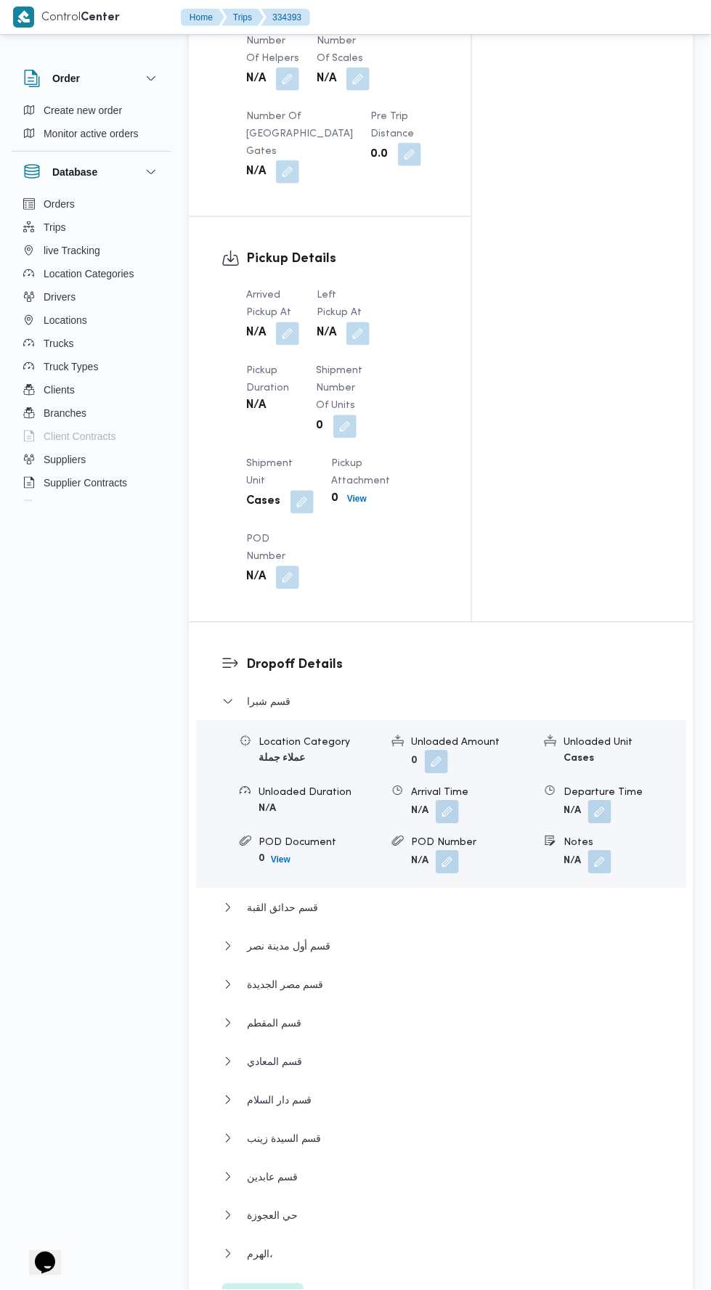
scroll to position [1373, 0]
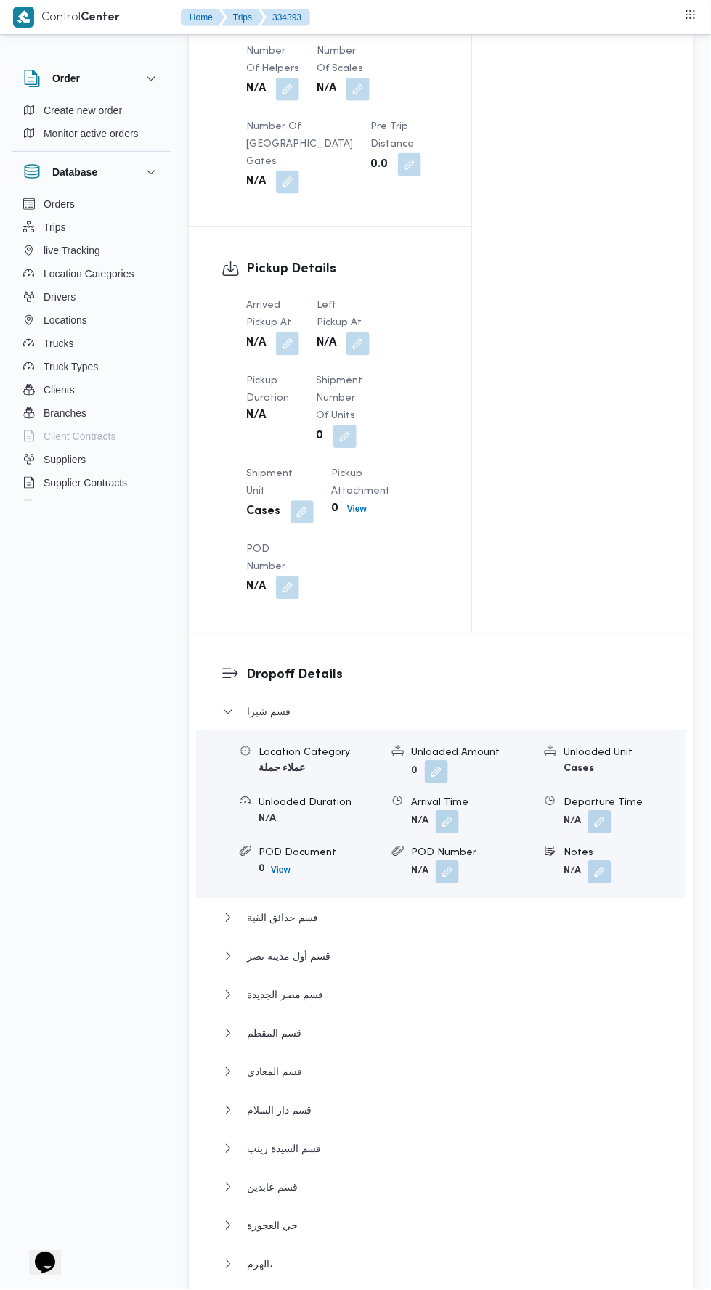
click at [287, 332] on span at bounding box center [284, 343] width 30 height 23
click at [266, 373] on dt "Pickup Duration" at bounding box center [272, 390] width 52 height 35
click at [293, 332] on button "button" at bounding box center [287, 343] width 23 height 23
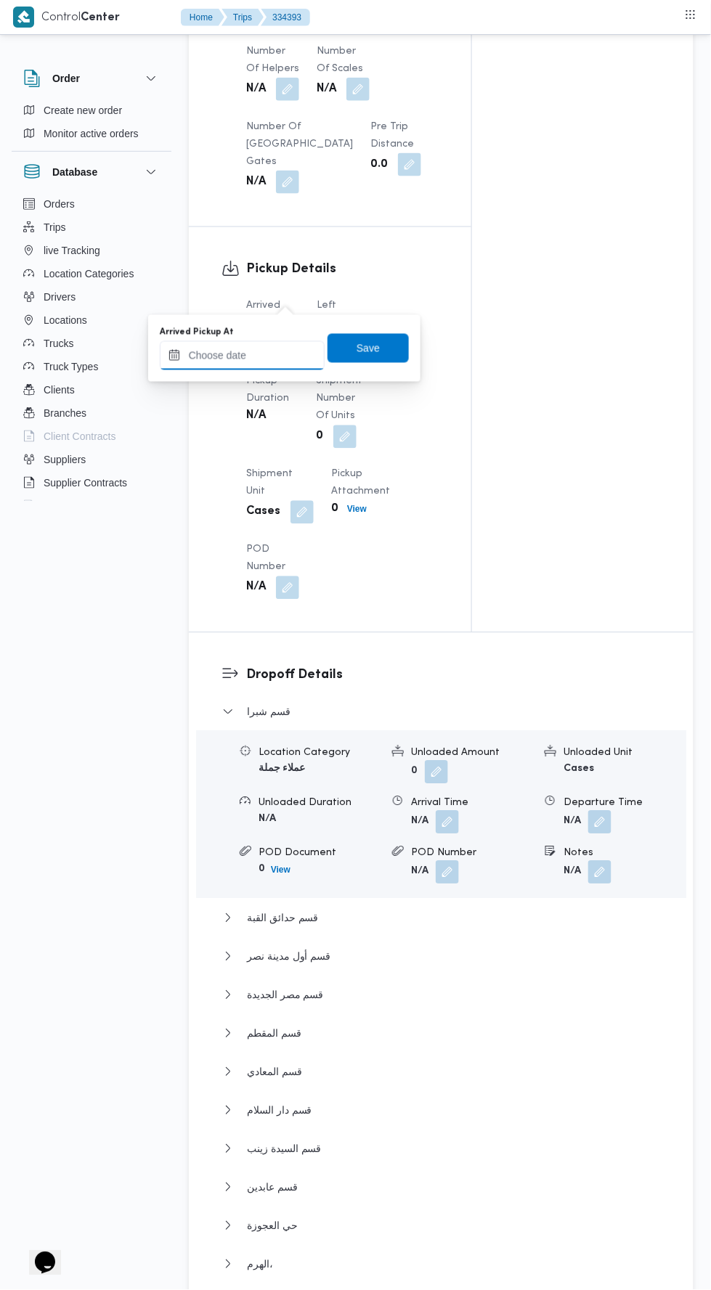
click at [290, 357] on input "Arrived Pickup At" at bounding box center [242, 355] width 165 height 29
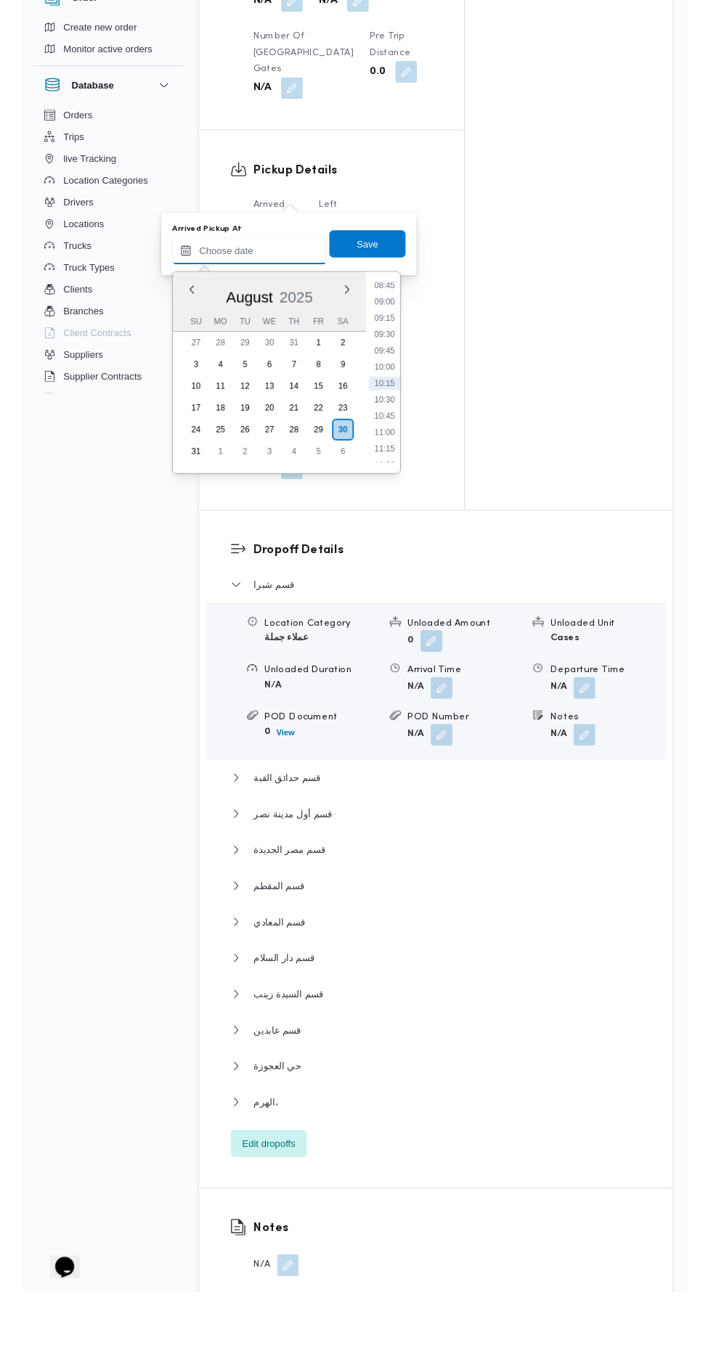
scroll to position [1380, 0]
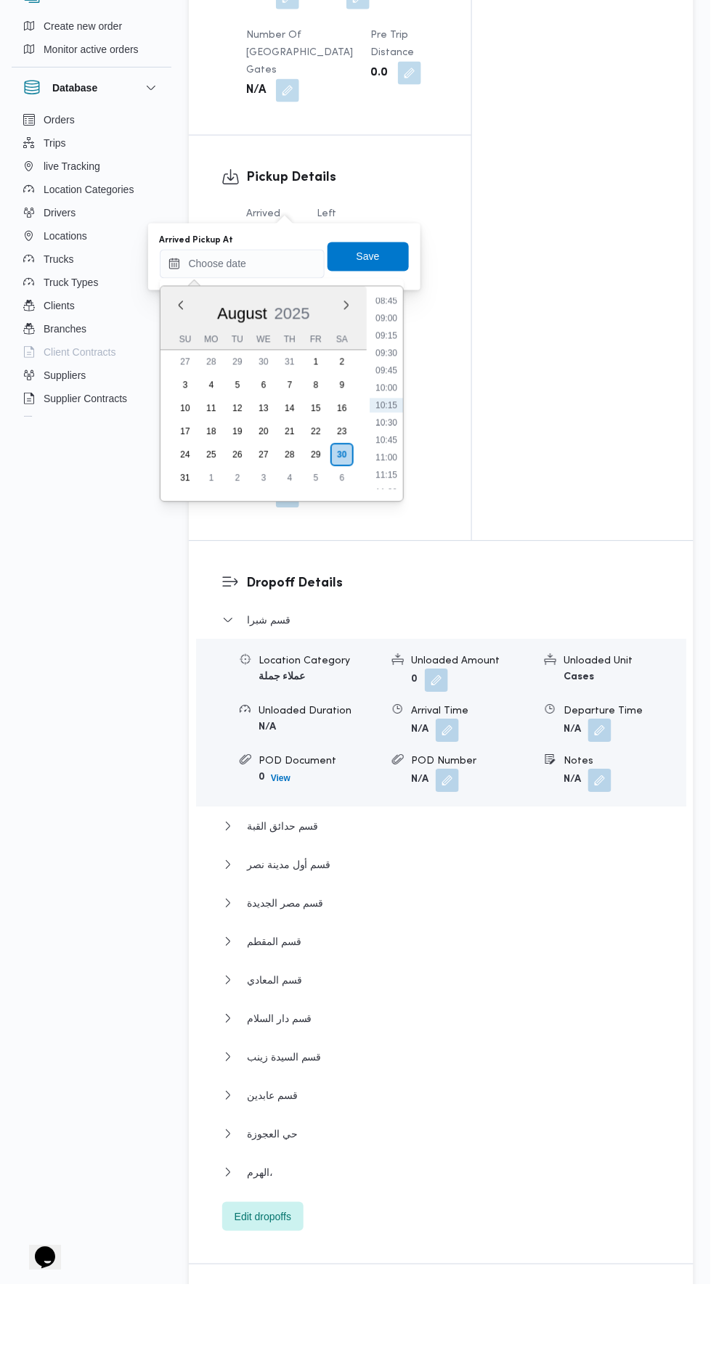
click at [393, 436] on li "09:30" at bounding box center [385, 437] width 33 height 15
type input "[DATE] 09:30"
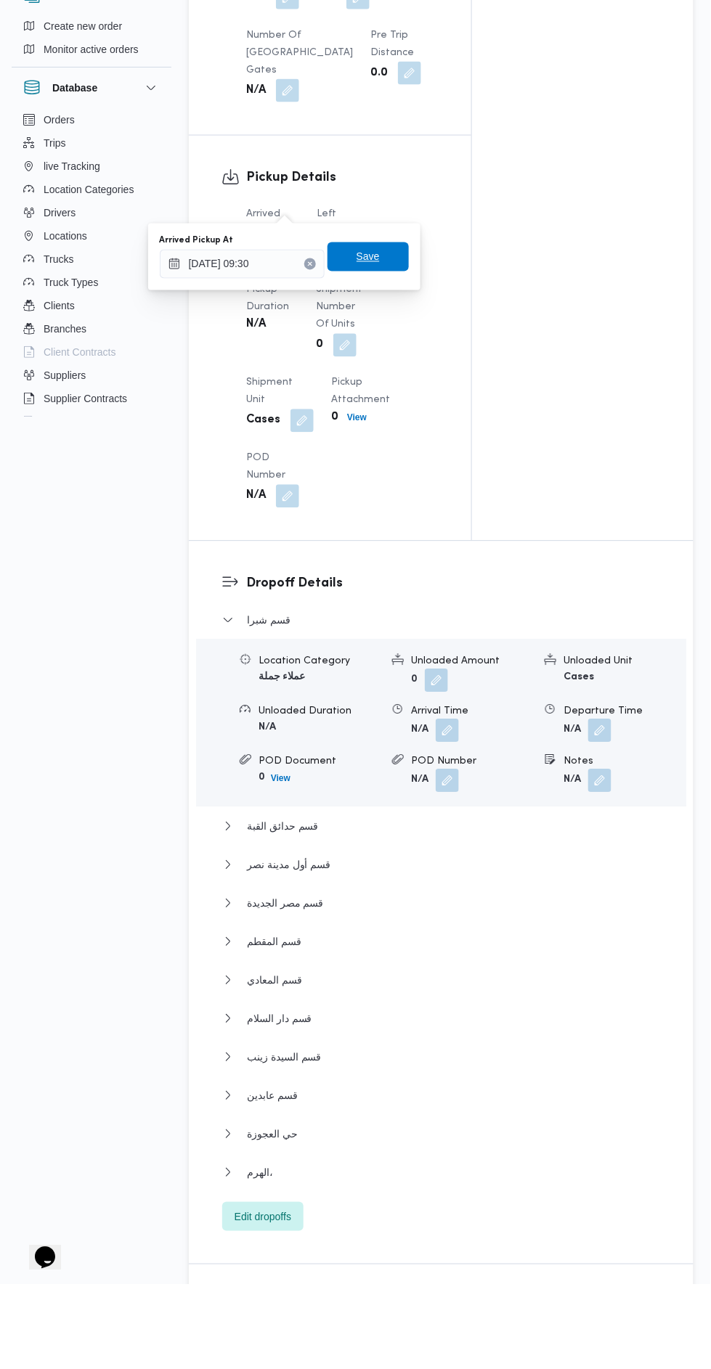
click at [392, 346] on span "Save" at bounding box center [367, 341] width 81 height 29
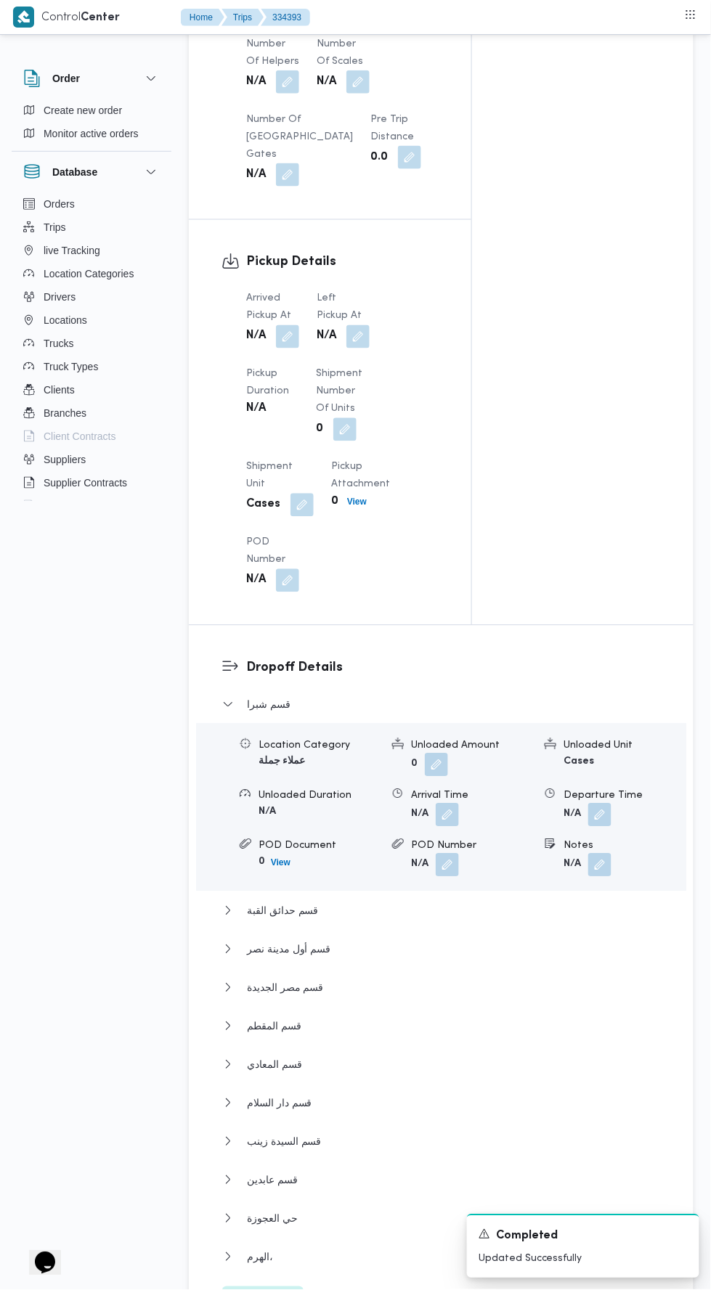
click at [362, 325] on button "button" at bounding box center [357, 336] width 23 height 23
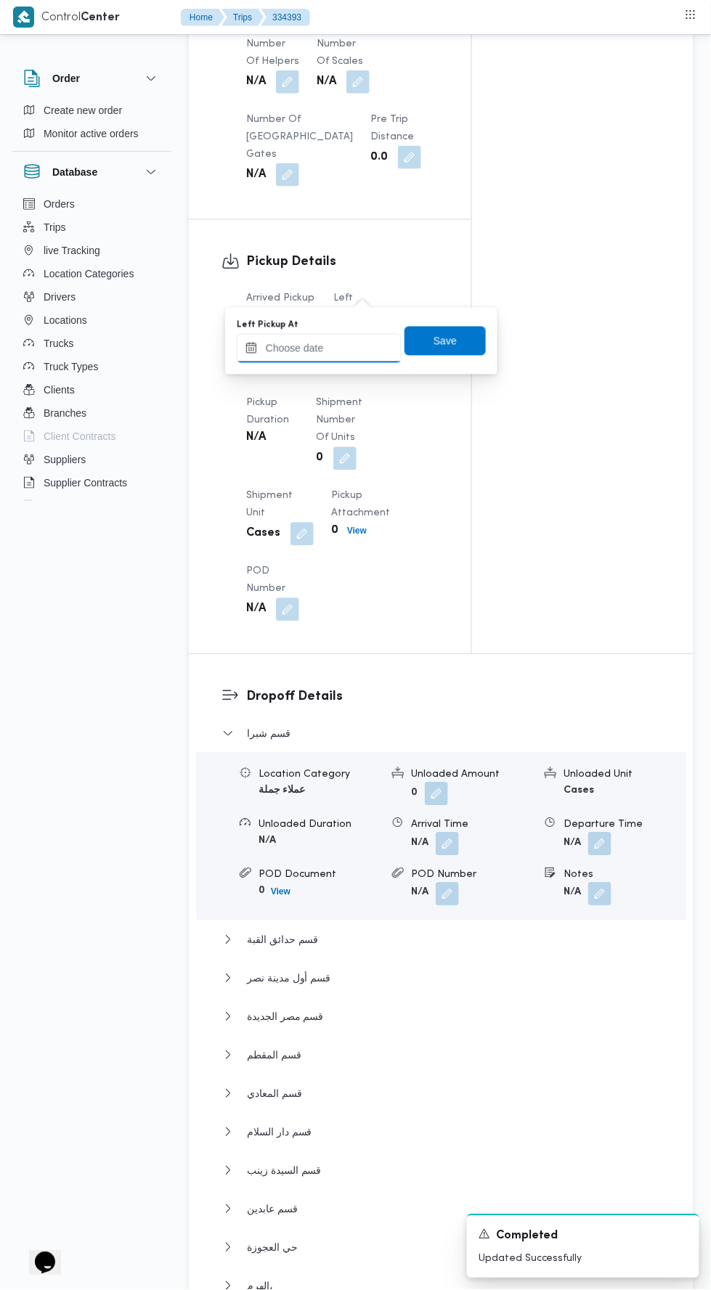
click at [360, 347] on input "Left Pickup At" at bounding box center [319, 348] width 165 height 29
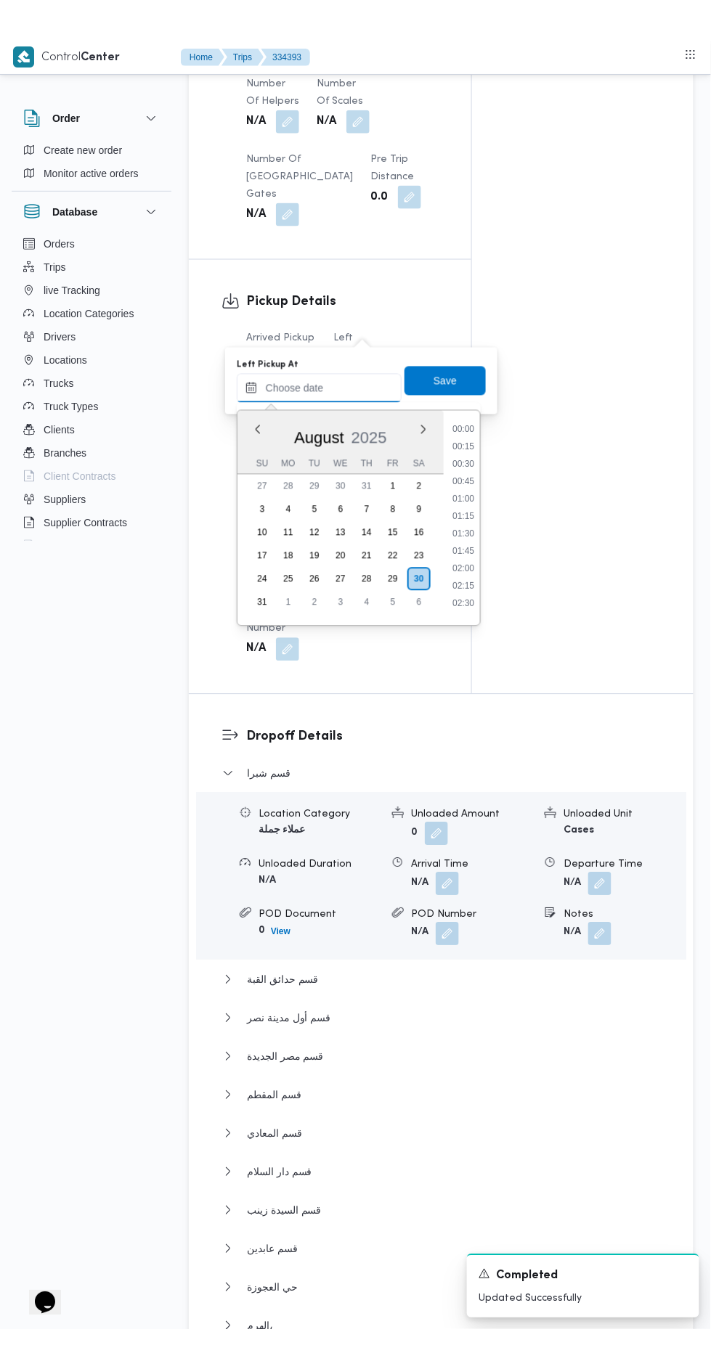
scroll to position [614, 0]
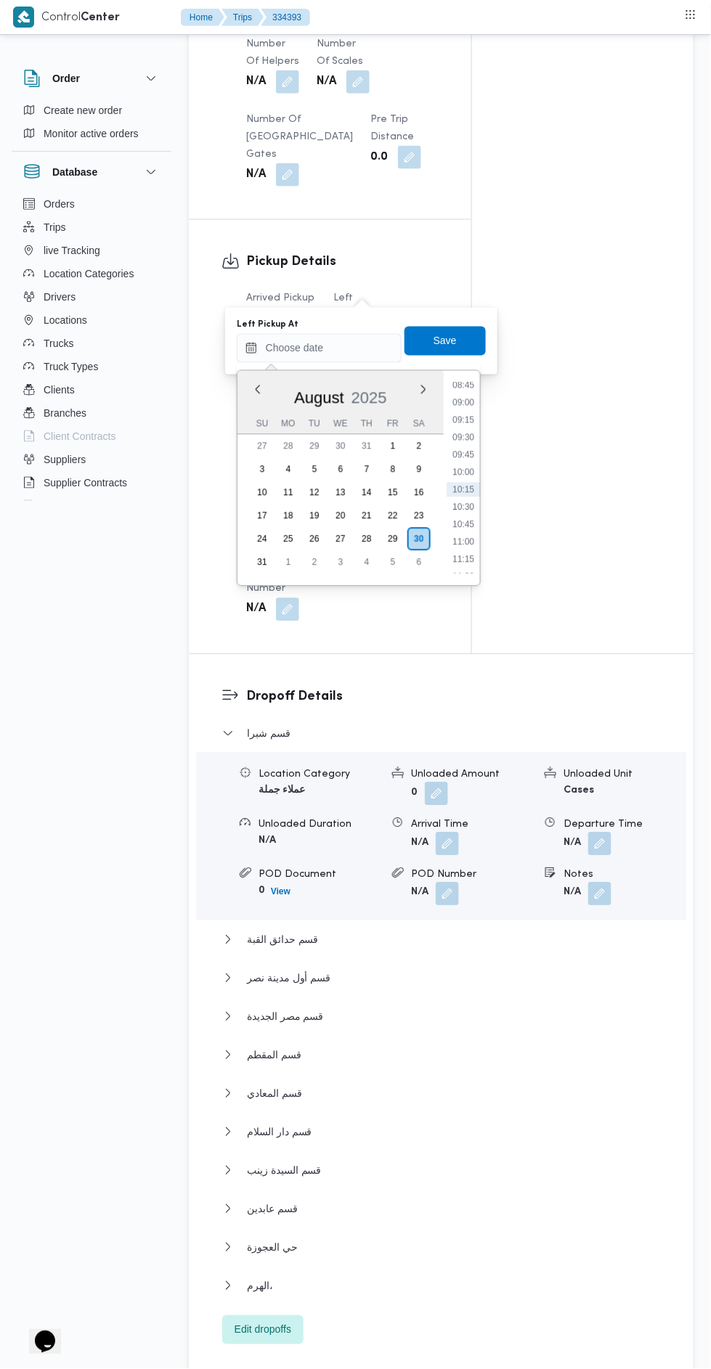
click at [463, 454] on li "09:45" at bounding box center [462, 455] width 33 height 15
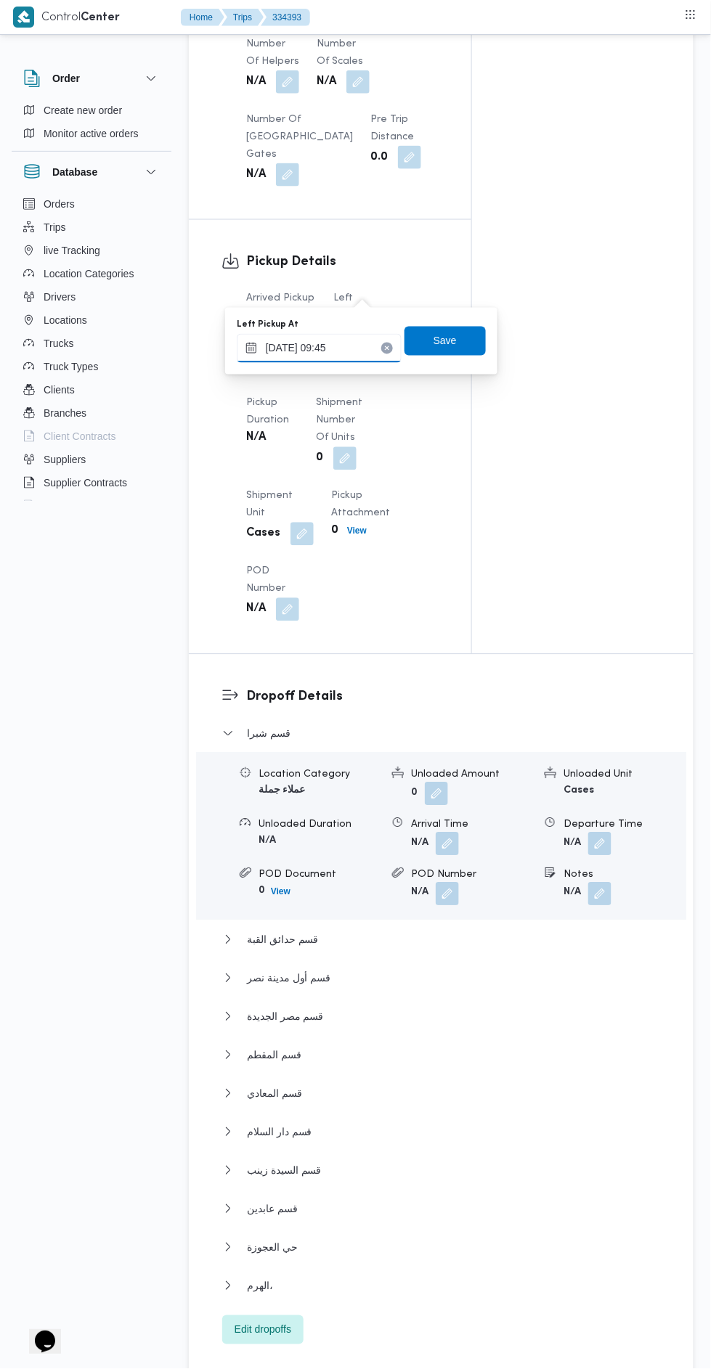
click at [339, 347] on input "[DATE] 09:45" at bounding box center [319, 348] width 165 height 29
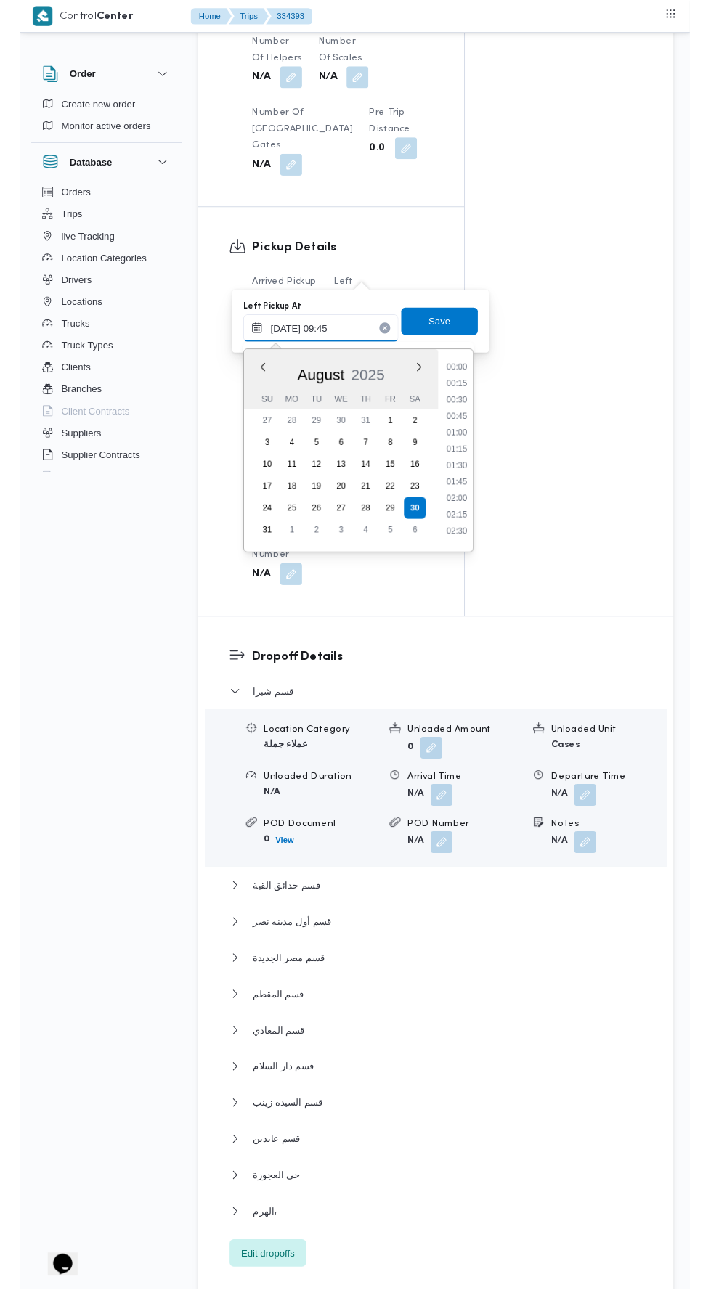
scroll to position [579, 0]
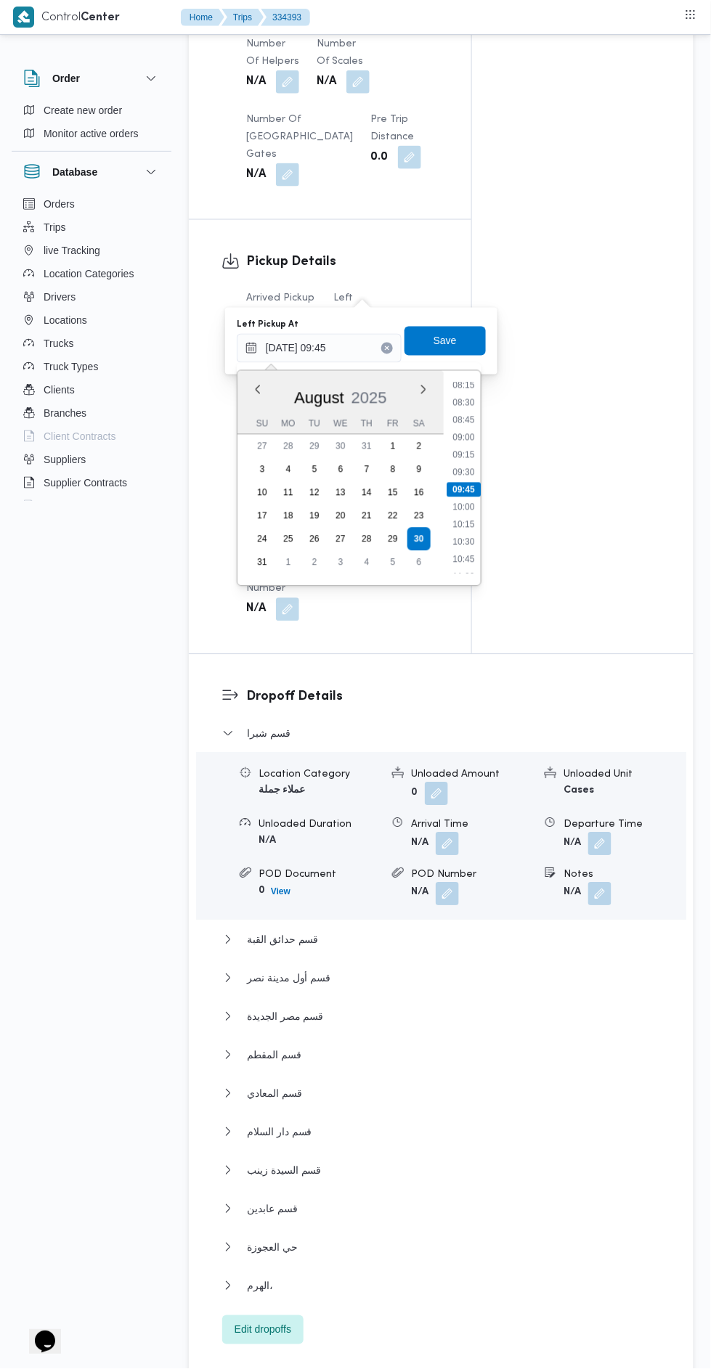
click at [465, 506] on li "10:00" at bounding box center [462, 507] width 33 height 15
type input "[DATE] 10:00"
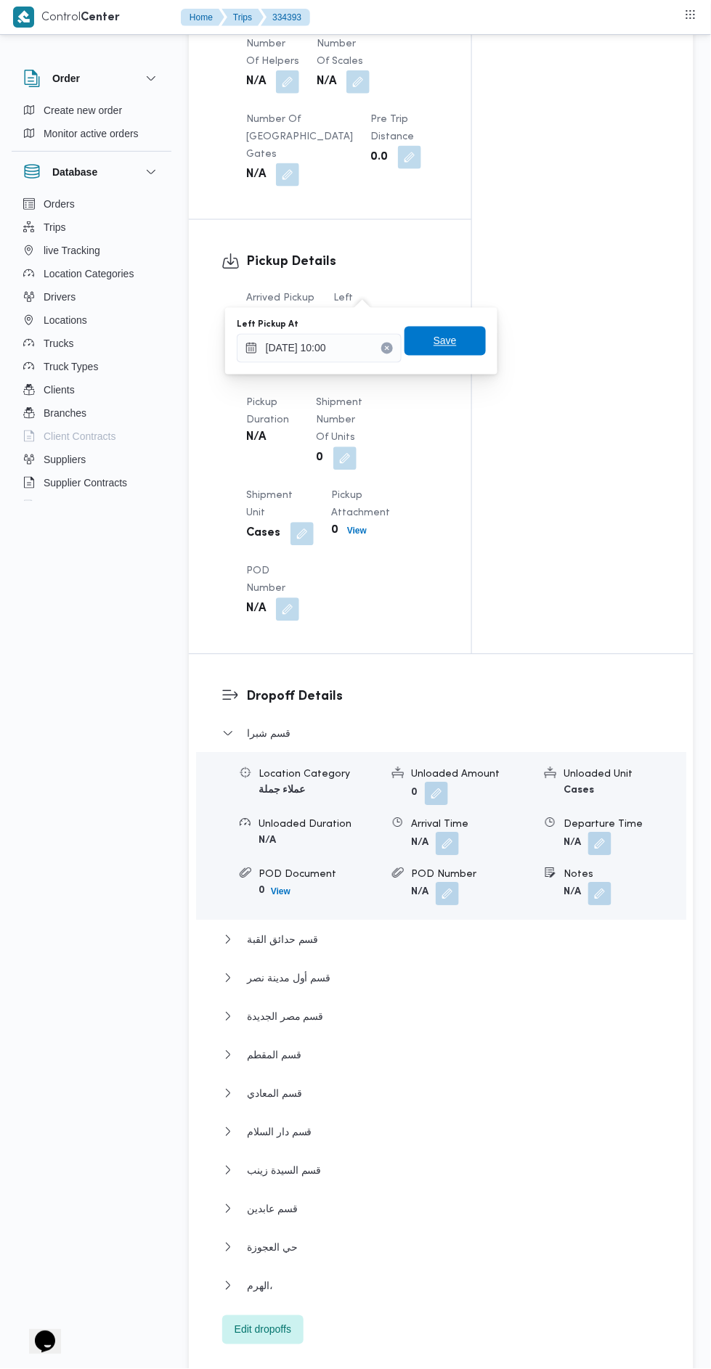
click at [467, 330] on span "Save" at bounding box center [444, 341] width 81 height 29
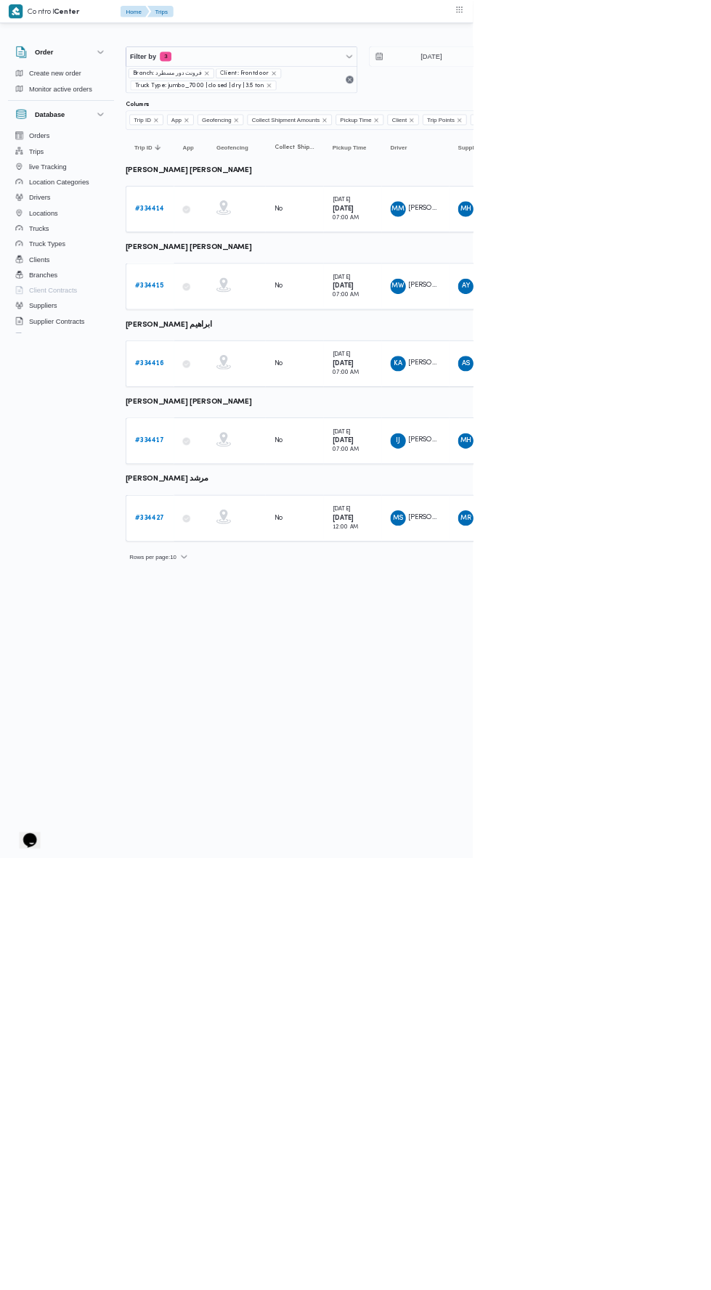
click at [242, 770] on link "# 334427" at bounding box center [225, 778] width 44 height 17
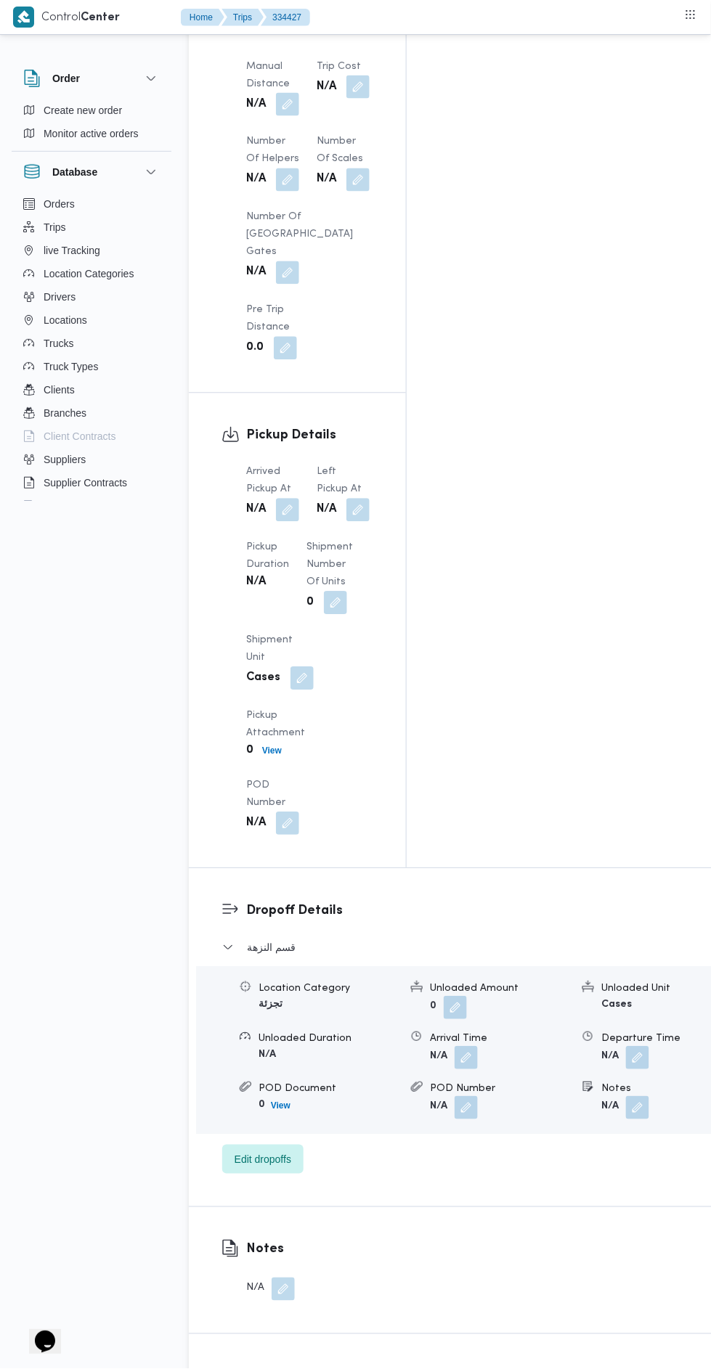
scroll to position [1490, 0]
click at [295, 1147] on span "Edit dropoffs" at bounding box center [262, 1161] width 81 height 29
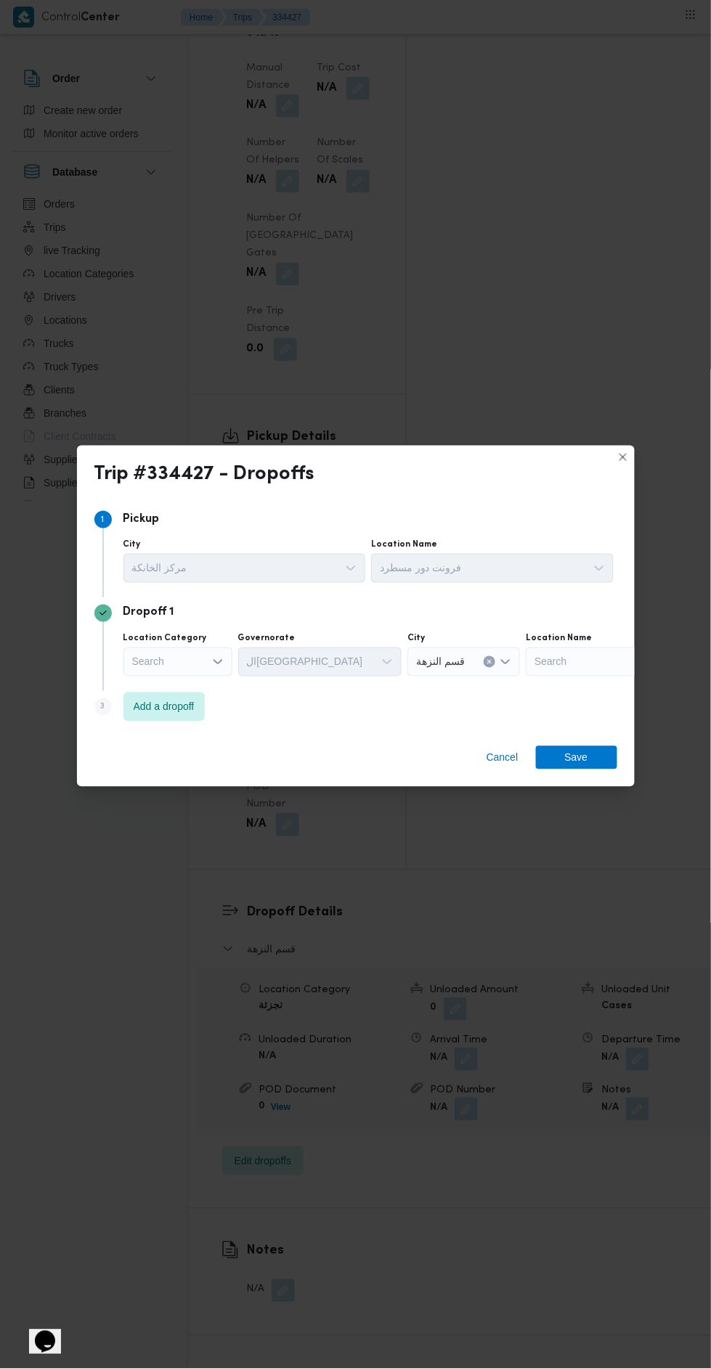
click at [193, 648] on div "Search" at bounding box center [177, 662] width 109 height 29
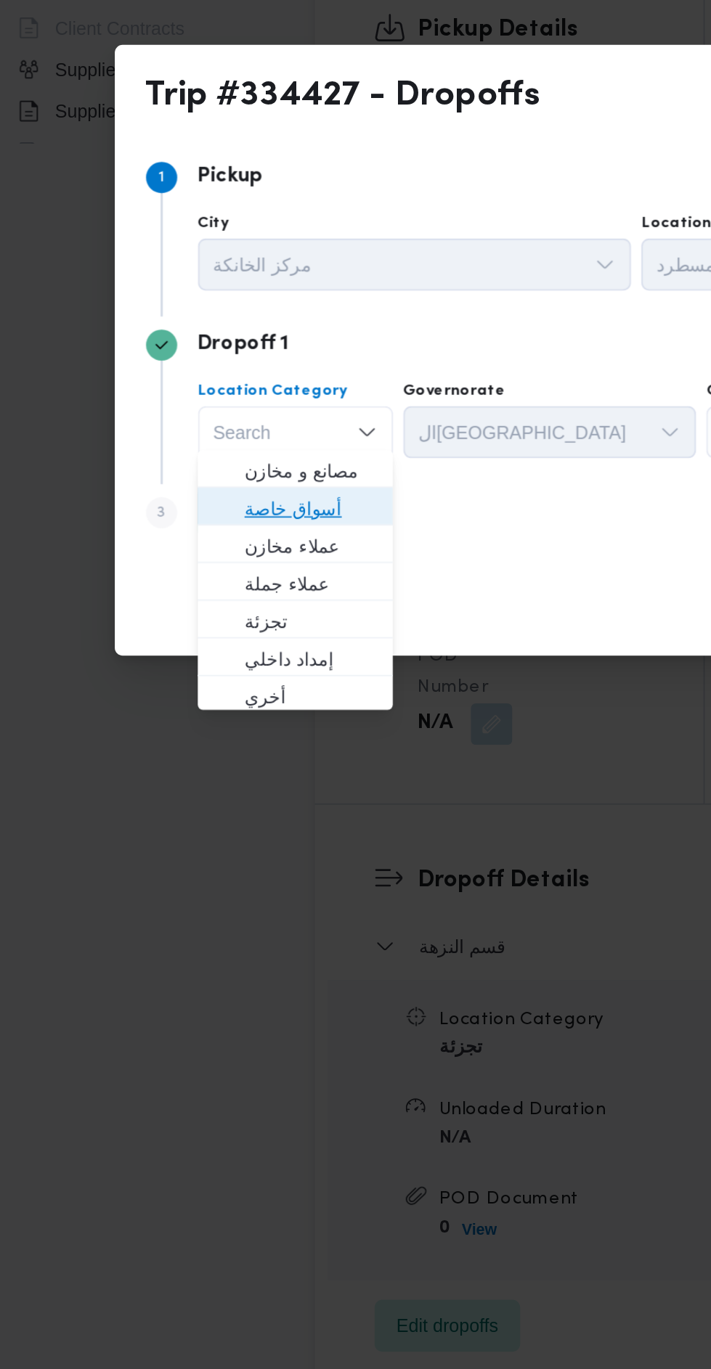
click at [222, 703] on span "أسواق خاصة" at bounding box center [187, 704] width 74 height 17
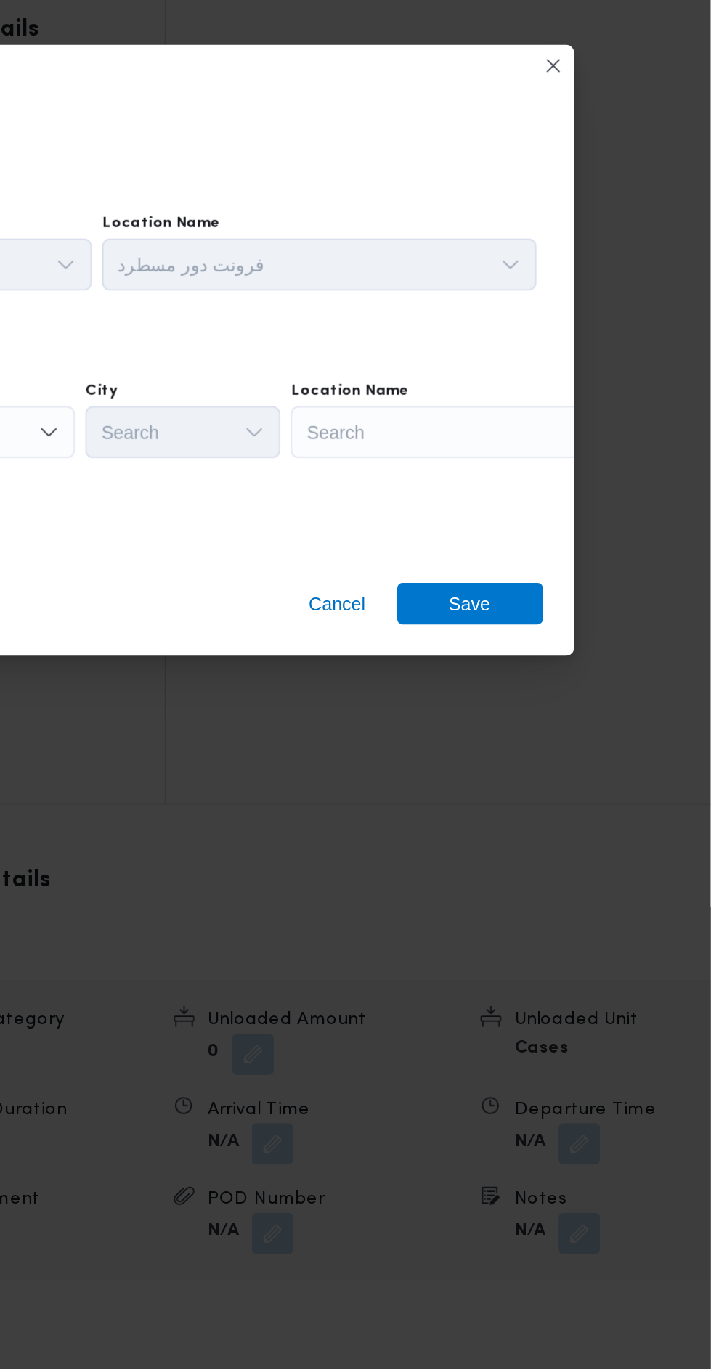
click at [577, 666] on div "Search" at bounding box center [566, 662] width 181 height 29
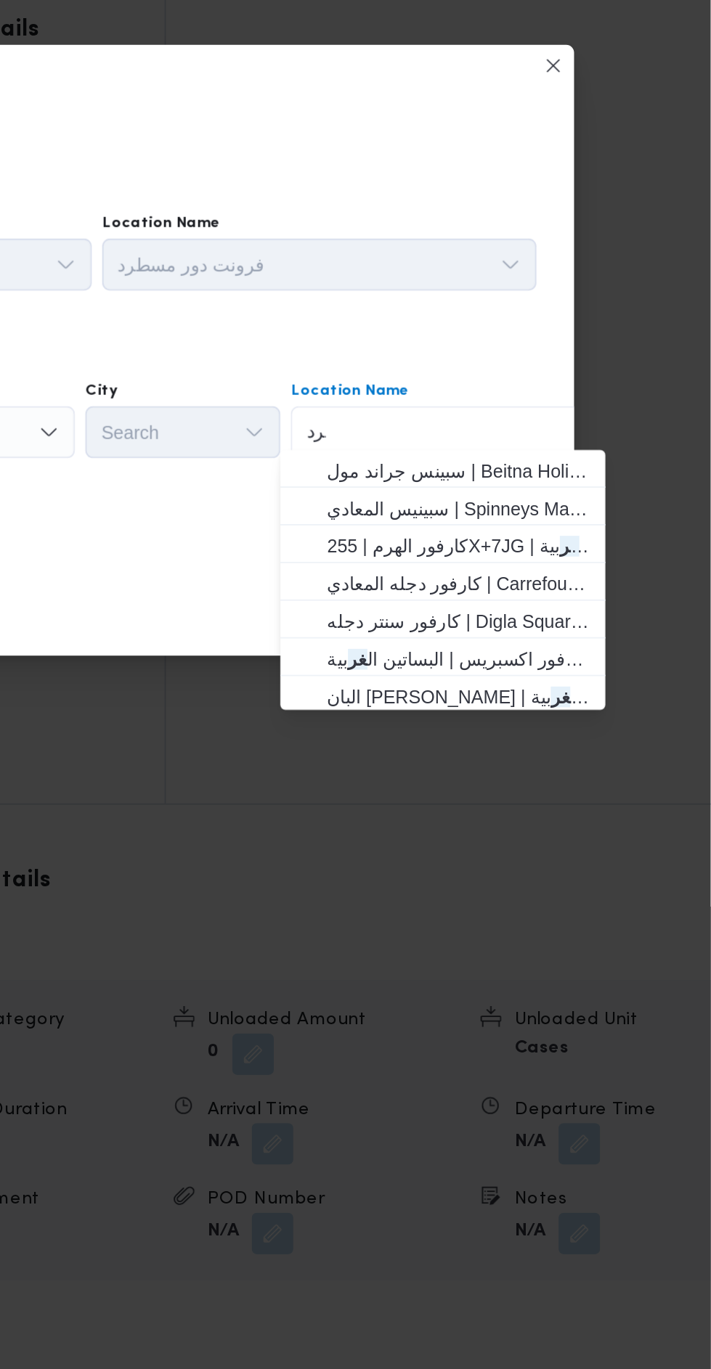
scroll to position [0, 0]
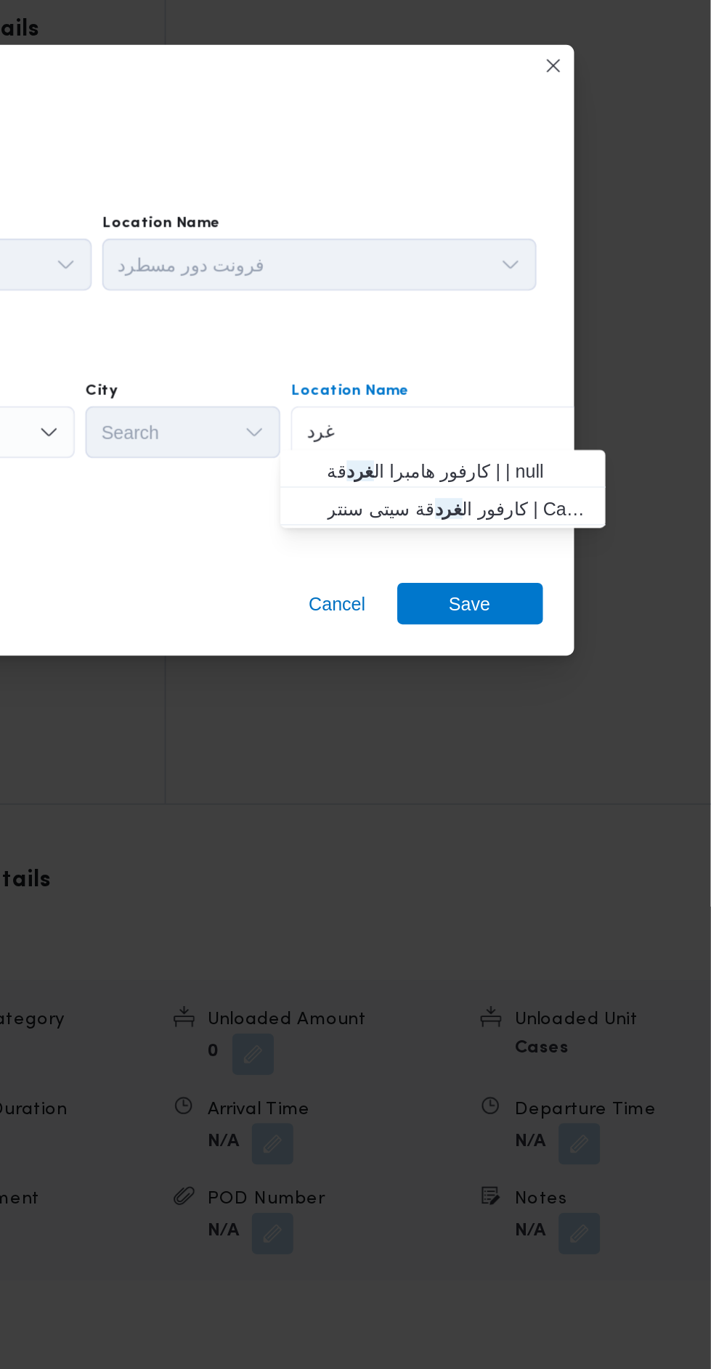
type input "غرد"
click at [613, 708] on span "كارفور ال غرد قة سيتى سنتر | Carrefour - Hurghada City Center | null" at bounding box center [570, 704] width 147 height 17
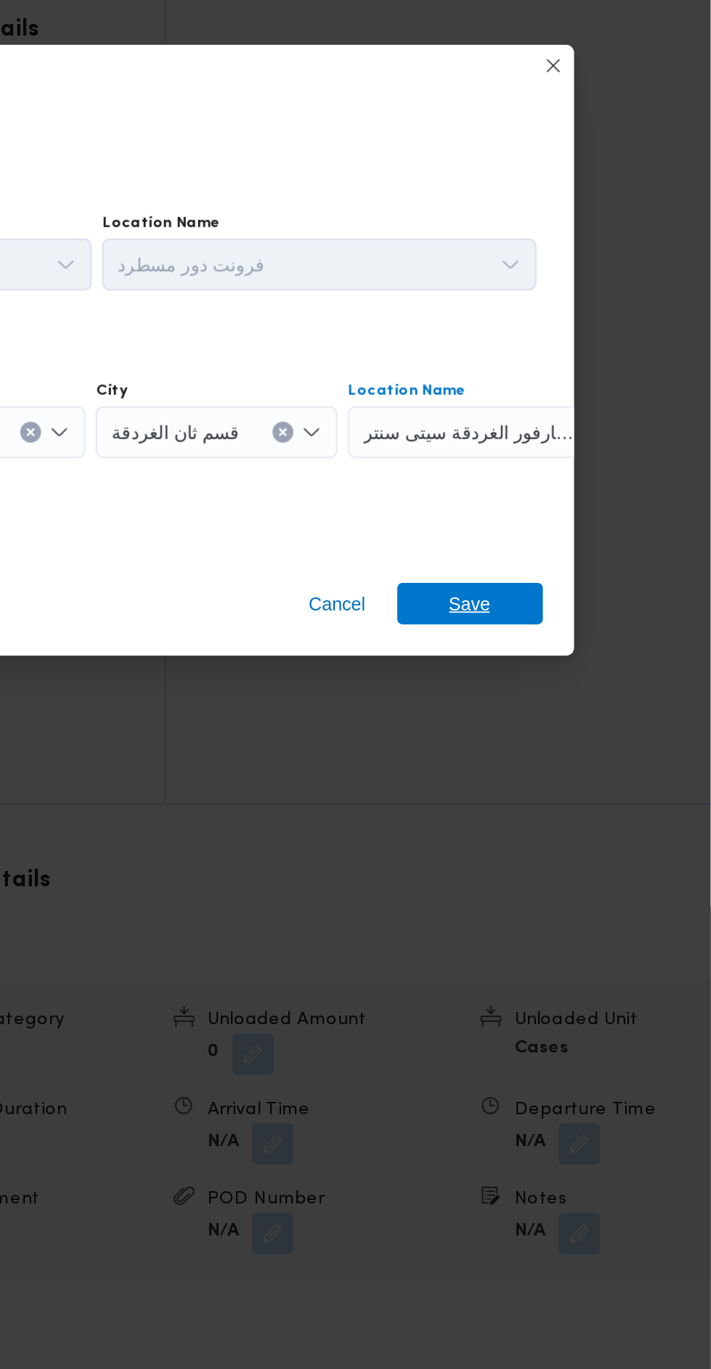
click at [585, 746] on span "Save" at bounding box center [576, 757] width 23 height 23
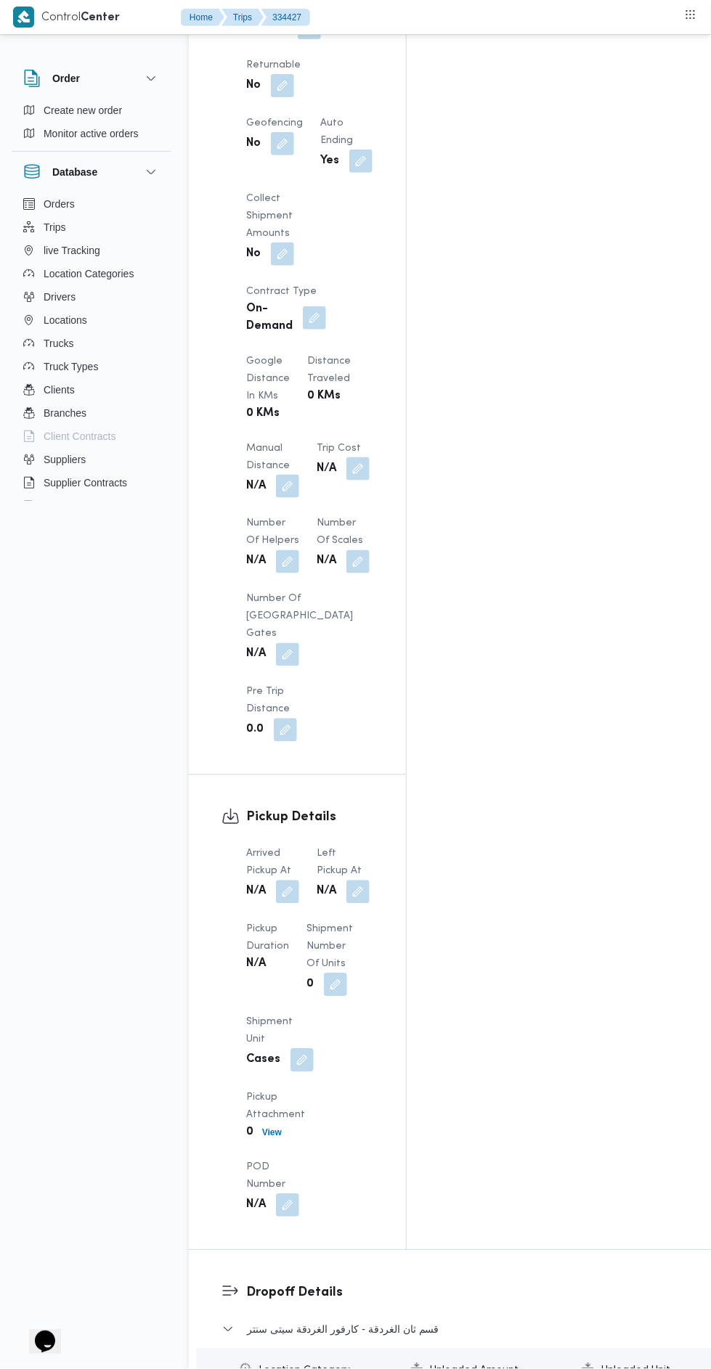
scroll to position [1089, 0]
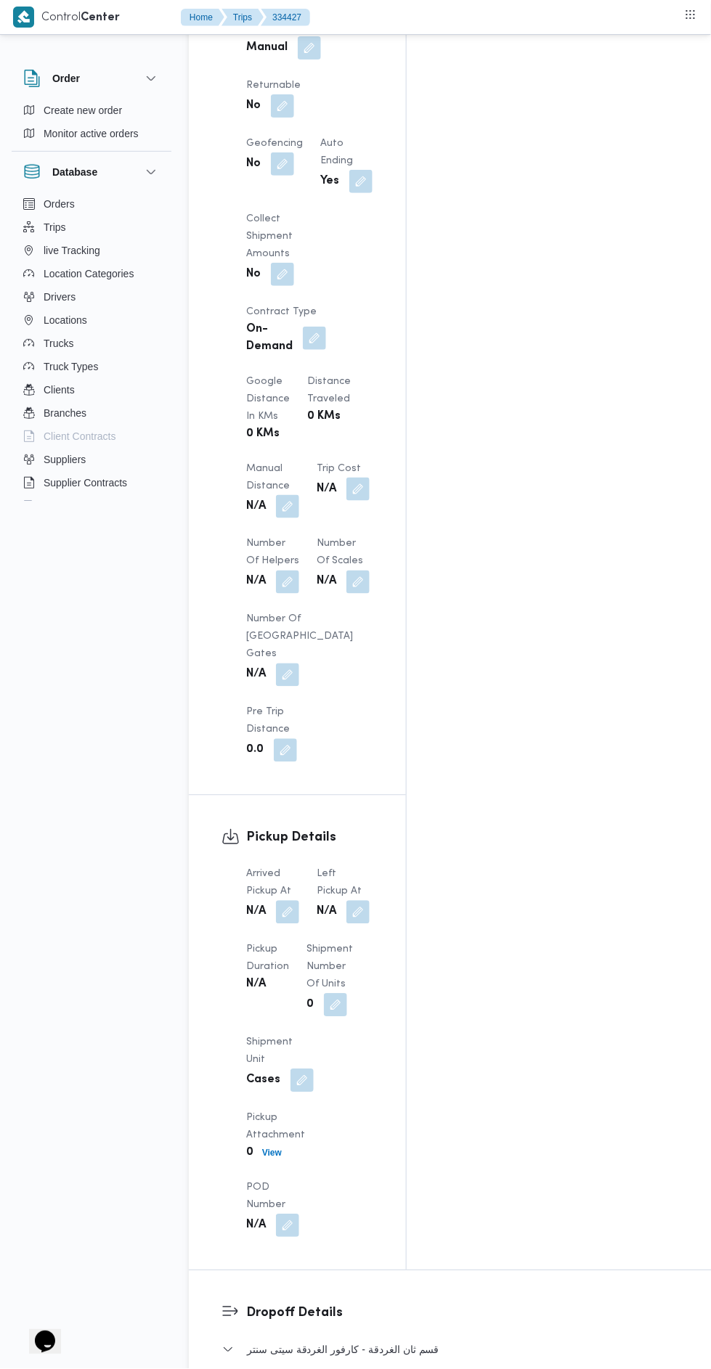
click at [295, 901] on button "button" at bounding box center [287, 912] width 23 height 23
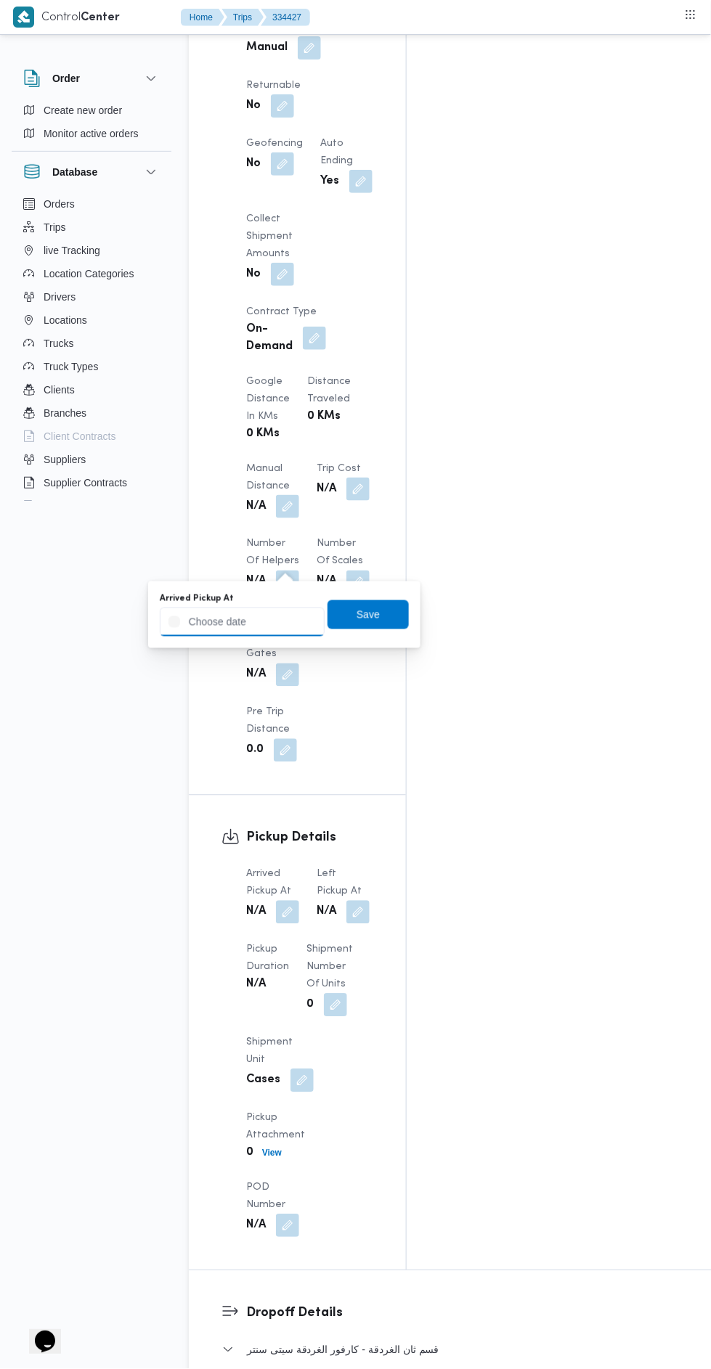
click at [293, 620] on input "Arrived Pickup At" at bounding box center [242, 622] width 165 height 29
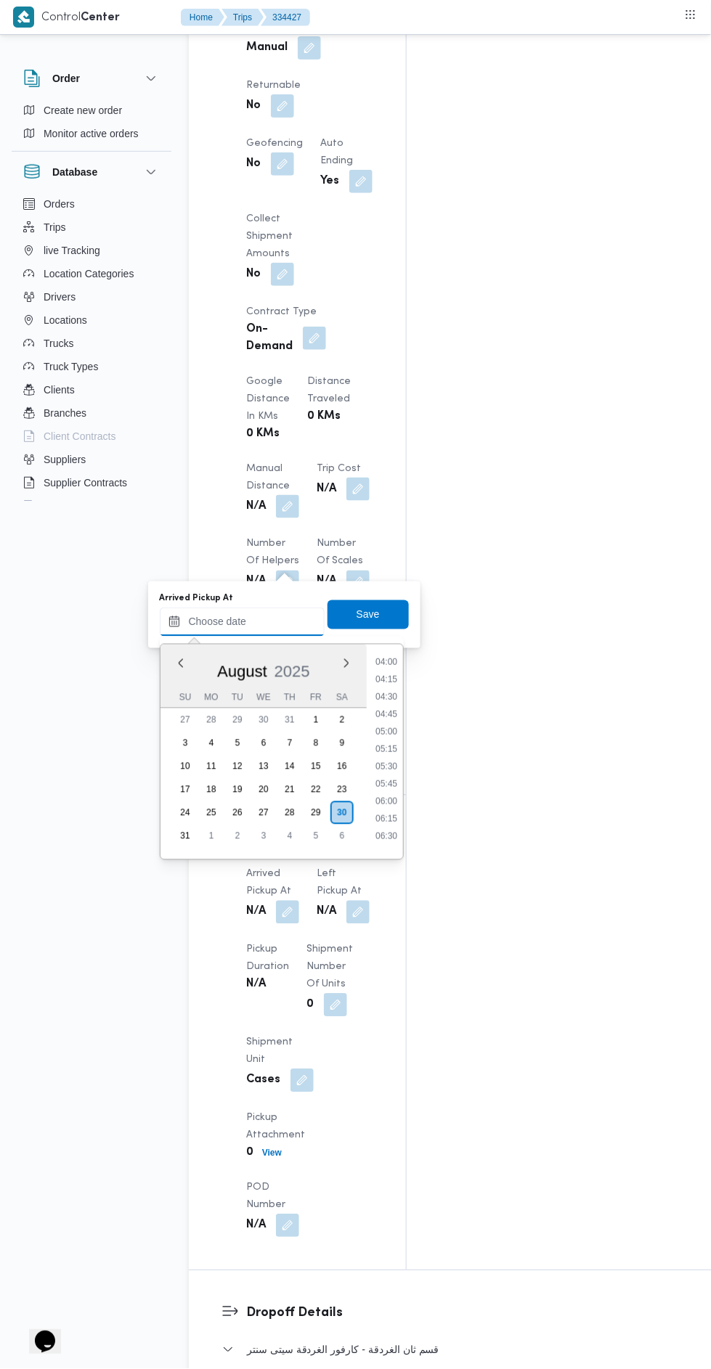
scroll to position [0, 0]
click at [388, 662] on li "00:00" at bounding box center [385, 663] width 33 height 15
type input "30/08/2025 00:00"
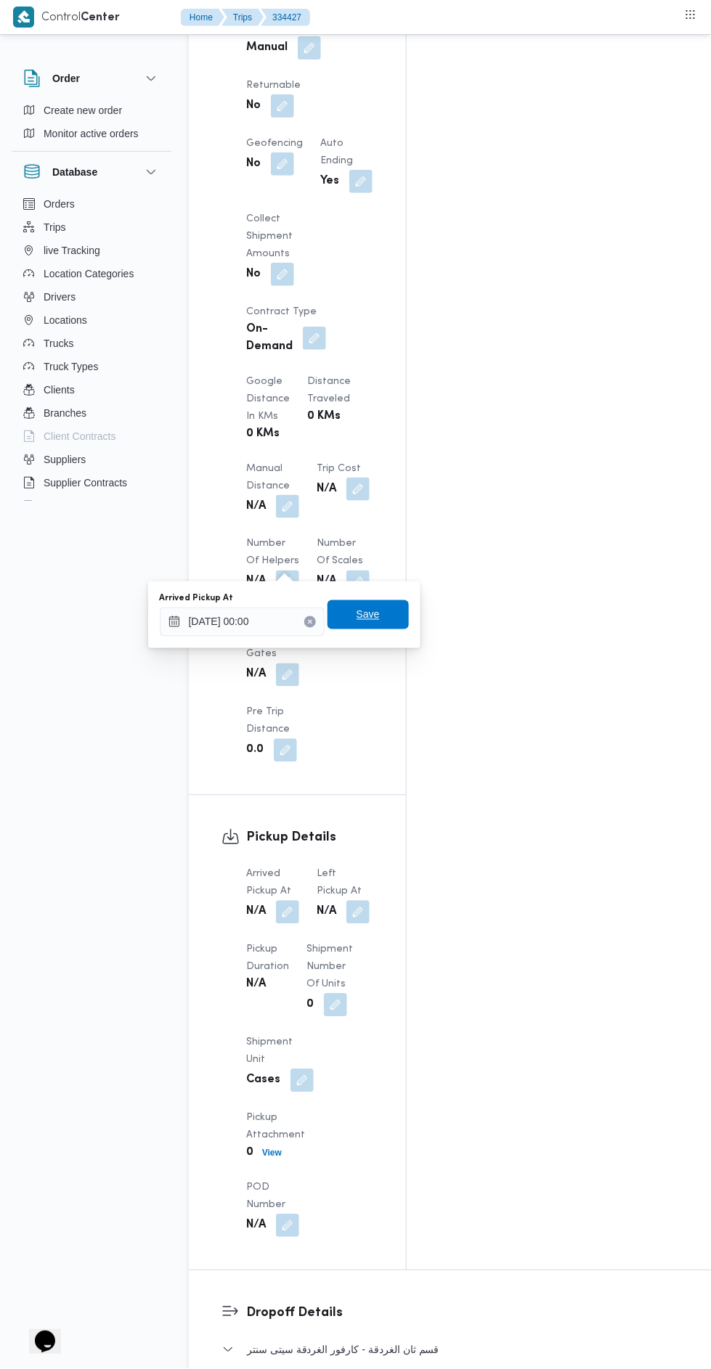
click at [388, 619] on span "Save" at bounding box center [367, 614] width 81 height 29
